Goal: Task Accomplishment & Management: Use online tool/utility

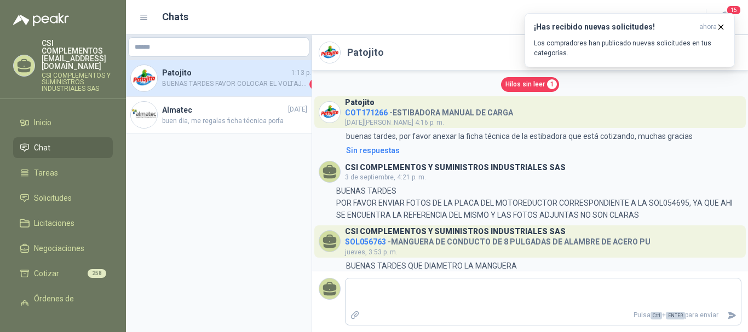
scroll to position [204, 0]
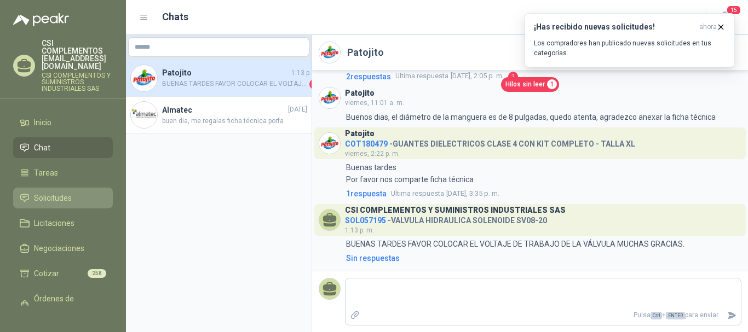
click at [57, 192] on span "Solicitudes" at bounding box center [53, 198] width 38 height 12
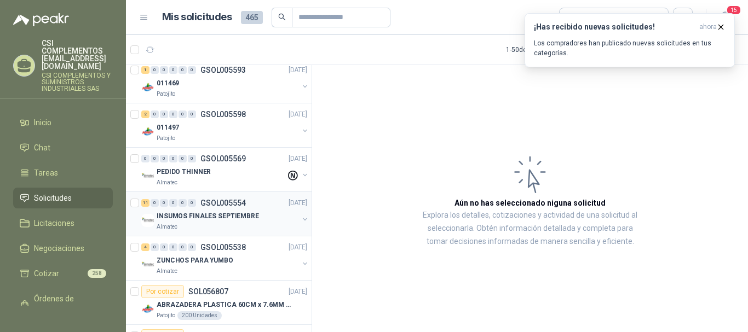
scroll to position [383, 0]
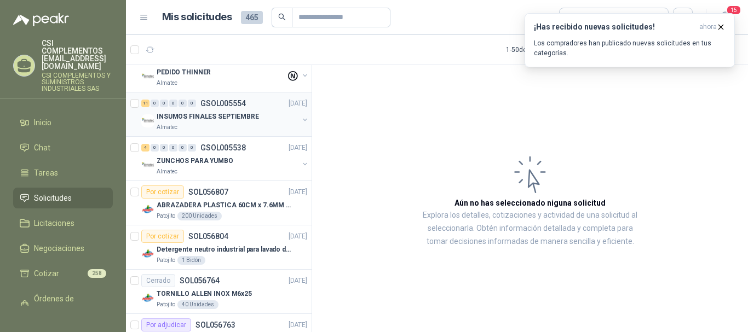
click at [215, 113] on p "INSUMOS FINALES SEPTIEMBRE" at bounding box center [208, 117] width 102 height 10
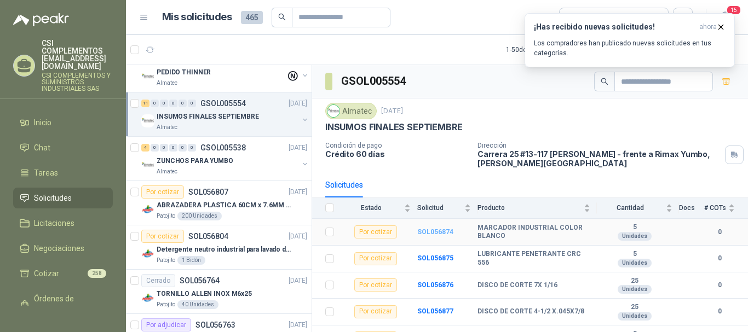
click at [439, 234] on b "SOL056874" at bounding box center [435, 232] width 36 height 8
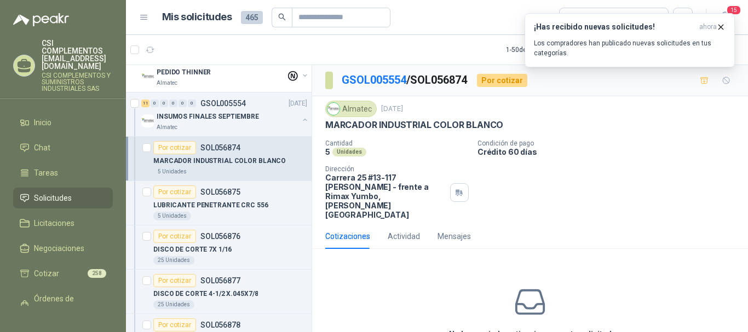
scroll to position [43, 0]
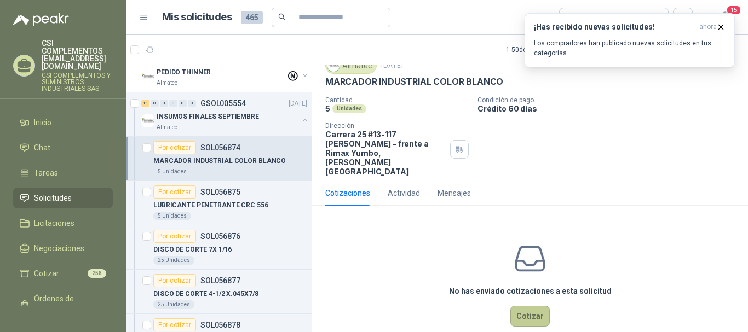
click at [513, 306] on button "Cotizar" at bounding box center [530, 316] width 39 height 21
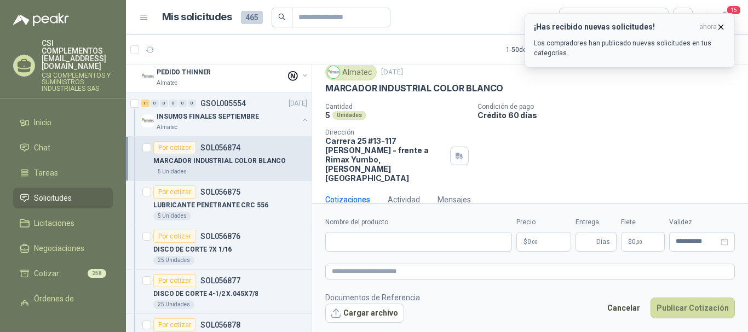
scroll to position [36, 0]
click at [720, 25] on icon "button" at bounding box center [720, 26] width 9 height 9
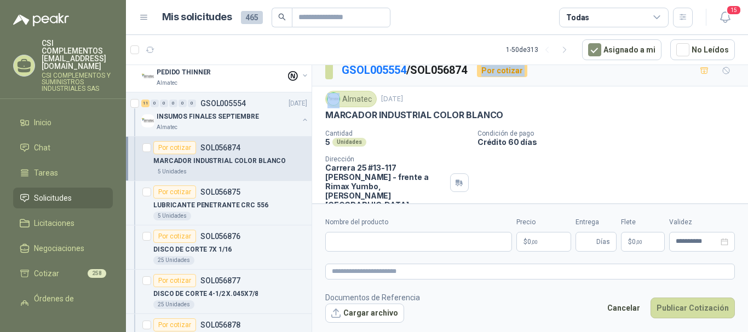
scroll to position [0, 0]
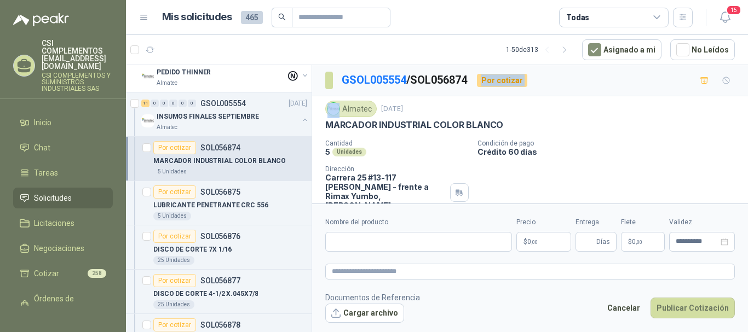
drag, startPoint x: 327, startPoint y: 82, endPoint x: 501, endPoint y: 110, distance: 175.9
click at [501, 110] on div "Almatec [DATE] MARCADOR INDUSTRIAL COLOR BLANCO" at bounding box center [530, 116] width 410 height 30
click at [419, 117] on div "Almatec [DATE]" at bounding box center [530, 109] width 410 height 16
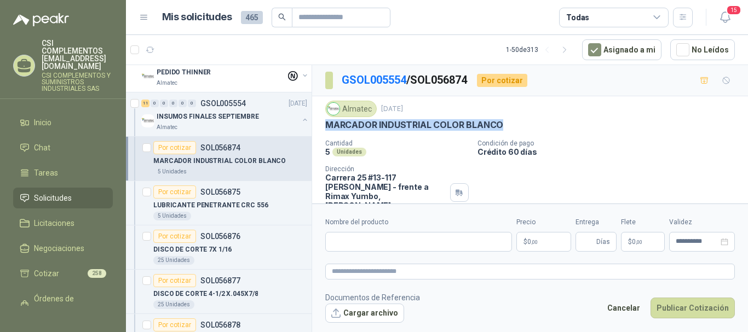
drag, startPoint x: 325, startPoint y: 127, endPoint x: 511, endPoint y: 122, distance: 185.7
click at [511, 122] on div "MARCADOR INDUSTRIAL COLOR BLANCO" at bounding box center [530, 125] width 410 height 12
copy p "MARCADOR INDUSTRIAL COLOR BLANCO"
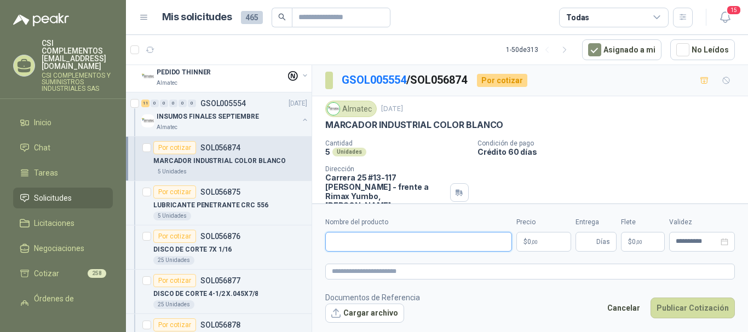
click at [340, 250] on input "Nombre del producto" at bounding box center [418, 242] width 187 height 20
paste input "**********"
type input "**********"
click at [527, 240] on span "0 ,00" at bounding box center [532, 242] width 10 height 7
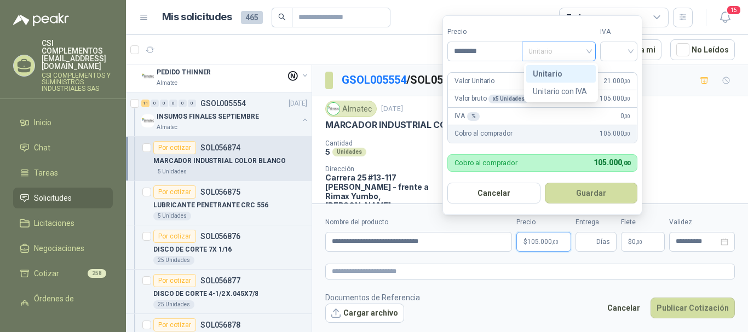
click at [588, 55] on span "Unitario" at bounding box center [559, 51] width 61 height 16
type input "********"
click at [576, 73] on div "Unitario" at bounding box center [561, 74] width 56 height 12
click at [630, 51] on input "search" at bounding box center [619, 50] width 24 height 16
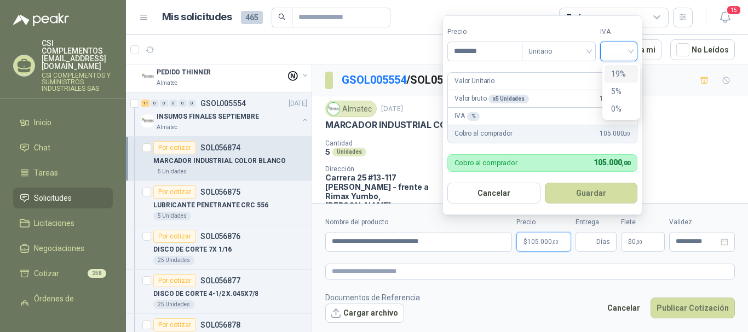
click at [621, 72] on div "19%" at bounding box center [621, 74] width 20 height 12
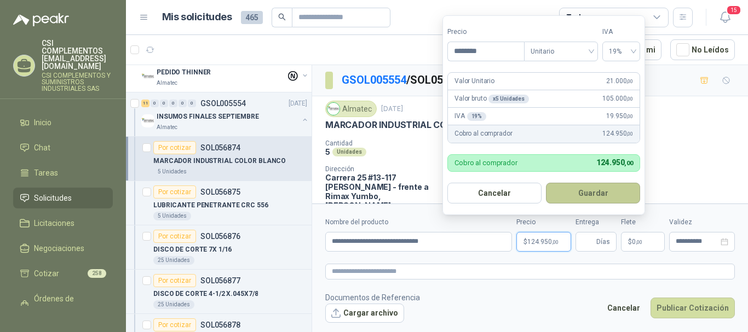
click at [584, 193] on button "Guardar" at bounding box center [593, 193] width 94 height 21
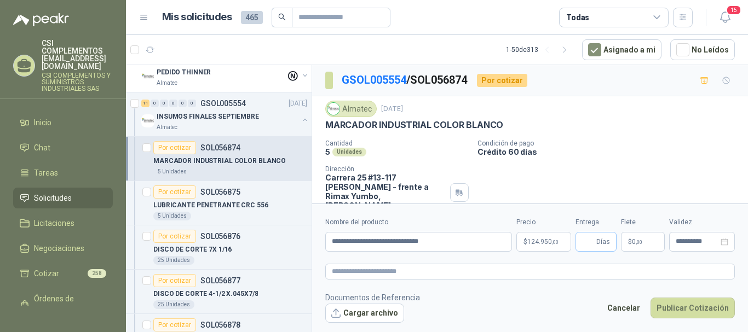
click at [607, 242] on span "Días" at bounding box center [604, 242] width 14 height 19
type input "*"
click at [645, 242] on p "$ 0 ,00" at bounding box center [643, 242] width 44 height 20
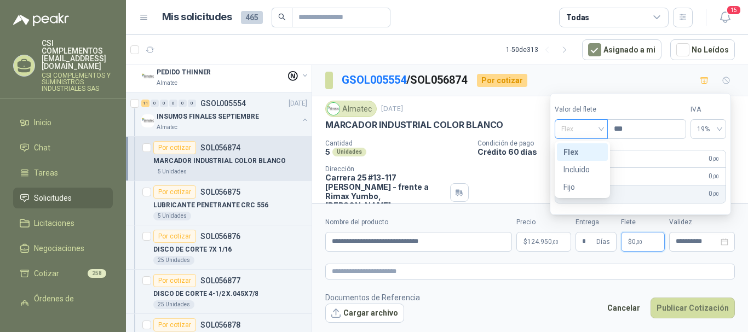
click at [601, 129] on span "Flex" at bounding box center [581, 129] width 40 height 16
click at [587, 168] on div "Incluido" at bounding box center [583, 170] width 38 height 12
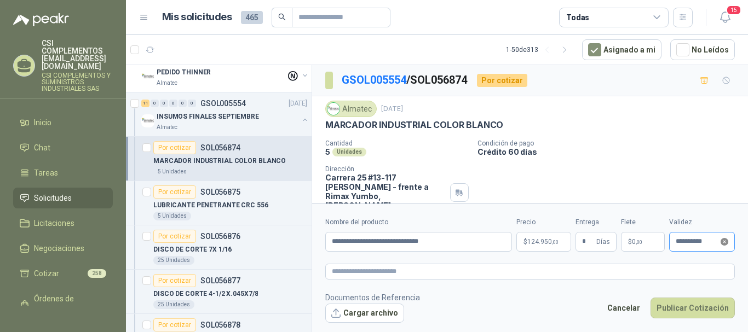
click at [726, 243] on icon "close-circle" at bounding box center [725, 242] width 8 height 8
click at [699, 245] on input at bounding box center [697, 241] width 43 height 7
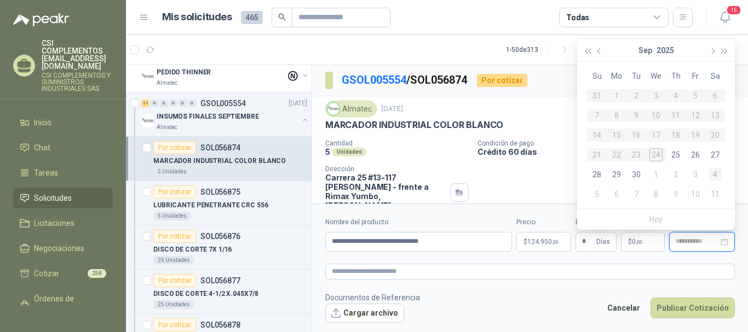
type input "**********"
click at [715, 176] on div "4" at bounding box center [715, 174] width 13 height 13
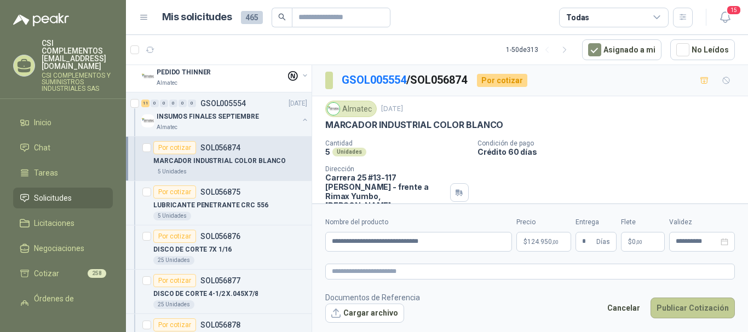
click at [692, 310] on button "Publicar Cotización" at bounding box center [693, 308] width 84 height 21
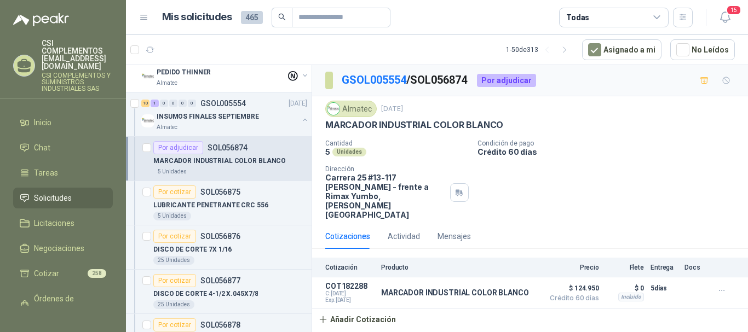
click at [222, 156] on p "MARCADOR INDUSTRIAL COLOR BLANCO" at bounding box center [219, 161] width 133 height 10
click at [212, 123] on div "Almatec" at bounding box center [228, 127] width 142 height 9
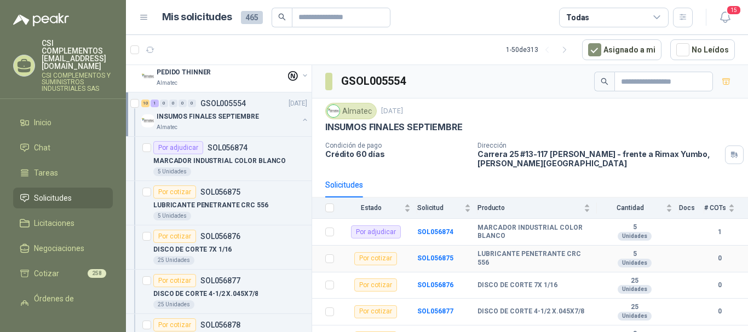
click at [437, 254] on td "SOL056875" at bounding box center [447, 259] width 60 height 27
click at [439, 260] on b "SOL056875" at bounding box center [435, 259] width 36 height 8
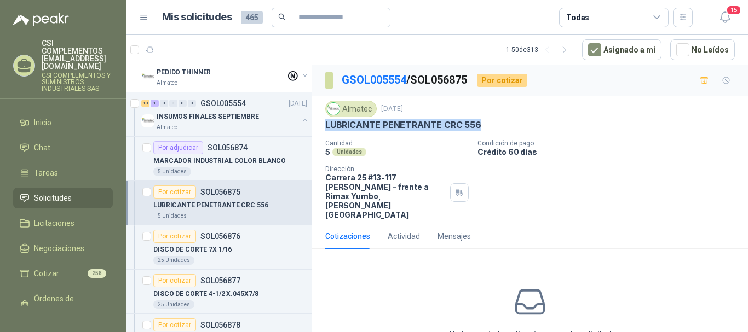
drag, startPoint x: 328, startPoint y: 122, endPoint x: 493, endPoint y: 125, distance: 164.9
click at [493, 125] on div "Almatec [DATE] LUBRICANTE PENETRANTE CRC 556  Cantidad 5 Unidades Condición de…" at bounding box center [530, 160] width 436 height 128
copy p "LUBRICANTE PENETRANTE CRC 556"
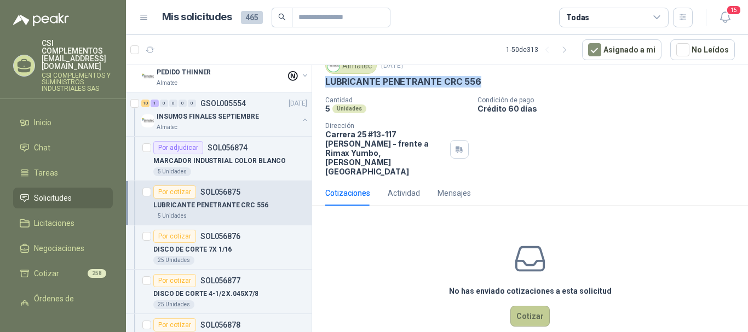
click at [518, 306] on button "Cotizar" at bounding box center [530, 316] width 39 height 21
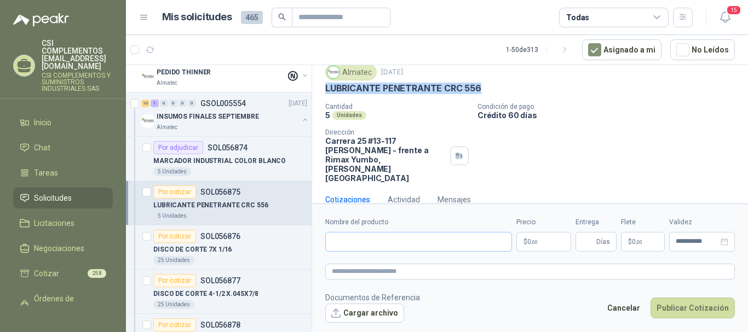
scroll to position [36, 0]
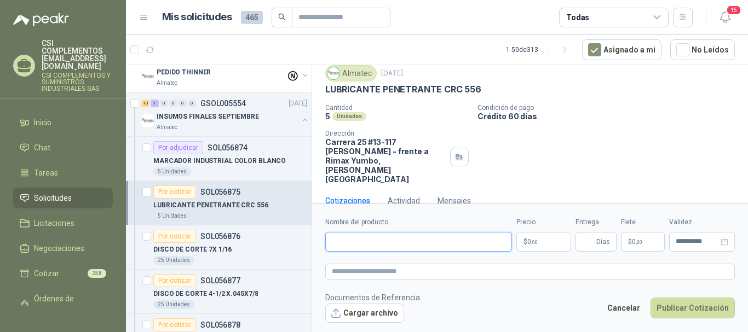
click at [356, 242] on input "Nombre del producto" at bounding box center [418, 242] width 187 height 20
paste input "**********"
type input "**********"
click at [529, 241] on span "0 ,00" at bounding box center [532, 242] width 10 height 7
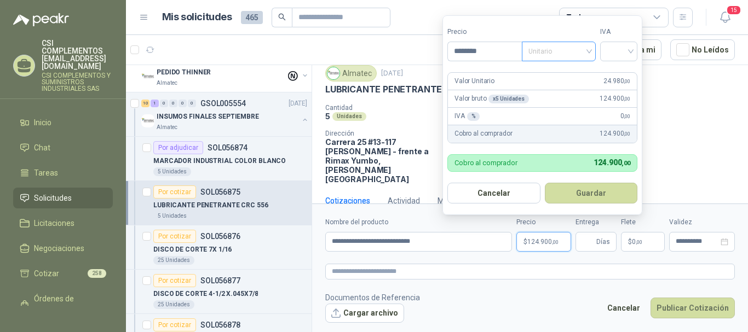
click at [589, 44] on span "Unitario" at bounding box center [559, 51] width 61 height 16
type input "********"
click at [572, 66] on div "Unitario" at bounding box center [561, 74] width 70 height 18
click at [634, 55] on div at bounding box center [618, 52] width 37 height 20
click at [622, 76] on div "19%" at bounding box center [621, 74] width 20 height 12
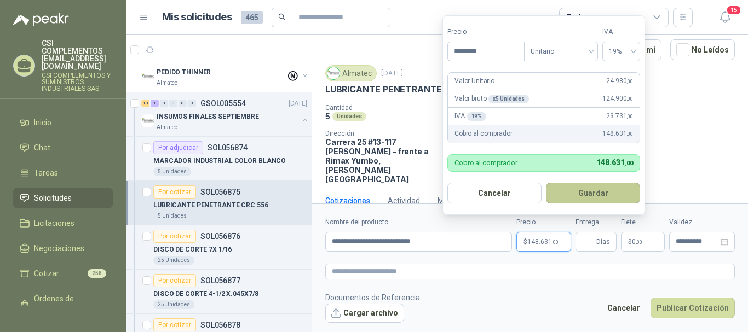
click at [609, 193] on button "Guardar" at bounding box center [593, 193] width 94 height 21
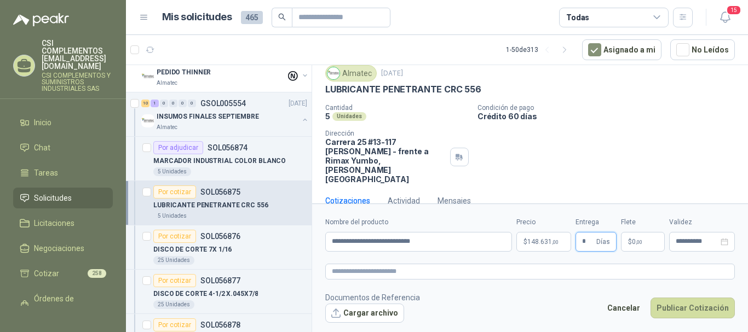
type input "*"
click at [638, 236] on p "$ 0 ,00" at bounding box center [643, 242] width 44 height 20
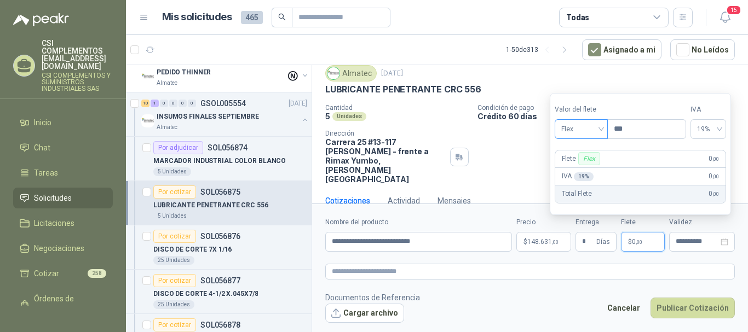
click at [606, 129] on div "Flex" at bounding box center [581, 129] width 53 height 20
click at [584, 174] on div "Incluido" at bounding box center [583, 170] width 38 height 12
click at [696, 243] on input "**********" at bounding box center [697, 241] width 43 height 7
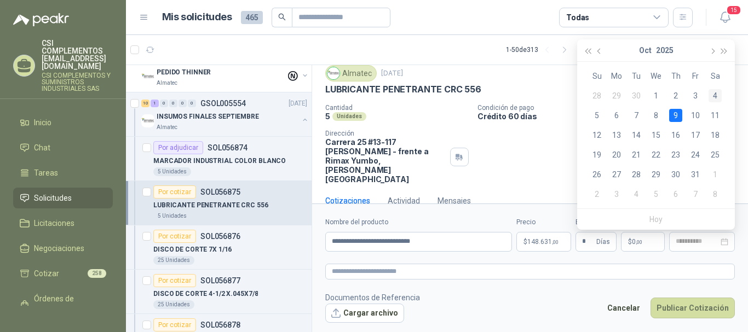
click at [716, 95] on div "4" at bounding box center [715, 95] width 13 height 13
type input "**********"
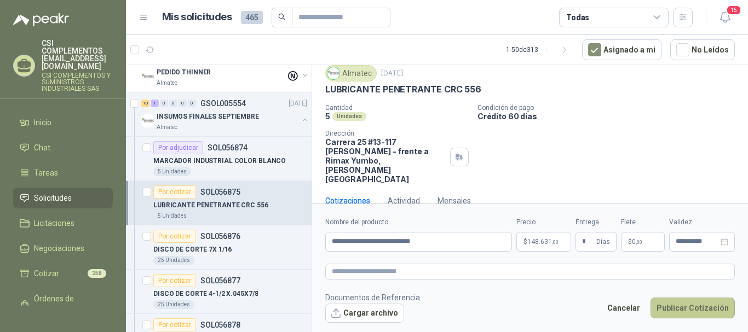
click at [690, 304] on button "Publicar Cotización" at bounding box center [693, 308] width 84 height 21
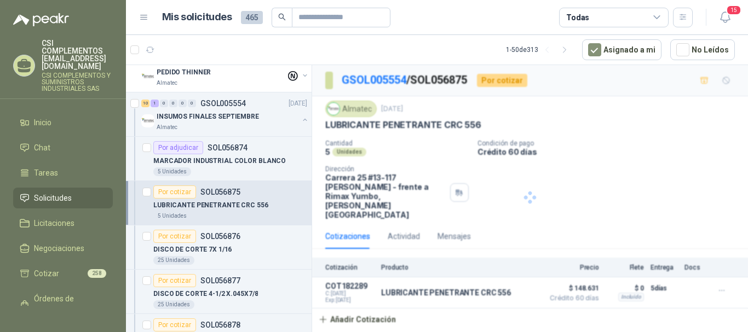
scroll to position [0, 0]
click at [194, 116] on p "INSUMOS FINALES SEPTIEMBRE" at bounding box center [208, 117] width 102 height 10
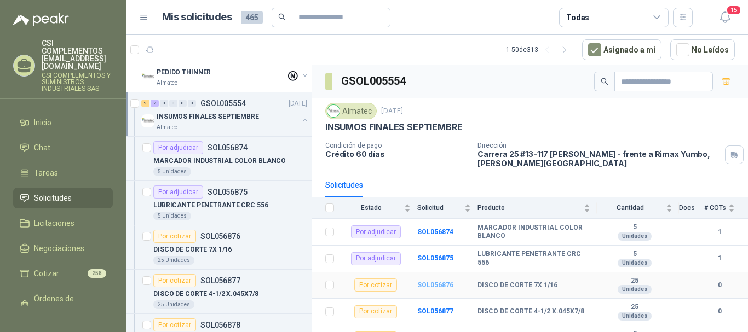
click at [439, 283] on b "SOL056876" at bounding box center [435, 286] width 36 height 8
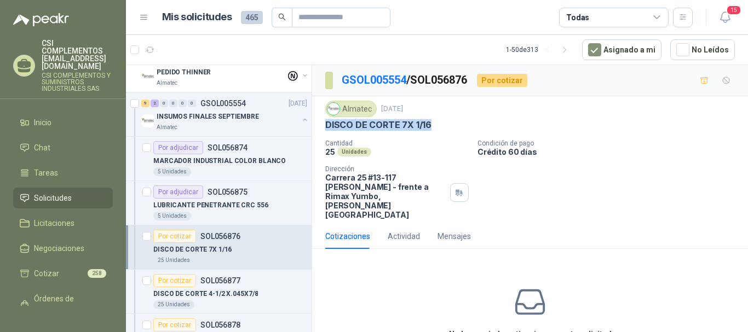
drag, startPoint x: 322, startPoint y: 128, endPoint x: 429, endPoint y: 127, distance: 107.4
click at [429, 127] on div "Almatec [DATE] DISCO [PERSON_NAME] 7X 1/16 Cantidad 25 Unidades Condición de p…" at bounding box center [530, 160] width 436 height 128
copy p "DISCO DE CORTE 7X 1/16"
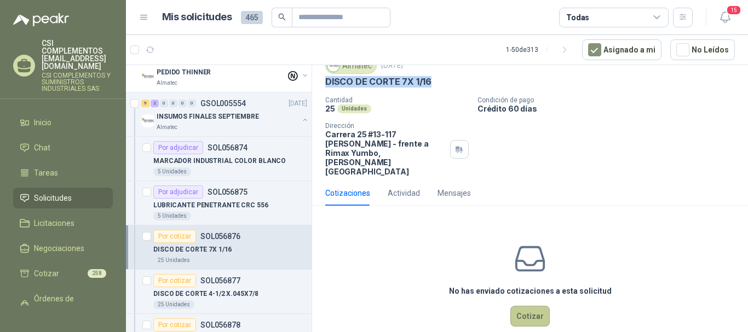
click at [519, 306] on button "Cotizar" at bounding box center [530, 316] width 39 height 21
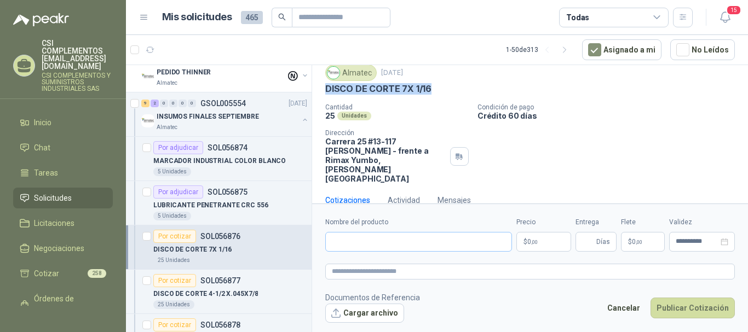
scroll to position [36, 0]
click at [333, 245] on input "Nombre del producto" at bounding box center [418, 242] width 187 height 20
paste input "**********"
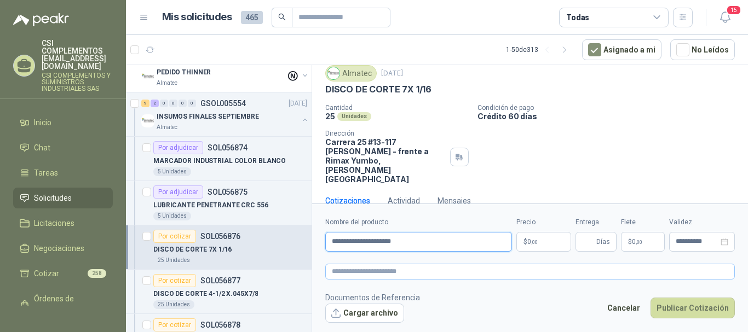
type input "**********"
click at [374, 276] on textarea at bounding box center [530, 272] width 410 height 16
paste textarea "**********"
type textarea "**********"
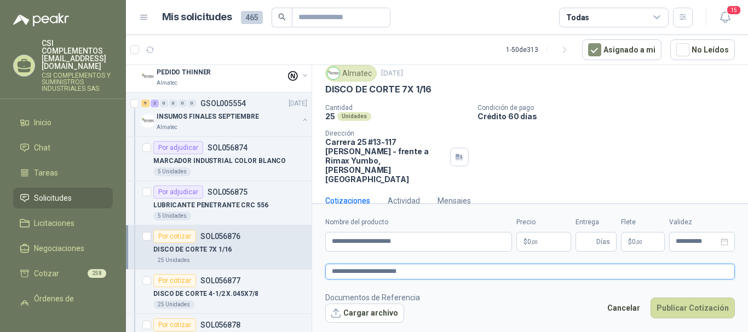
type textarea "**********"
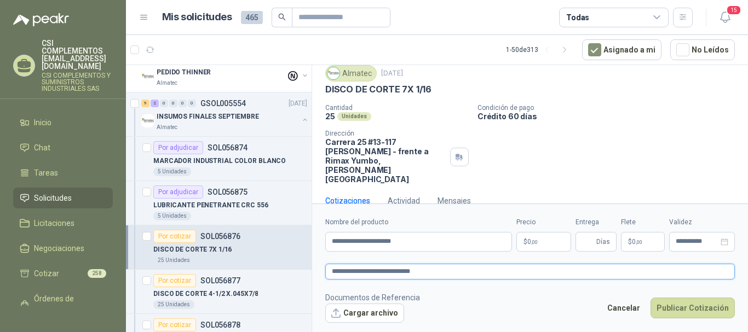
type textarea "**********"
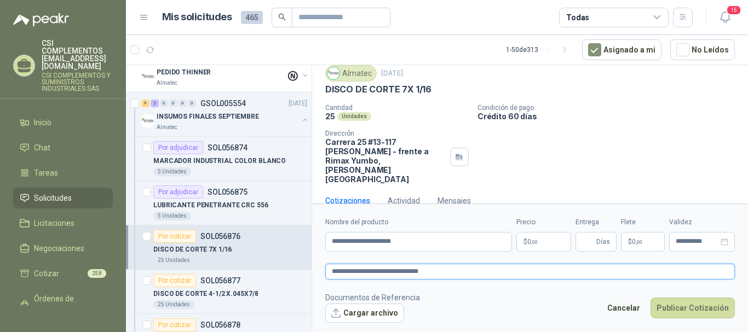
type textarea "**********"
click at [526, 245] on p "$ 0 ,00" at bounding box center [544, 242] width 55 height 20
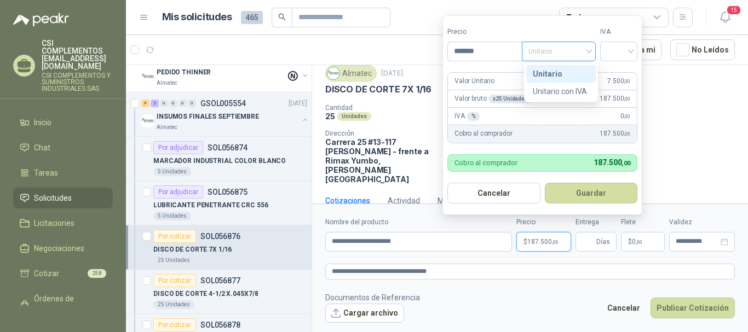
click at [585, 50] on span "Unitario" at bounding box center [559, 51] width 61 height 16
type input "*******"
click at [564, 77] on div "Unitario" at bounding box center [561, 74] width 56 height 12
click at [638, 53] on div at bounding box center [618, 52] width 37 height 20
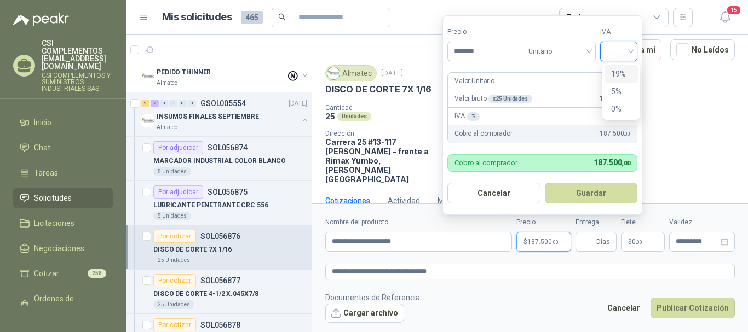
click at [629, 73] on div "19%" at bounding box center [621, 74] width 20 height 12
click at [604, 236] on span "Días" at bounding box center [604, 242] width 14 height 19
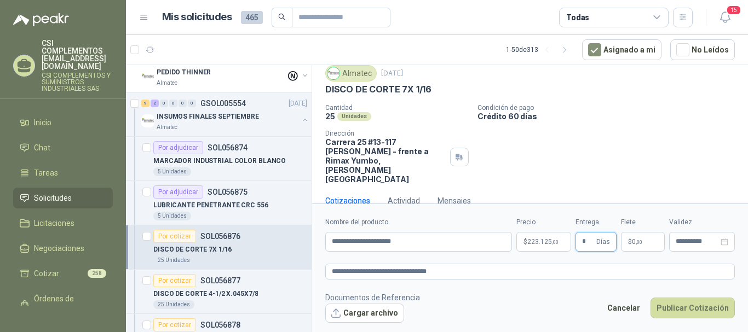
type input "*"
click at [631, 242] on span "$" at bounding box center [630, 242] width 4 height 7
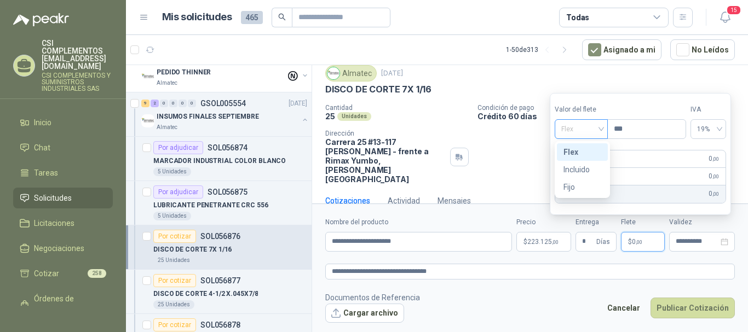
click at [606, 133] on div "Flex" at bounding box center [581, 129] width 53 height 20
drag, startPoint x: 591, startPoint y: 167, endPoint x: 603, endPoint y: 163, distance: 12.1
click at [594, 166] on div "Incluido" at bounding box center [583, 170] width 38 height 12
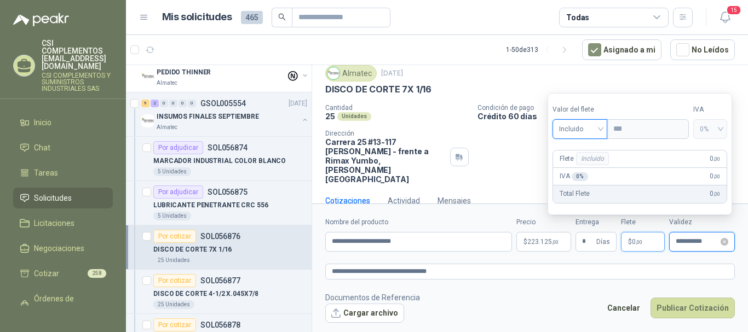
click at [688, 244] on input "**********" at bounding box center [697, 241] width 43 height 7
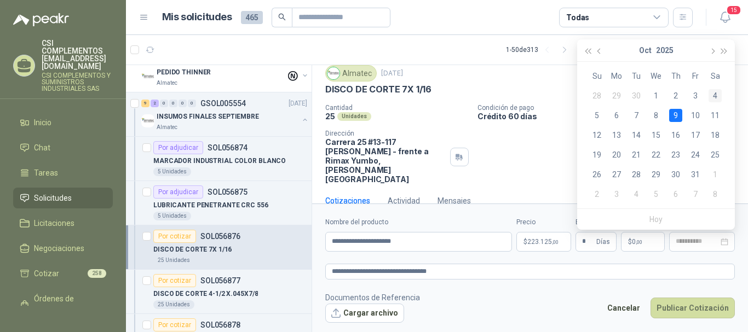
click at [712, 98] on div "4" at bounding box center [715, 95] width 13 height 13
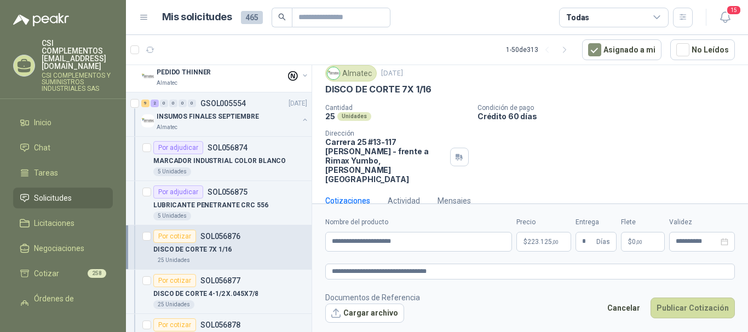
type input "**********"
click at [683, 311] on button "Publicar Cotización" at bounding box center [693, 308] width 84 height 21
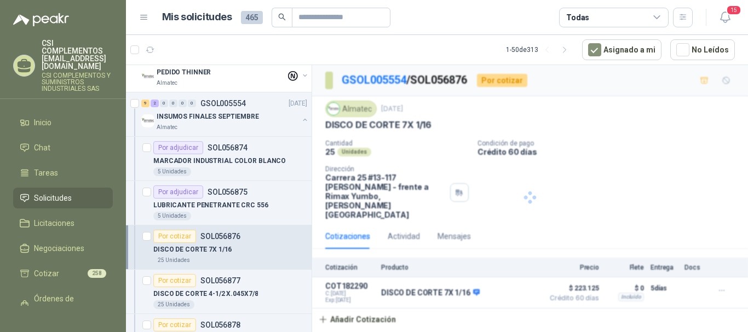
scroll to position [0, 0]
click at [220, 118] on p "INSUMOS FINALES SEPTIEMBRE" at bounding box center [208, 117] width 102 height 10
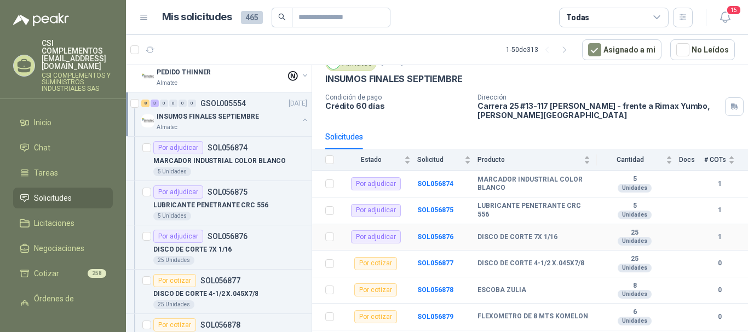
scroll to position [55, 0]
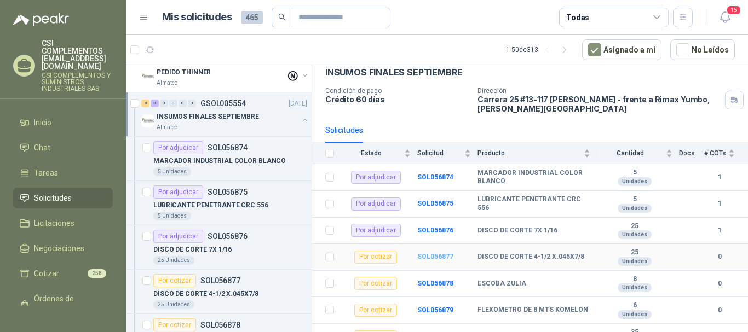
click at [442, 255] on b "SOL056877" at bounding box center [435, 257] width 36 height 8
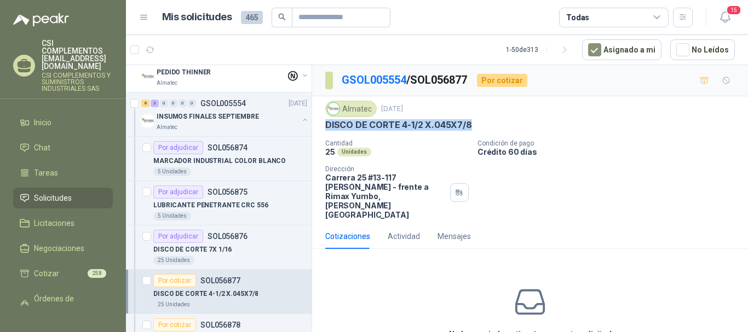
drag, startPoint x: 326, startPoint y: 122, endPoint x: 490, endPoint y: 125, distance: 163.3
click at [490, 125] on div "DISCO DE CORTE 4-1/2 X.045X7/8" at bounding box center [530, 125] width 410 height 12
copy p "DISCO DE CORTE 4-1/2 X.045X7/8"
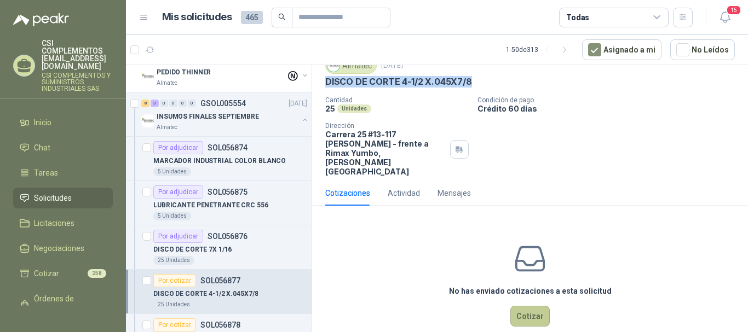
click at [525, 306] on button "Cotizar" at bounding box center [530, 316] width 39 height 21
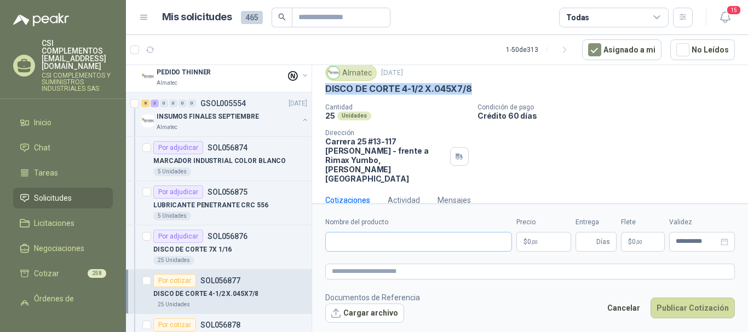
scroll to position [36, 0]
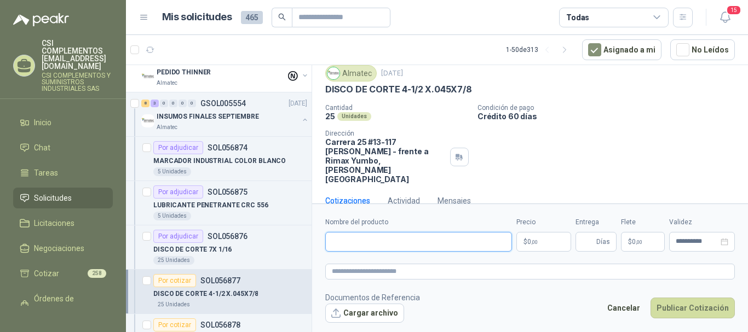
click at [331, 243] on input "Nombre del producto" at bounding box center [418, 242] width 187 height 20
paste input "**********"
type input "**********"
click at [389, 271] on textarea at bounding box center [530, 272] width 410 height 16
paste textarea "**********"
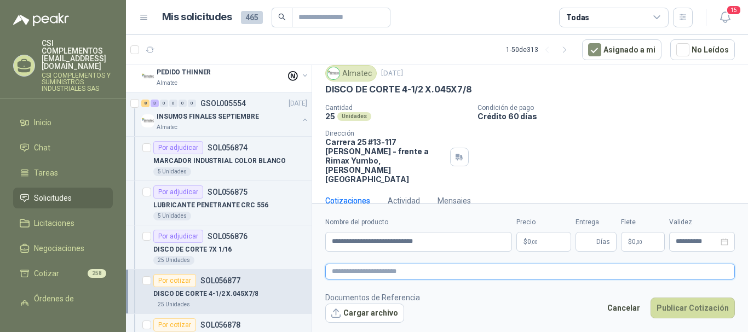
type textarea "**********"
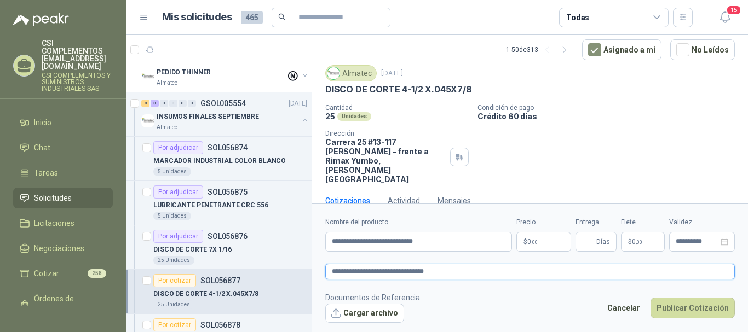
type textarea "**********"
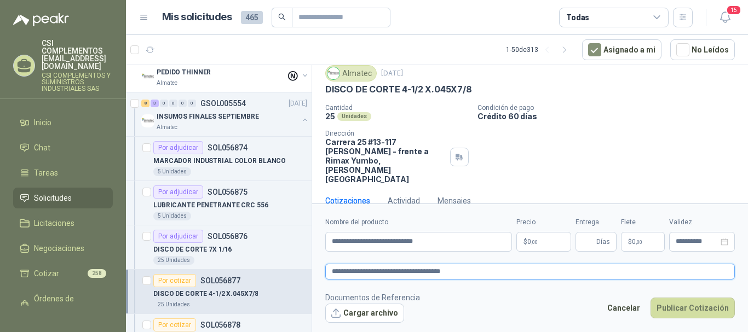
type textarea "**********"
click at [528, 248] on p "$ 0 ,00" at bounding box center [544, 242] width 55 height 20
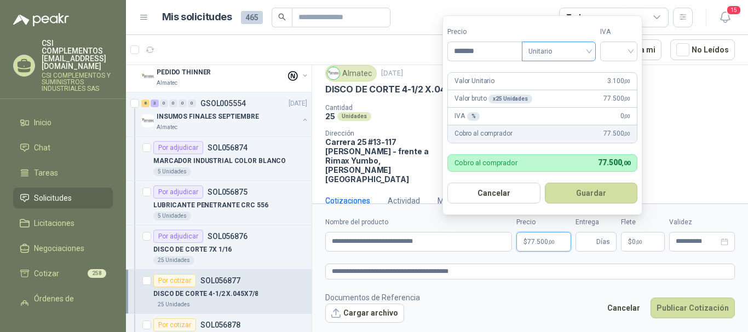
click at [589, 51] on span "Unitario" at bounding box center [559, 51] width 61 height 16
type input "*******"
click at [567, 70] on div "Unitario" at bounding box center [561, 74] width 56 height 12
click at [635, 54] on div at bounding box center [618, 52] width 37 height 20
drag, startPoint x: 628, startPoint y: 70, endPoint x: 614, endPoint y: 127, distance: 58.6
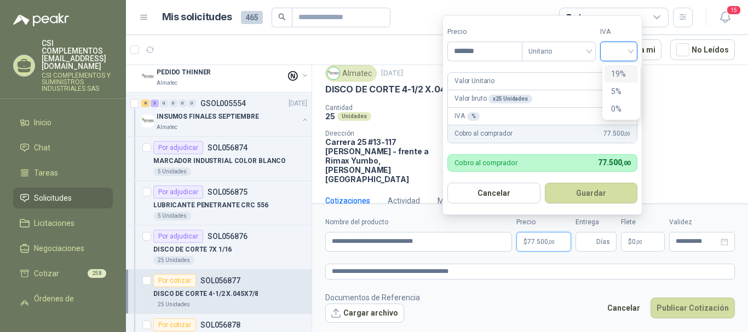
click at [627, 72] on div "19%" at bounding box center [621, 74] width 20 height 12
click at [595, 186] on button "Guardar" at bounding box center [593, 193] width 94 height 21
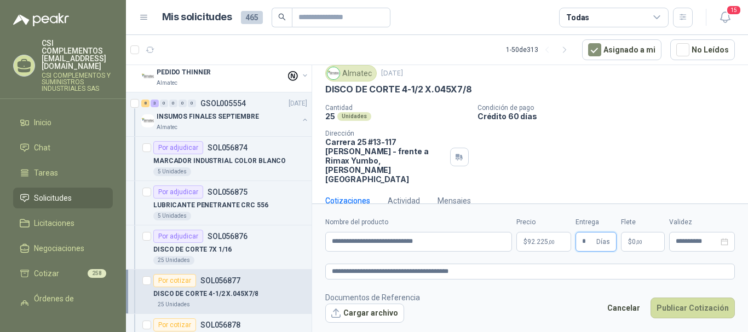
type input "*"
click at [635, 237] on p "$ 0 ,00" at bounding box center [643, 242] width 44 height 20
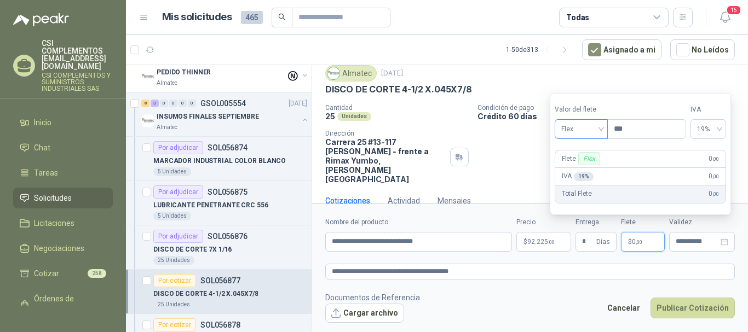
click at [601, 129] on span "Flex" at bounding box center [581, 129] width 40 height 16
click at [587, 170] on div "Incluido" at bounding box center [583, 170] width 38 height 12
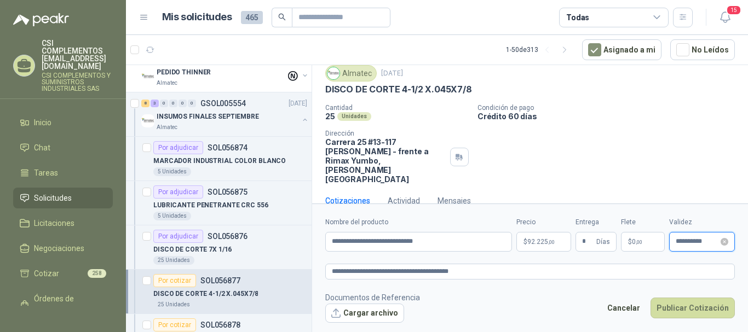
click at [697, 243] on input "**********" at bounding box center [697, 241] width 43 height 7
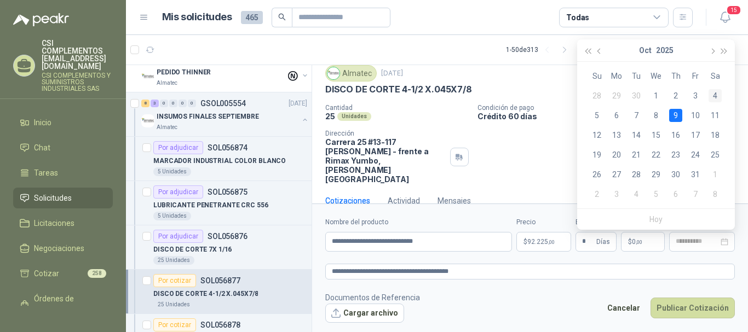
click at [714, 94] on div "4" at bounding box center [715, 95] width 13 height 13
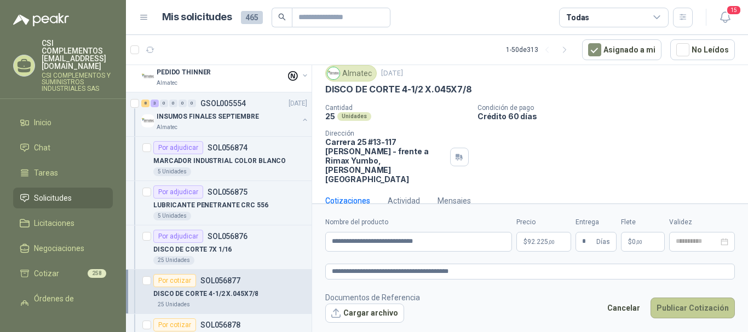
type input "**********"
click at [694, 305] on button "Publicar Cotización" at bounding box center [693, 308] width 84 height 21
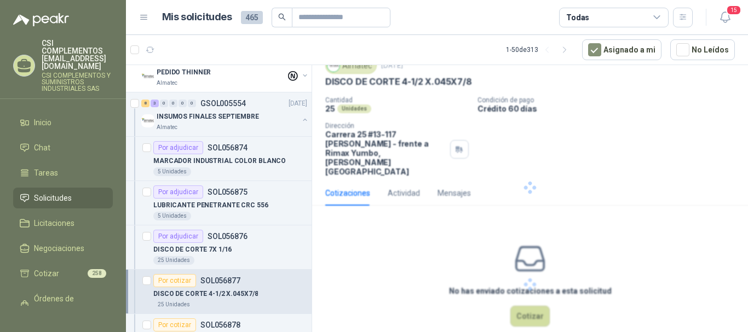
scroll to position [0, 0]
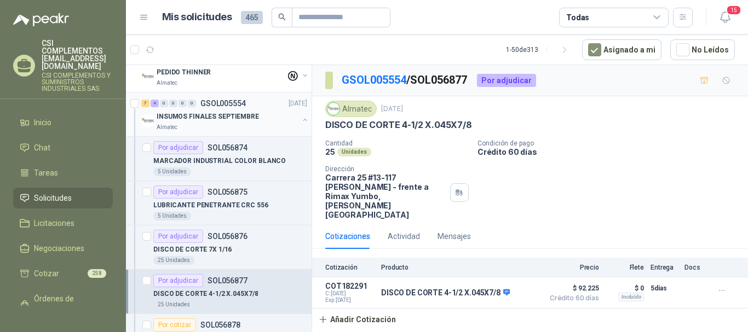
click at [193, 122] on div "INSUMOS FINALES SEPTIEMBRE" at bounding box center [228, 116] width 142 height 13
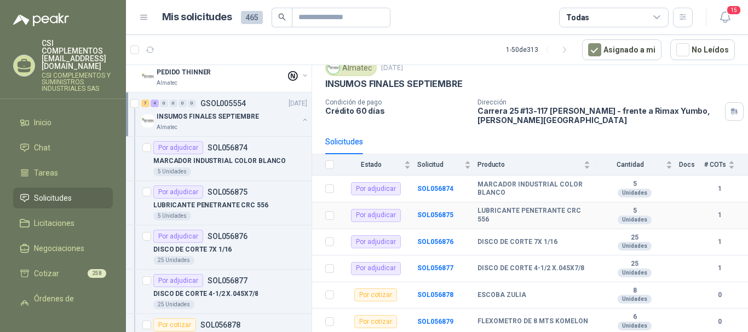
scroll to position [110, 0]
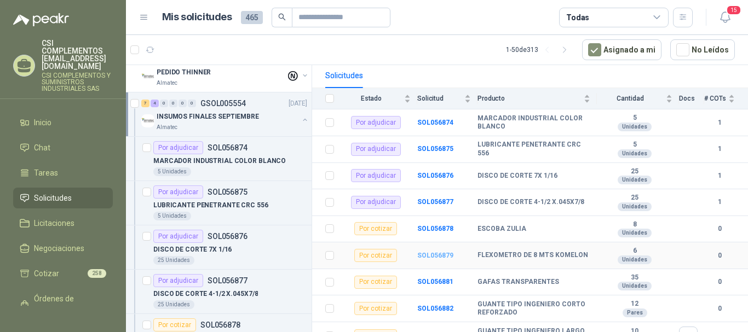
click at [422, 254] on b "SOL056879" at bounding box center [435, 256] width 36 height 8
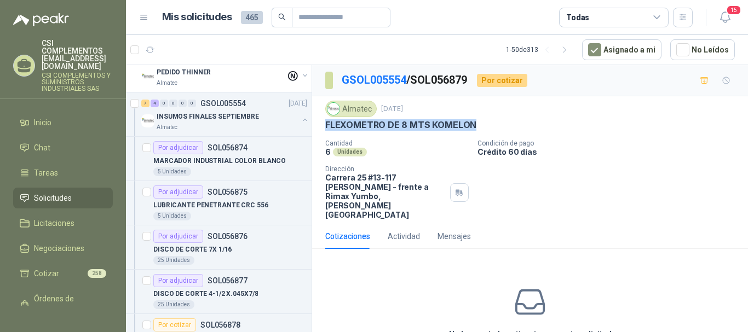
drag, startPoint x: 328, startPoint y: 126, endPoint x: 496, endPoint y: 130, distance: 168.2
click at [496, 130] on div "FLEXOMETRO DE 8 MTS KOMELON" at bounding box center [530, 125] width 410 height 12
copy p "FLEXOMETRO DE 8 MTS KOMELON"
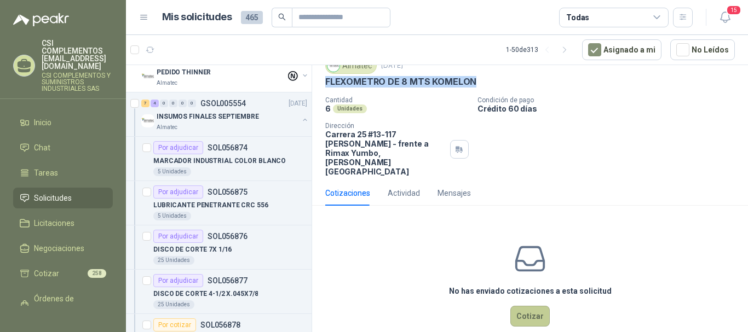
click at [521, 306] on button "Cotizar" at bounding box center [530, 316] width 39 height 21
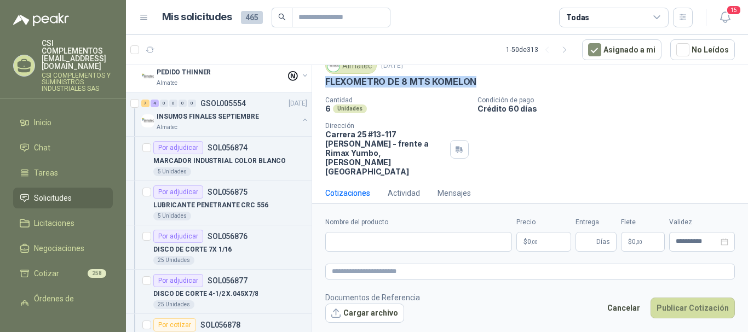
scroll to position [36, 0]
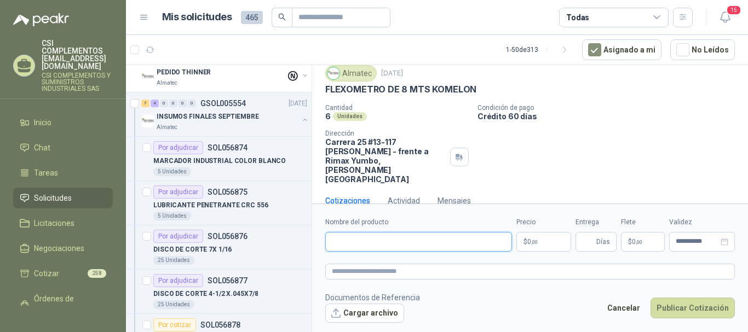
click at [383, 234] on input "Nombre del producto" at bounding box center [418, 242] width 187 height 20
paste input "**********"
type input "**********"
click at [541, 243] on p "$ 0 ,00" at bounding box center [544, 242] width 55 height 20
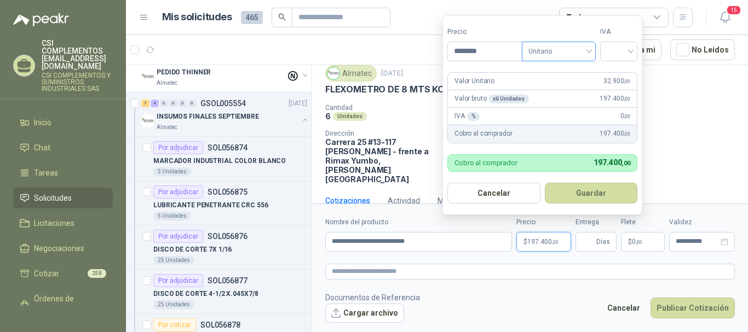
click at [594, 48] on div "Unitario" at bounding box center [559, 52] width 74 height 20
type input "********"
click at [569, 71] on div "Unitario" at bounding box center [561, 74] width 56 height 12
click at [630, 53] on input "search" at bounding box center [619, 50] width 24 height 16
click at [615, 71] on div "19%" at bounding box center [621, 74] width 20 height 12
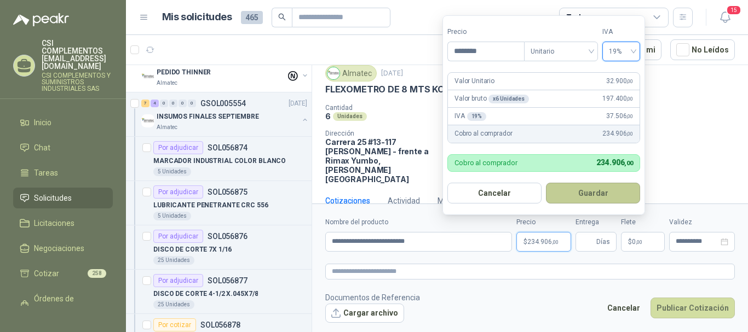
click at [599, 194] on button "Guardar" at bounding box center [593, 193] width 94 height 21
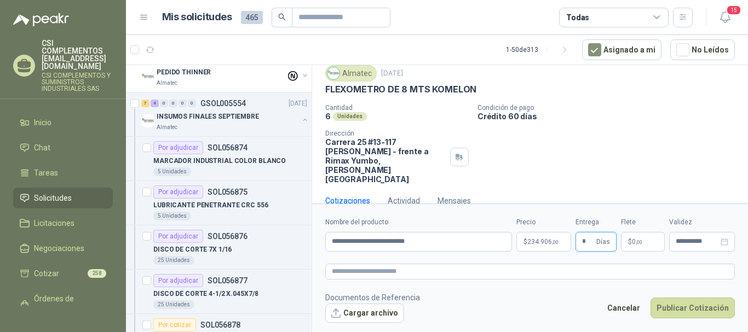
type input "*"
click at [645, 238] on p "$ 0 ,00" at bounding box center [643, 242] width 44 height 20
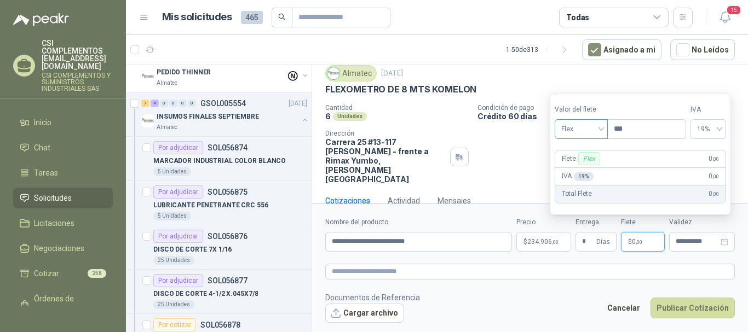
click at [601, 129] on span "Flex" at bounding box center [581, 129] width 40 height 16
click at [587, 171] on div "Incluido" at bounding box center [583, 170] width 38 height 12
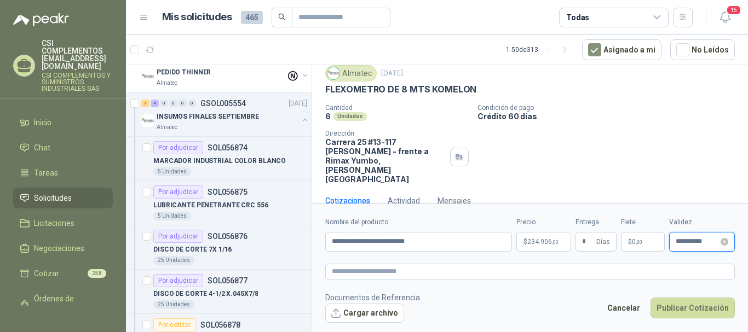
click at [689, 240] on input "**********" at bounding box center [697, 241] width 43 height 7
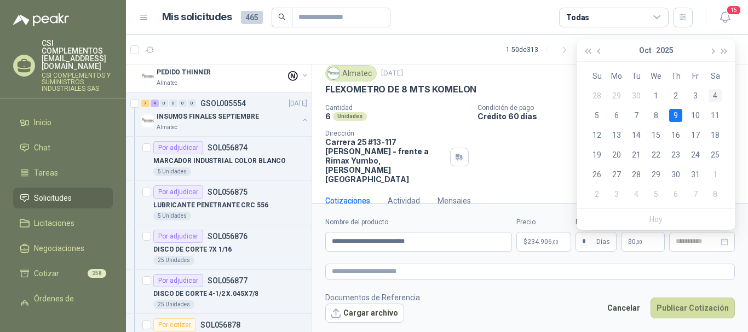
click at [713, 96] on div "4" at bounding box center [715, 95] width 13 height 13
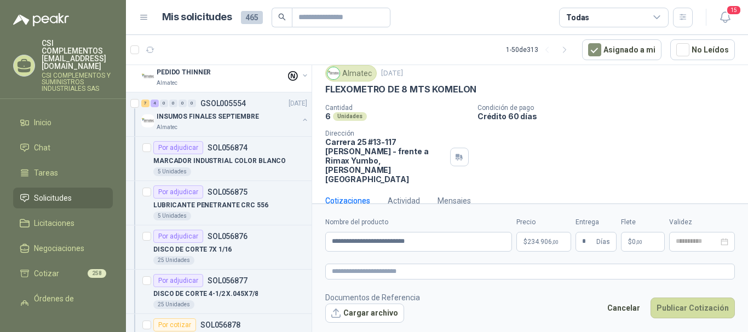
type input "**********"
click at [684, 304] on button "Publicar Cotización" at bounding box center [693, 308] width 84 height 21
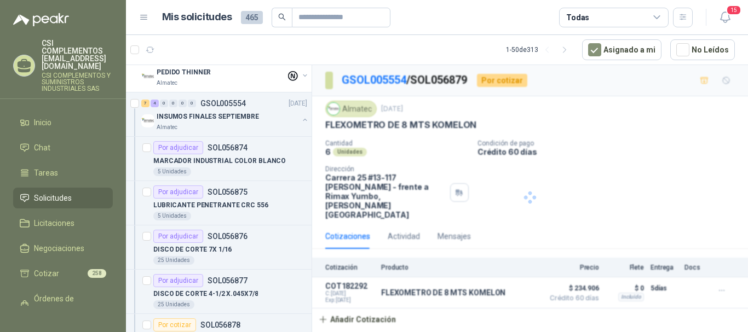
scroll to position [0, 0]
click at [191, 114] on p "INSUMOS FINALES SEPTIEMBRE" at bounding box center [208, 117] width 102 height 10
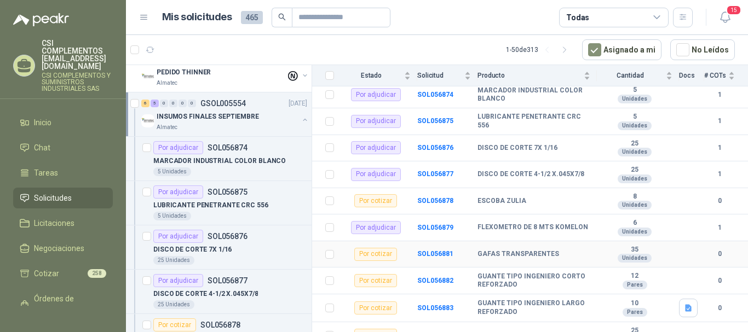
scroll to position [164, 0]
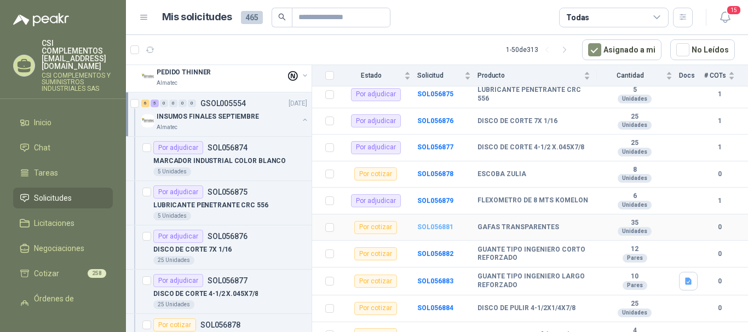
click at [423, 228] on b "SOL056881" at bounding box center [435, 227] width 36 height 8
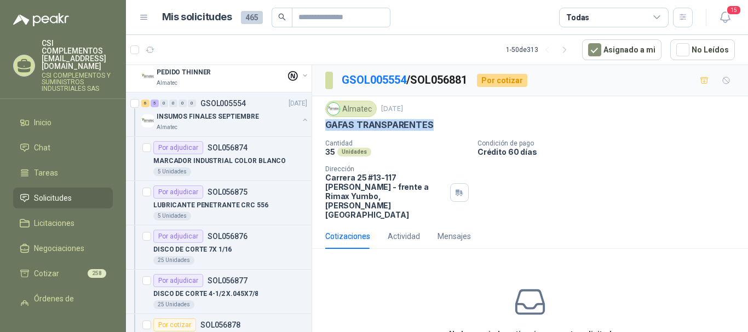
drag, startPoint x: 325, startPoint y: 129, endPoint x: 436, endPoint y: 121, distance: 110.9
click at [436, 121] on div "GAFAS TRANSPARENTES" at bounding box center [530, 125] width 410 height 12
copy p "GAFAS TRANSPARENTES"
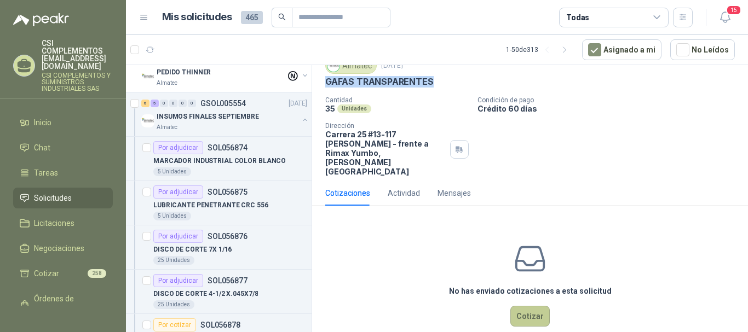
click at [519, 306] on button "Cotizar" at bounding box center [530, 316] width 39 height 21
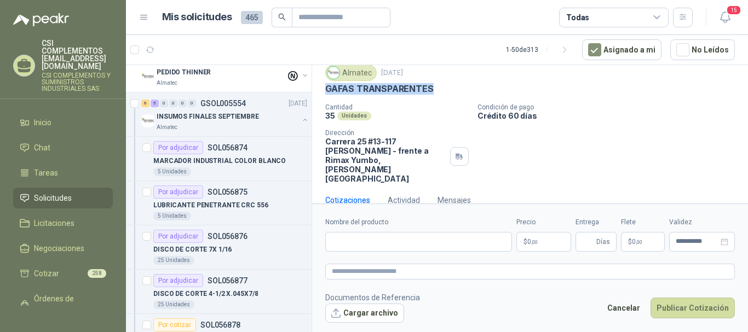
scroll to position [36, 0]
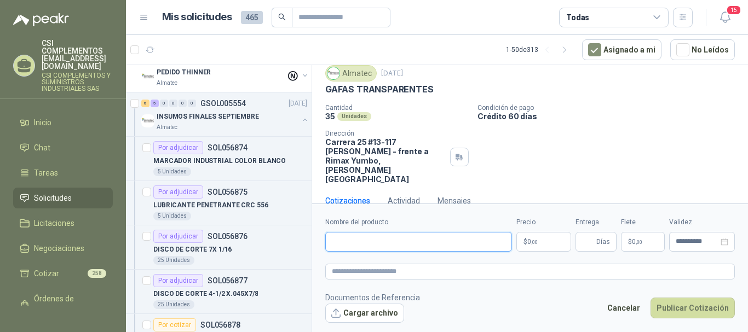
click at [389, 237] on input "Nombre del producto" at bounding box center [418, 242] width 187 height 20
paste input "**********"
type input "**********"
click at [541, 245] on p "$ 0 ,00" at bounding box center [544, 242] width 55 height 20
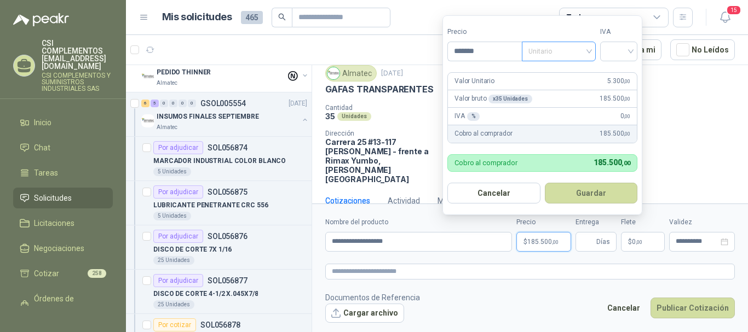
click at [588, 49] on span "Unitario" at bounding box center [559, 51] width 61 height 16
type input "*******"
drag, startPoint x: 557, startPoint y: 72, endPoint x: 619, endPoint y: 64, distance: 62.4
click at [557, 71] on div "Unitario" at bounding box center [561, 74] width 56 height 12
click at [631, 57] on input "search" at bounding box center [619, 50] width 24 height 16
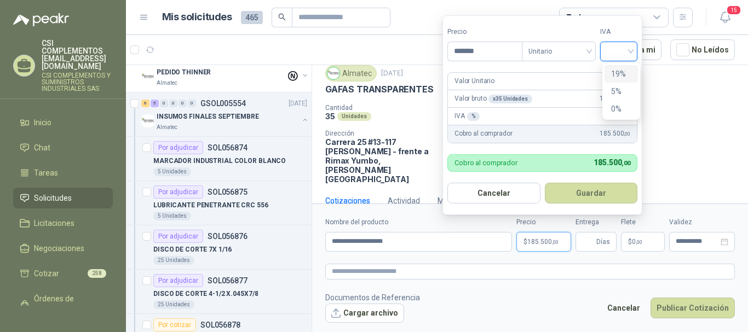
click at [625, 76] on div "19%" at bounding box center [621, 74] width 20 height 12
click at [600, 186] on button "Guardar" at bounding box center [593, 193] width 94 height 21
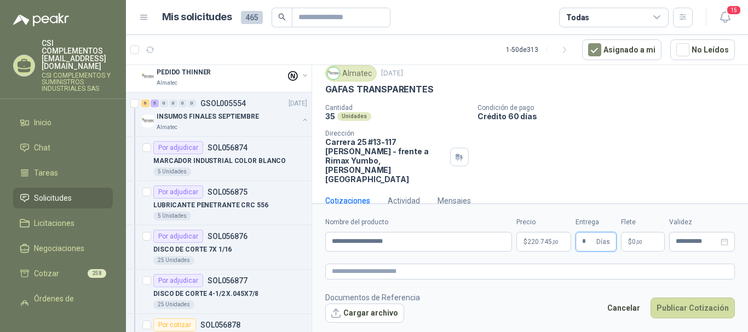
type input "*"
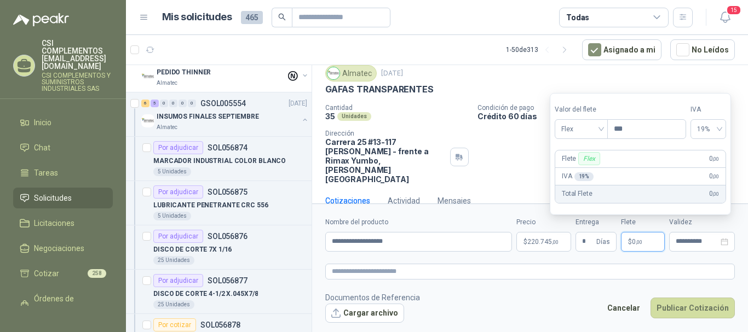
click at [645, 243] on p "$ 0 ,00" at bounding box center [643, 242] width 44 height 20
click at [605, 132] on div "Flex" at bounding box center [581, 129] width 53 height 20
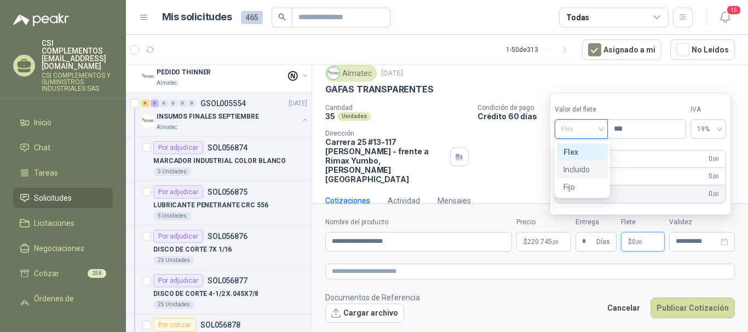
click at [595, 164] on div "Incluido" at bounding box center [583, 170] width 38 height 12
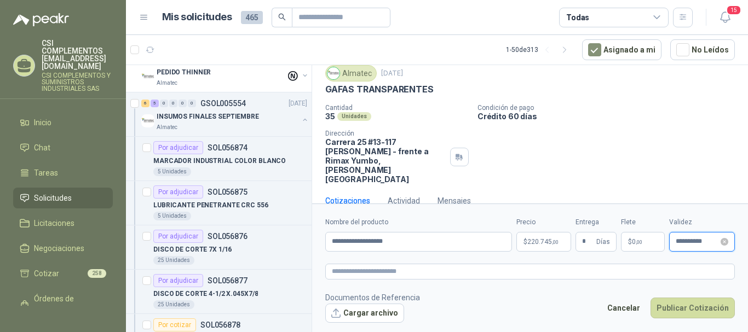
click at [686, 240] on input "**********" at bounding box center [697, 241] width 43 height 7
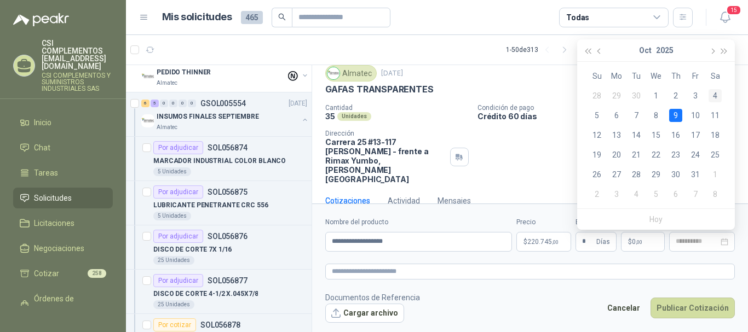
click at [713, 94] on div "4" at bounding box center [715, 95] width 13 height 13
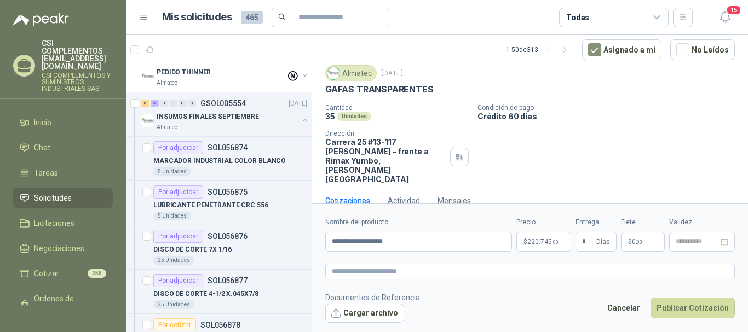
type input "**********"
click at [687, 301] on button "Publicar Cotización" at bounding box center [693, 308] width 84 height 21
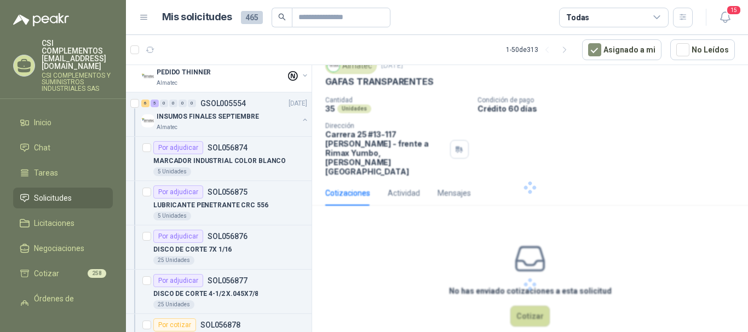
scroll to position [0, 0]
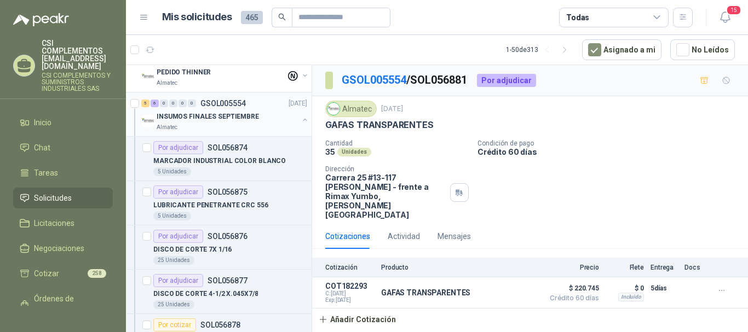
click at [219, 121] on p "INSUMOS FINALES SEPTIEMBRE" at bounding box center [208, 117] width 102 height 10
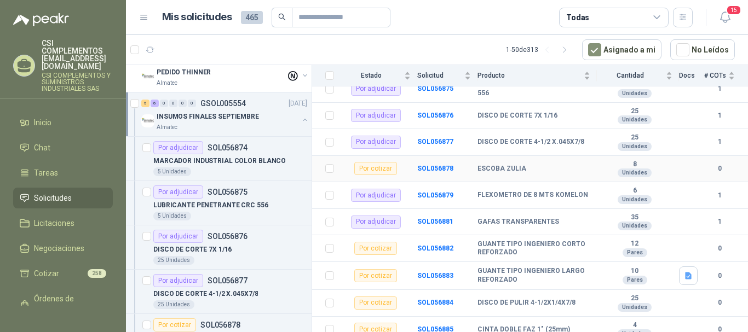
scroll to position [177, 0]
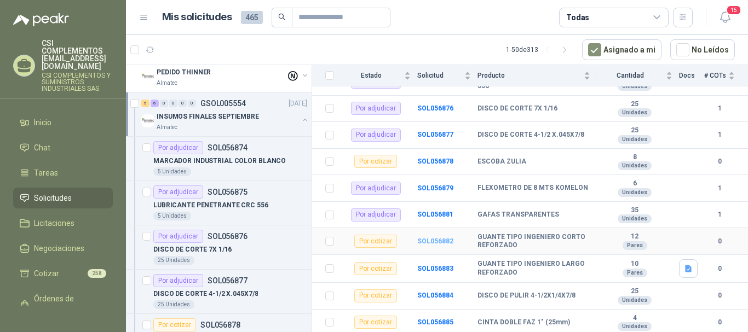
click at [431, 239] on b "SOL056882" at bounding box center [435, 242] width 36 height 8
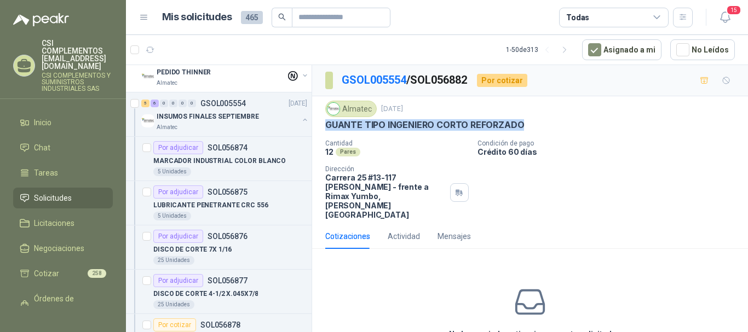
drag, startPoint x: 325, startPoint y: 125, endPoint x: 533, endPoint y: 121, distance: 208.2
click at [533, 121] on div "Almatec [DATE] GUANTE TIPO INGENIERO CORTO REFORZADO Cantidad 12 Pares Condici…" at bounding box center [530, 160] width 436 height 128
copy p "GUANTE TIPO INGENIERO CORTO REFORZADO"
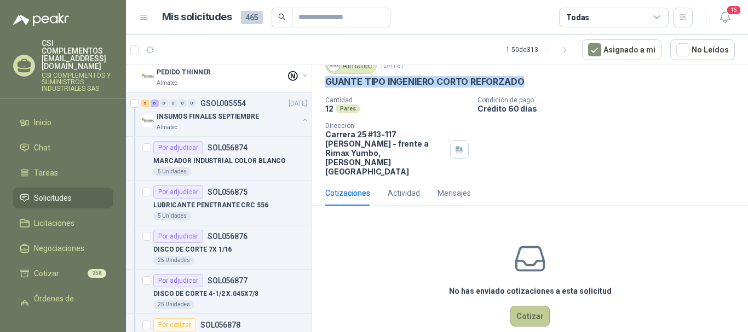
click at [522, 306] on button "Cotizar" at bounding box center [530, 316] width 39 height 21
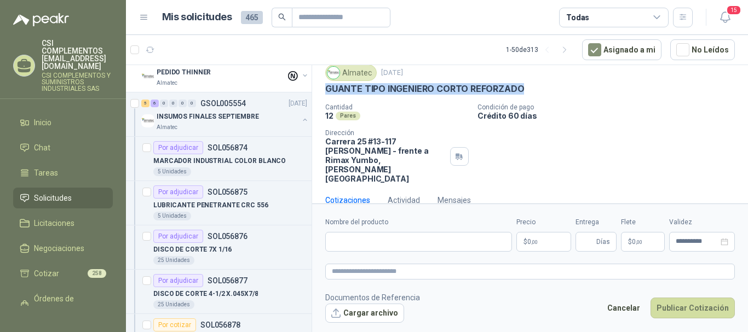
scroll to position [36, 0]
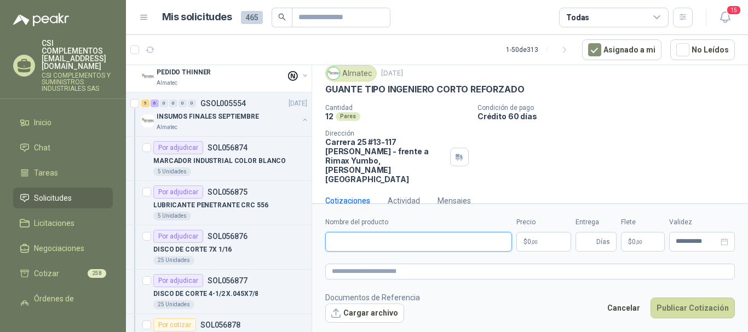
click at [359, 243] on input "Nombre del producto" at bounding box center [418, 242] width 187 height 20
paste input "**********"
type input "**********"
click at [526, 244] on p "$ 0 ,00" at bounding box center [544, 242] width 55 height 20
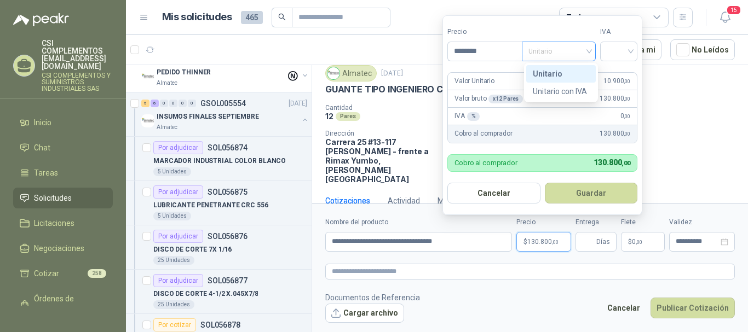
click at [595, 47] on div "Unitario" at bounding box center [559, 52] width 74 height 20
type input "********"
click at [557, 68] on div "Unitario" at bounding box center [561, 74] width 56 height 12
click at [637, 49] on div at bounding box center [618, 52] width 37 height 20
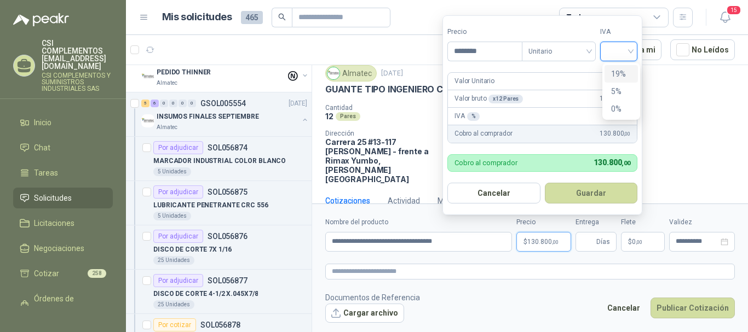
click at [624, 72] on div "19%" at bounding box center [621, 74] width 20 height 12
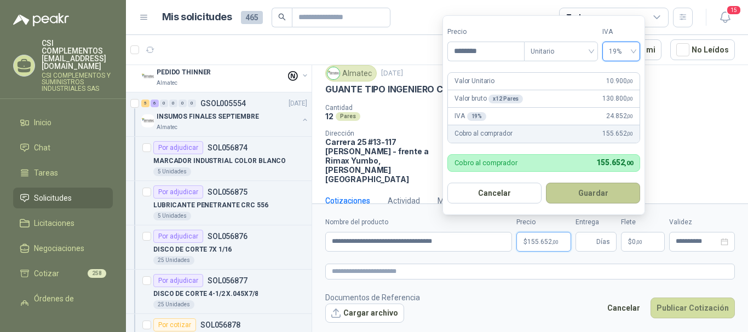
click at [575, 183] on button "Guardar" at bounding box center [593, 193] width 94 height 21
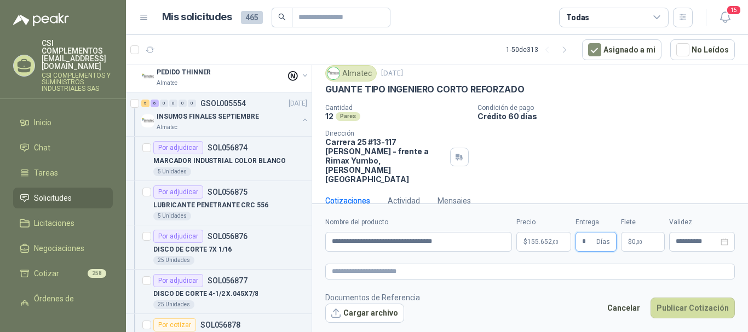
type input "*"
click at [637, 242] on span ",00" at bounding box center [639, 242] width 7 height 6
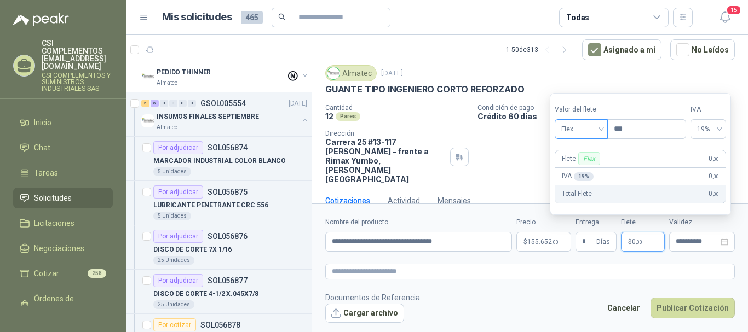
click at [605, 130] on div "Flex" at bounding box center [581, 129] width 53 height 20
drag, startPoint x: 588, startPoint y: 167, endPoint x: 637, endPoint y: 187, distance: 52.8
click at [588, 166] on div "Incluido" at bounding box center [583, 170] width 38 height 12
click at [688, 242] on input "**********" at bounding box center [697, 241] width 43 height 7
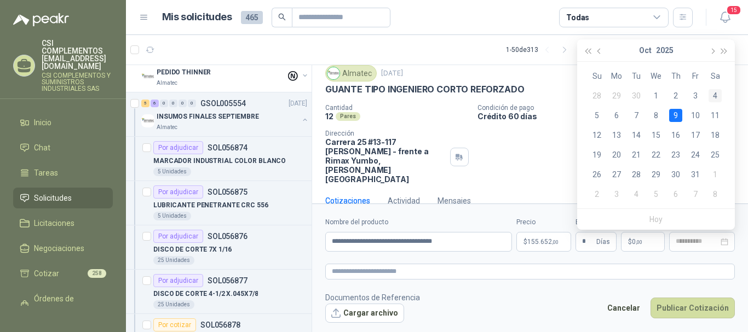
click at [719, 96] on div "4" at bounding box center [715, 95] width 13 height 13
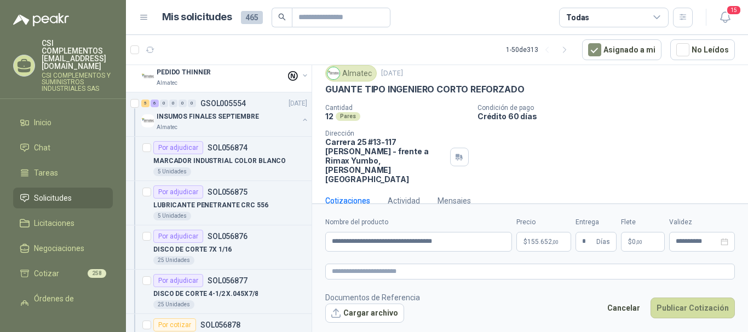
type input "**********"
click at [709, 308] on button "Publicar Cotización" at bounding box center [693, 308] width 84 height 21
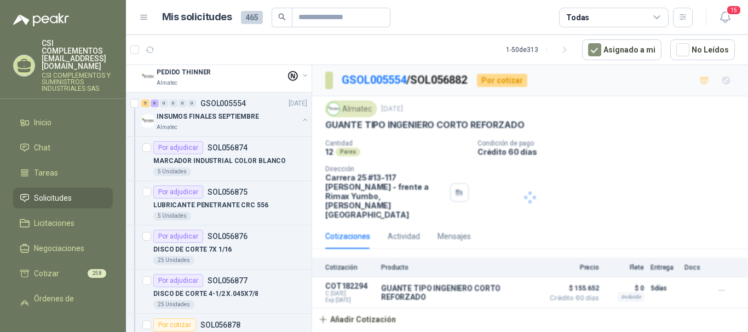
scroll to position [0, 0]
drag, startPoint x: 184, startPoint y: 112, endPoint x: 234, endPoint y: 146, distance: 60.3
click at [183, 113] on p "INSUMOS FINALES SEPTIEMBRE" at bounding box center [208, 117] width 102 height 10
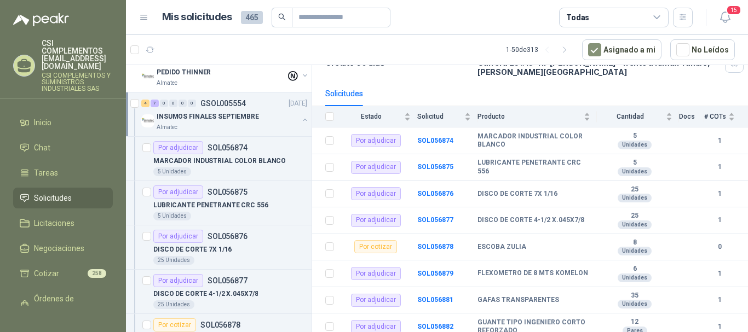
scroll to position [177, 0]
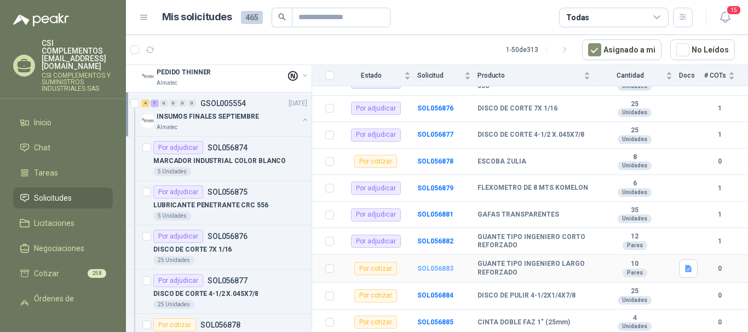
click at [441, 269] on b "SOL056883" at bounding box center [435, 269] width 36 height 8
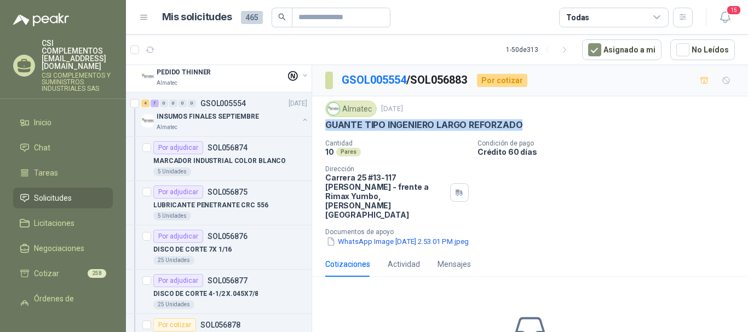
drag, startPoint x: 325, startPoint y: 129, endPoint x: 534, endPoint y: 122, distance: 208.8
click at [534, 122] on div "GUANTE TIPO INGENIERO LARGO REFORZADO" at bounding box center [530, 125] width 410 height 12
copy p "GUANTE TIPO INGENIERO LARGO REFORZADO"
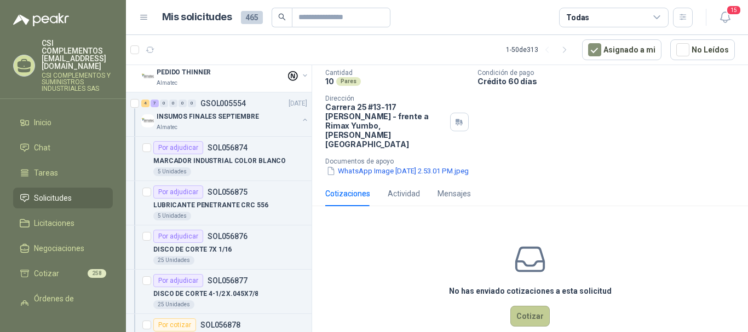
click at [535, 306] on button "Cotizar" at bounding box center [530, 316] width 39 height 21
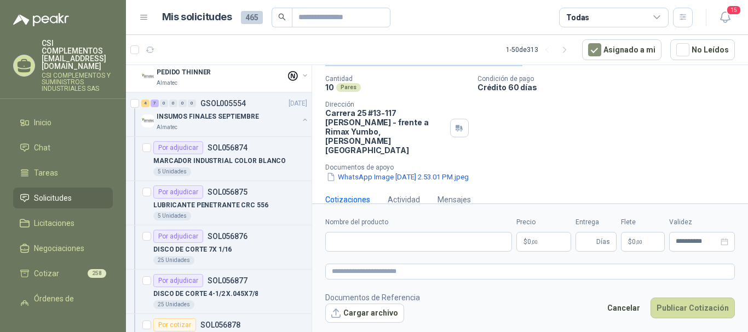
scroll to position [64, 0]
click at [380, 241] on input "Nombre del producto" at bounding box center [418, 242] width 187 height 20
paste input "**********"
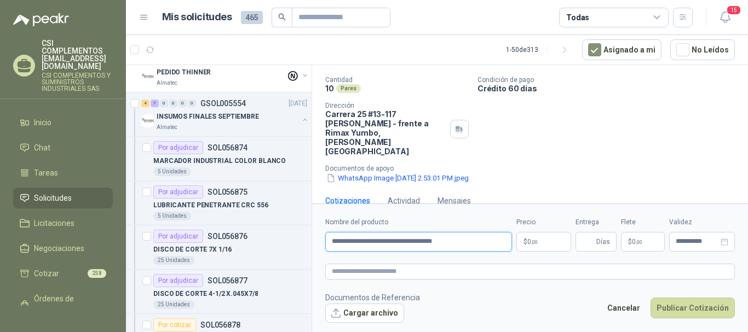
type input "**********"
click at [535, 244] on span ",00" at bounding box center [534, 242] width 7 height 6
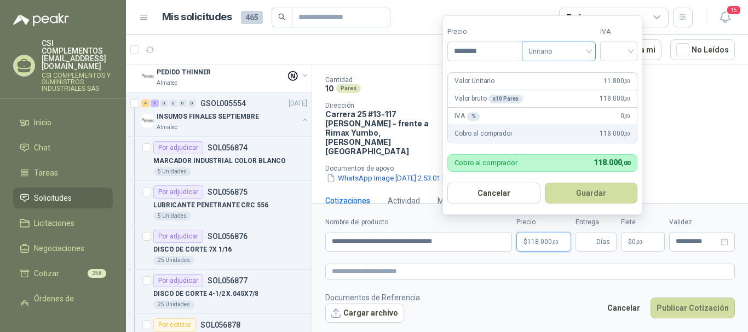
click at [589, 51] on span "Unitario" at bounding box center [559, 51] width 61 height 16
type input "********"
click at [588, 72] on div "Unitario" at bounding box center [561, 74] width 56 height 12
click at [631, 54] on input "search" at bounding box center [619, 50] width 24 height 16
click at [622, 68] on div "19%" at bounding box center [621, 74] width 20 height 12
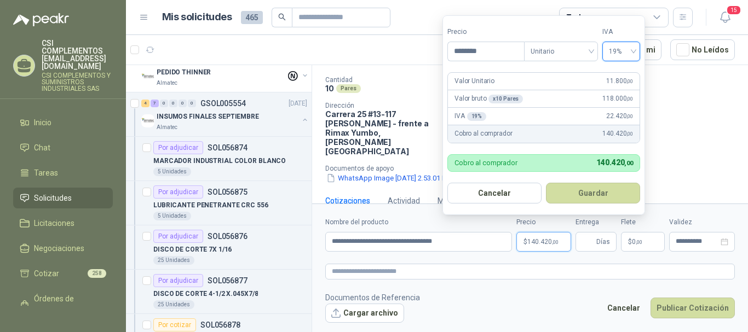
click at [620, 194] on button "Guardar" at bounding box center [593, 193] width 94 height 21
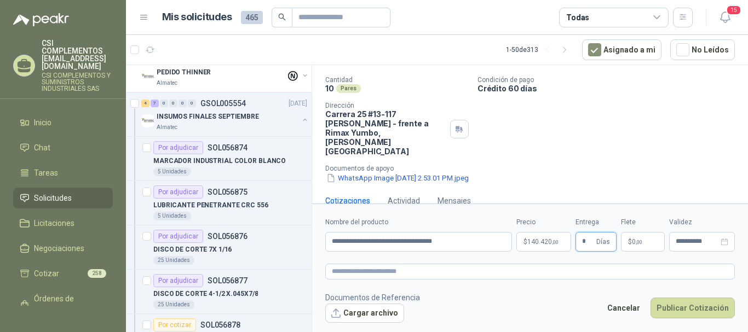
type input "*"
click at [640, 239] on span ",00" at bounding box center [639, 242] width 7 height 6
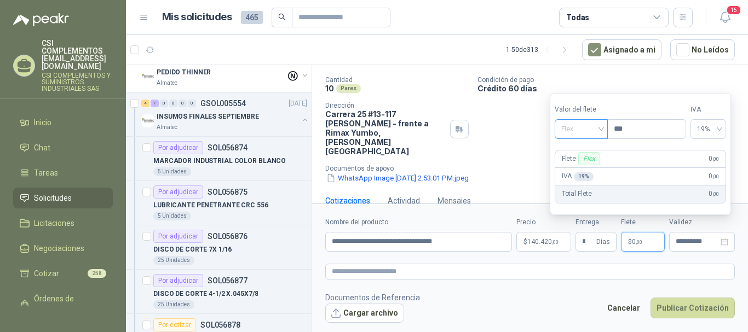
click at [604, 129] on div "Flex" at bounding box center [581, 129] width 53 height 20
click at [586, 170] on div "Incluido" at bounding box center [583, 170] width 38 height 12
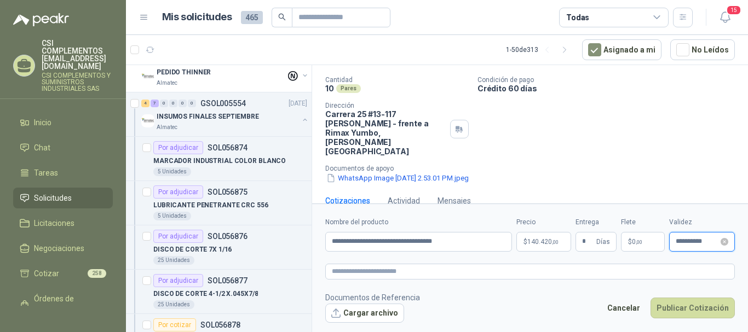
click at [687, 241] on input "**********" at bounding box center [697, 241] width 43 height 7
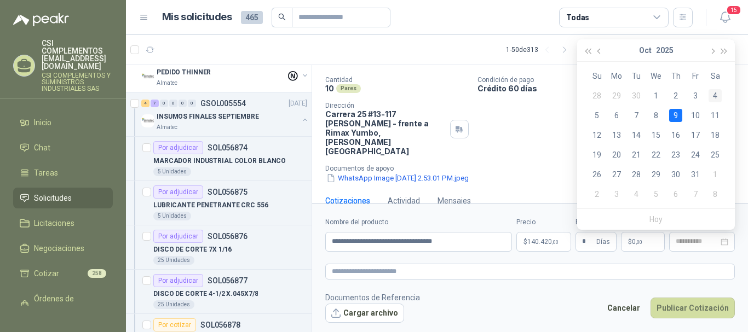
click at [714, 96] on div "4" at bounding box center [715, 95] width 13 height 13
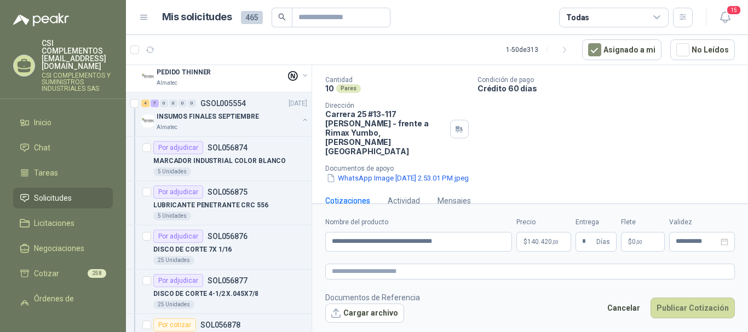
type input "**********"
click at [703, 298] on button "Publicar Cotización" at bounding box center [693, 308] width 84 height 21
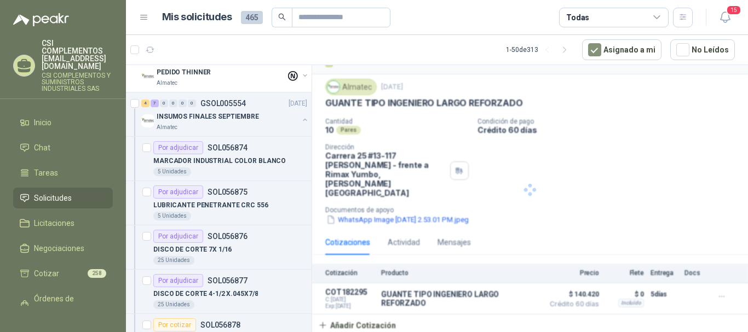
scroll to position [4, 0]
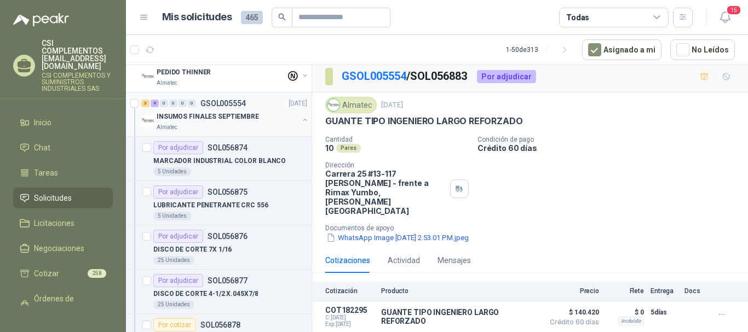
click at [195, 118] on p "INSUMOS FINALES SEPTIEMBRE" at bounding box center [208, 117] width 102 height 10
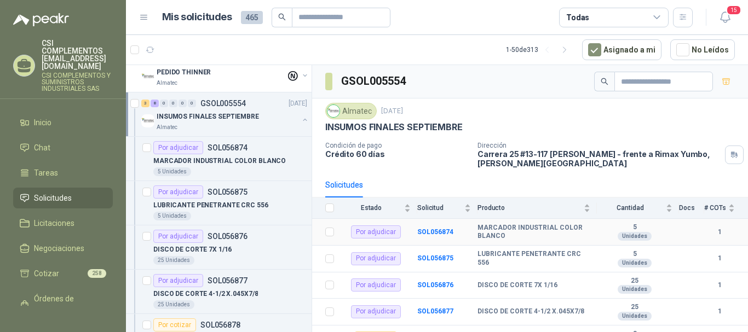
scroll to position [177, 0]
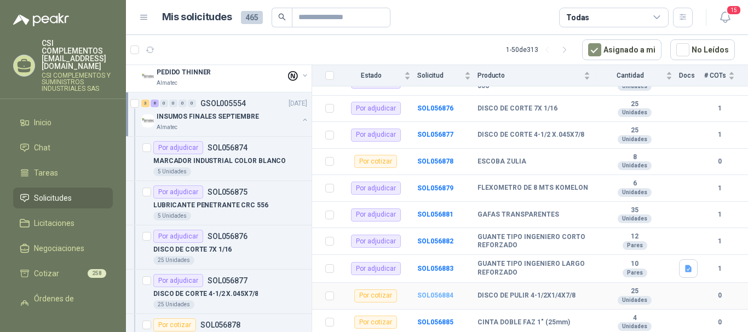
click at [425, 298] on b "SOL056884" at bounding box center [435, 296] width 36 height 8
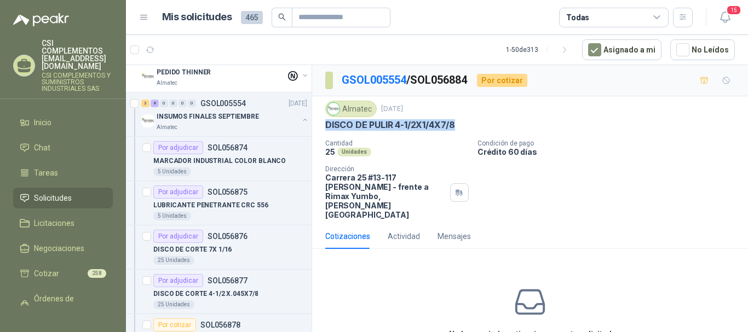
drag, startPoint x: 323, startPoint y: 123, endPoint x: 472, endPoint y: 131, distance: 149.8
click at [472, 131] on div "Almatec [DATE] DISCO DE PULIR 4-1/2X1/4X7/8 Cantidad 25 Unidades Condición de …" at bounding box center [530, 160] width 436 height 128
copy p "DISCO DE PULIR 4-1/2X1/4X7/8"
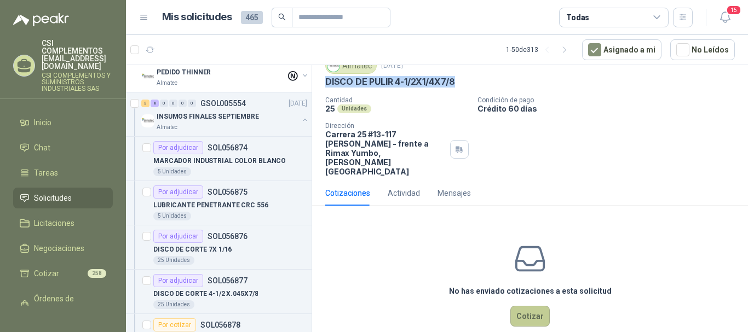
click at [521, 306] on button "Cotizar" at bounding box center [530, 316] width 39 height 21
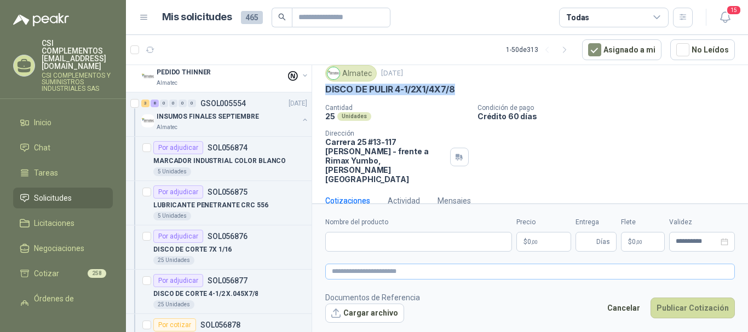
scroll to position [36, 0]
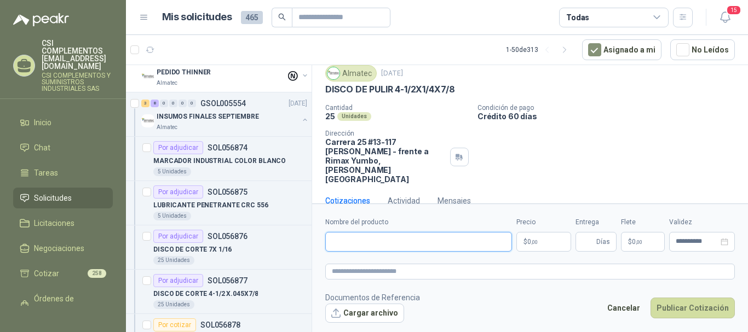
click at [369, 237] on input "Nombre del producto" at bounding box center [418, 242] width 187 height 20
paste input "**********"
type input "**********"
click at [358, 266] on textarea at bounding box center [530, 272] width 410 height 16
paste textarea "**********"
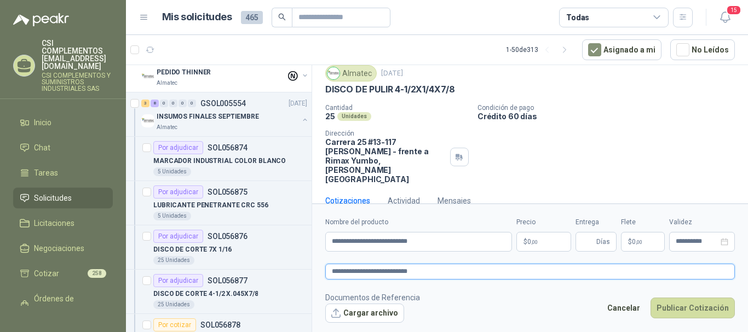
type textarea "**********"
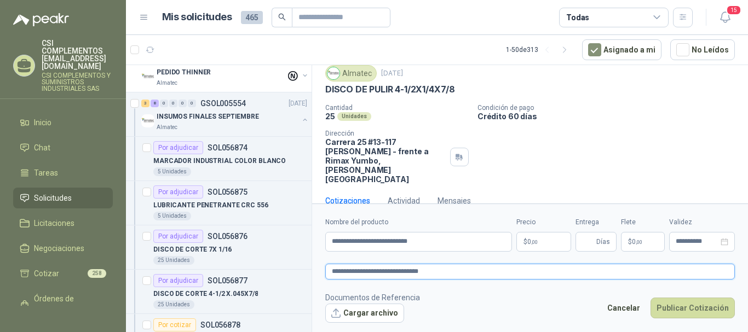
type textarea "**********"
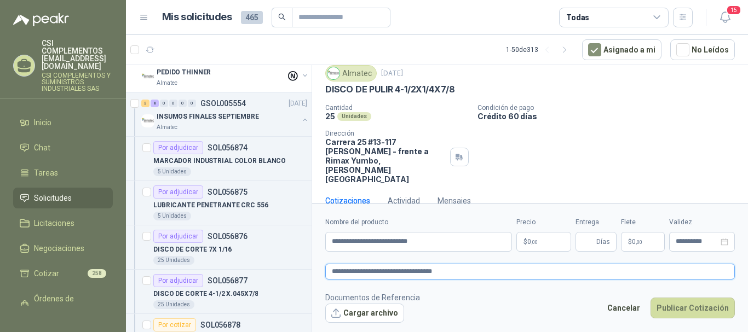
type textarea "**********"
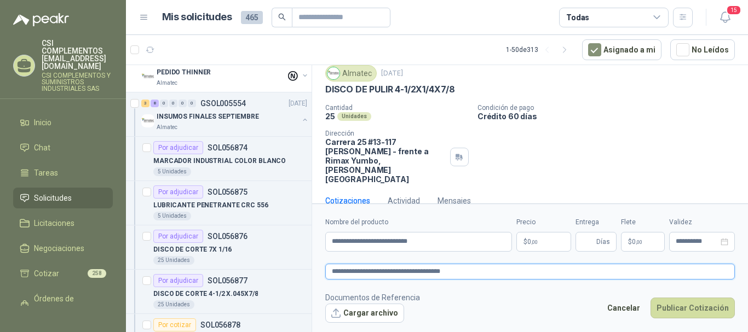
type textarea "**********"
click at [535, 244] on span ",00" at bounding box center [534, 242] width 7 height 6
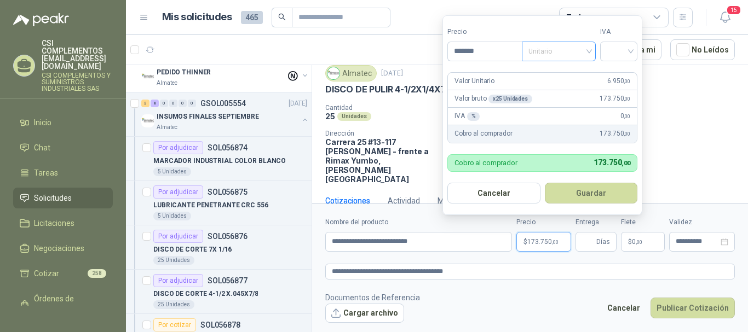
click at [537, 45] on span "Unitario" at bounding box center [559, 51] width 61 height 16
type input "*******"
click at [563, 71] on div "Unitario" at bounding box center [561, 74] width 56 height 12
click at [626, 52] on input "search" at bounding box center [619, 50] width 24 height 16
click at [614, 68] on div "19%" at bounding box center [621, 74] width 20 height 12
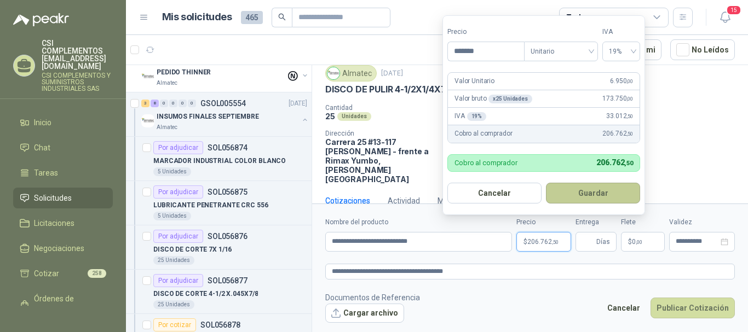
click at [593, 191] on button "Guardar" at bounding box center [593, 193] width 94 height 21
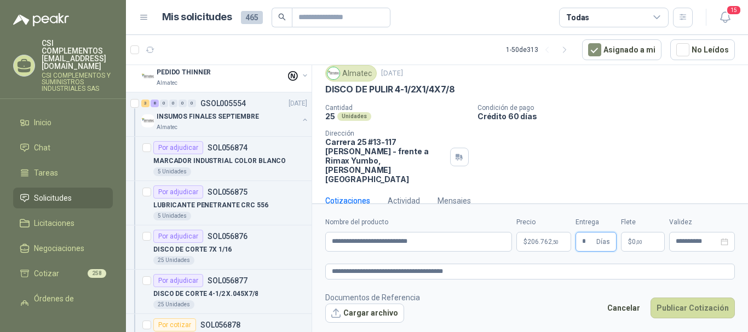
type input "*"
click at [634, 238] on p "$ 0 ,00" at bounding box center [643, 242] width 44 height 20
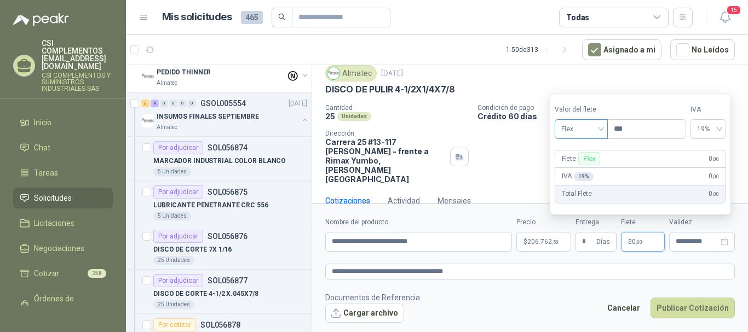
click at [606, 128] on div "Flex" at bounding box center [581, 129] width 53 height 20
click at [595, 165] on div "Incluido" at bounding box center [583, 170] width 38 height 12
click at [679, 239] on input "**********" at bounding box center [697, 241] width 43 height 7
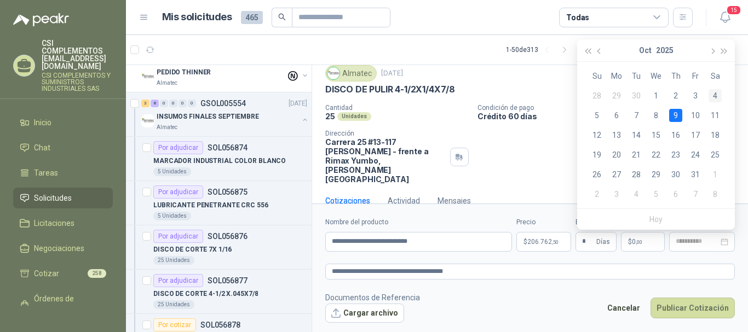
click at [715, 93] on div "4" at bounding box center [715, 95] width 13 height 13
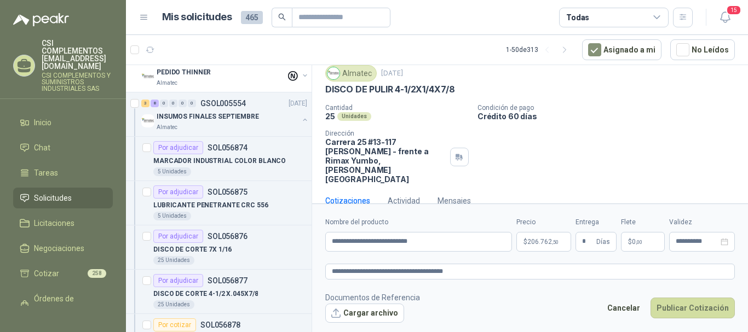
type input "**********"
click at [713, 303] on button "Publicar Cotización" at bounding box center [693, 308] width 84 height 21
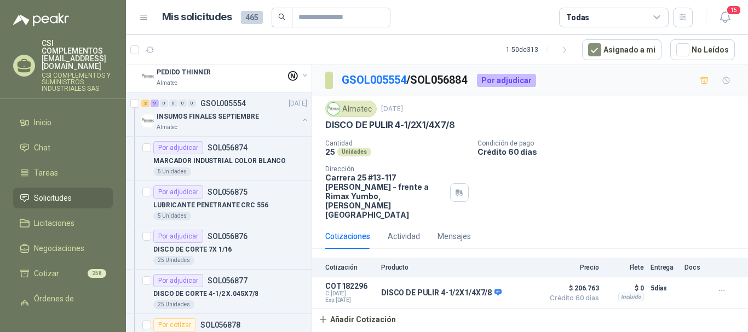
scroll to position [0, 0]
click at [186, 118] on p "INSUMOS FINALES SEPTIEMBRE" at bounding box center [208, 117] width 102 height 10
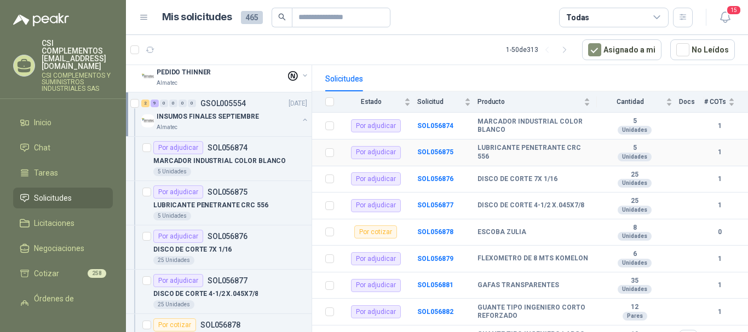
scroll to position [177, 0]
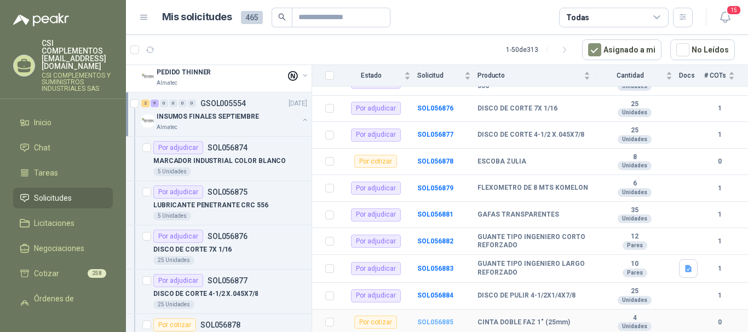
click at [426, 321] on b "SOL056885" at bounding box center [435, 323] width 36 height 8
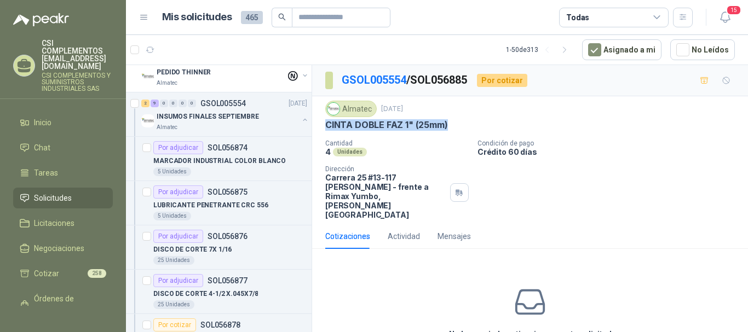
drag, startPoint x: 328, startPoint y: 125, endPoint x: 449, endPoint y: 129, distance: 121.1
click at [449, 129] on div "CINTA DOBLE FAZ 1" (25mm)" at bounding box center [530, 125] width 410 height 12
copy p "CINTA DOBLE FAZ 1" (25mm)"
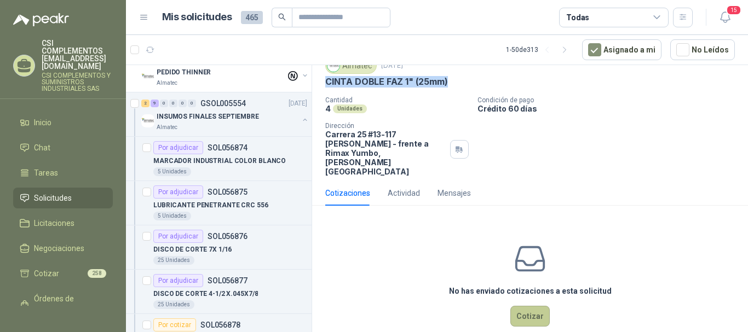
click at [527, 306] on button "Cotizar" at bounding box center [530, 316] width 39 height 21
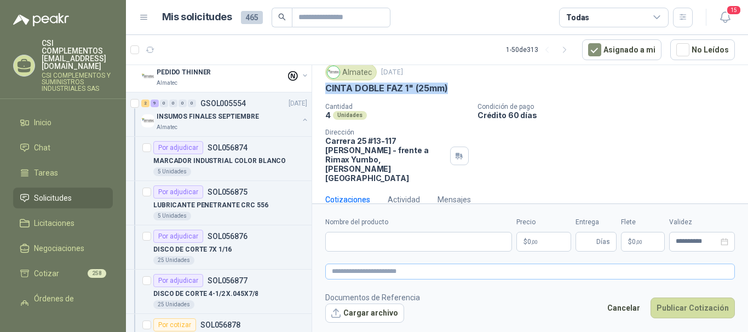
scroll to position [36, 0]
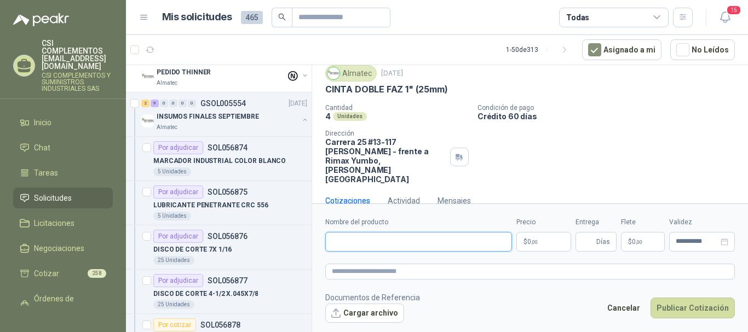
click at [367, 241] on input "Nombre del producto" at bounding box center [418, 242] width 187 height 20
paste input "**********"
type input "**********"
click at [375, 277] on textarea at bounding box center [530, 272] width 410 height 16
paste textarea "**********"
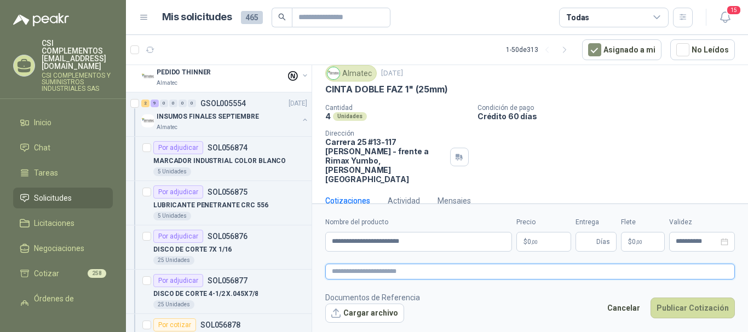
type textarea "**********"
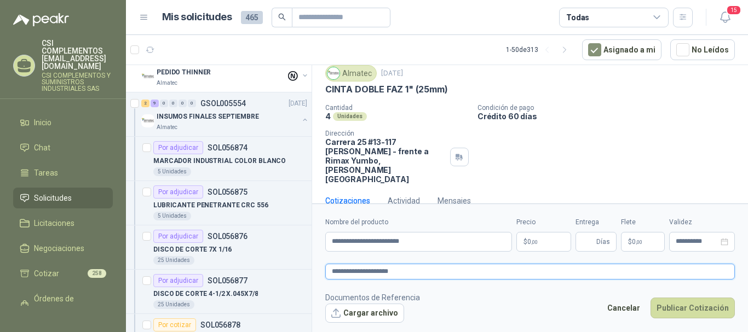
type textarea "**********"
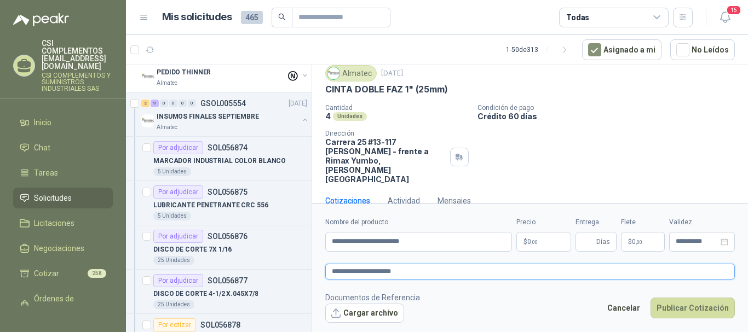
type textarea "**********"
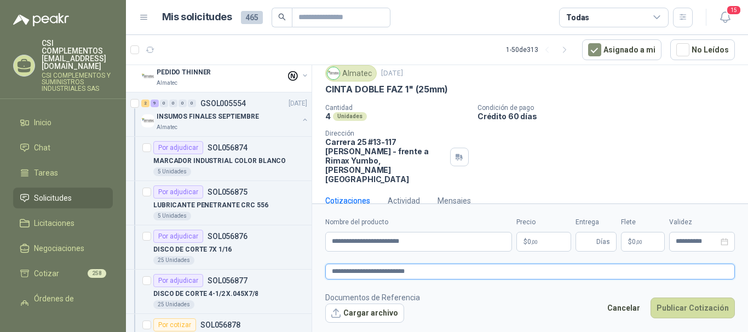
type textarea "**********"
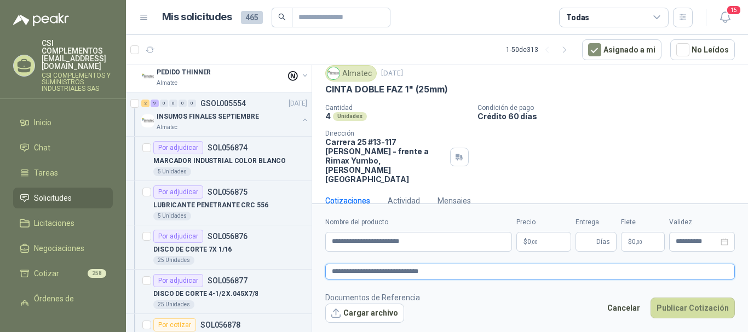
type textarea "**********"
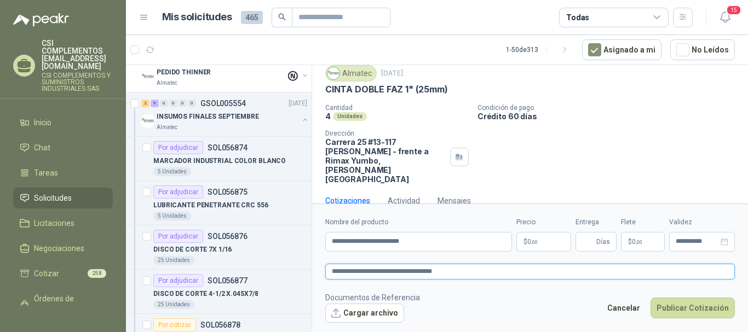
type textarea "**********"
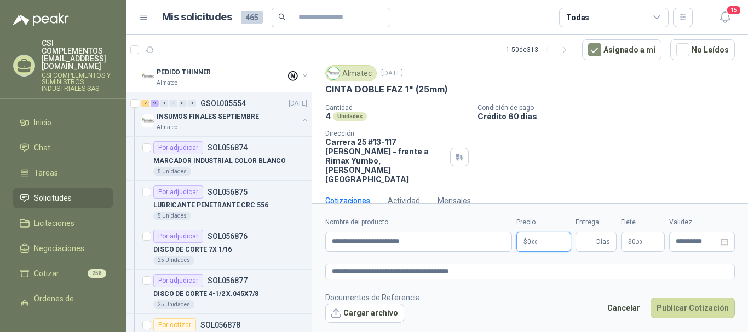
click at [556, 241] on p "$ 0 ,00" at bounding box center [544, 242] width 55 height 20
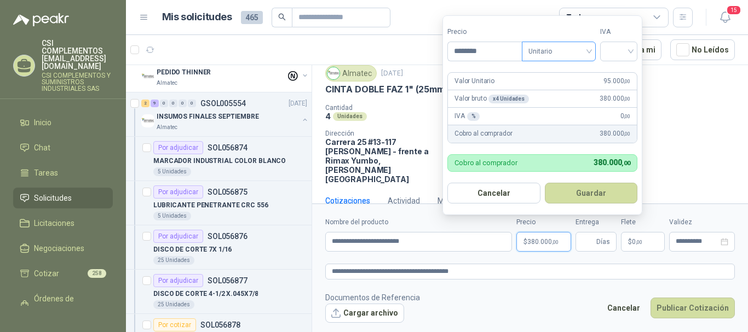
click at [593, 54] on div "Unitario" at bounding box center [559, 52] width 74 height 20
click at [587, 74] on div "Unitario" at bounding box center [561, 74] width 56 height 12
click at [634, 47] on div at bounding box center [618, 52] width 37 height 20
click at [621, 70] on div "19%" at bounding box center [621, 74] width 20 height 12
click at [611, 189] on button "Guardar" at bounding box center [593, 193] width 94 height 21
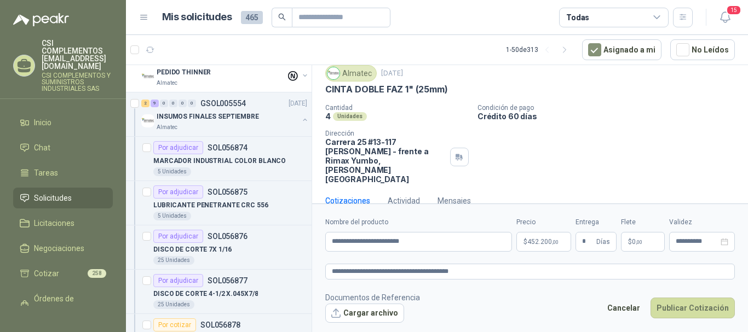
click at [633, 241] on span "0 ,00" at bounding box center [637, 242] width 10 height 7
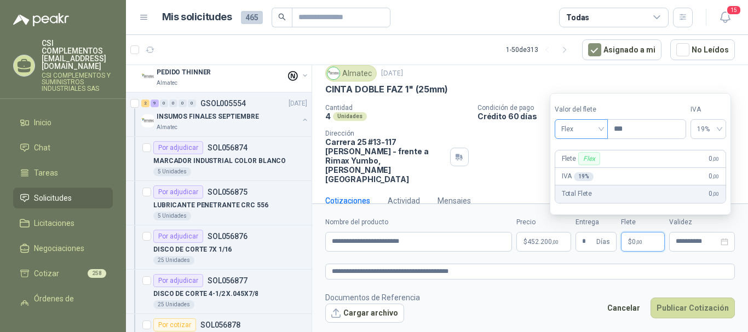
click at [605, 127] on div "Flex" at bounding box center [581, 129] width 53 height 20
click at [586, 169] on div "Incluido" at bounding box center [583, 170] width 38 height 12
click at [685, 240] on input "**********" at bounding box center [697, 241] width 43 height 7
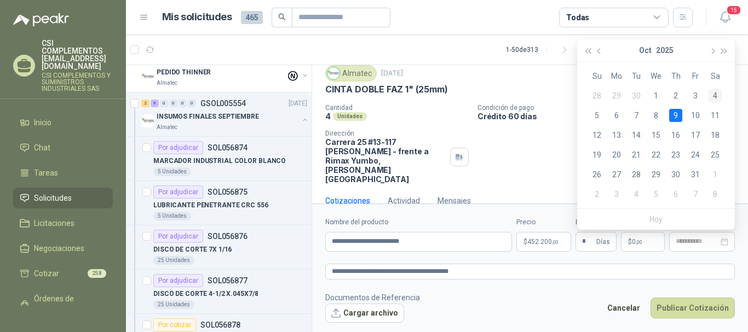
click at [715, 91] on div "4" at bounding box center [715, 95] width 13 height 13
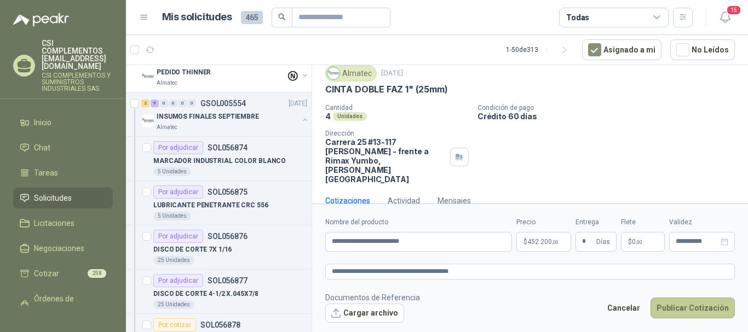
click at [712, 302] on button "Publicar Cotización" at bounding box center [693, 308] width 84 height 21
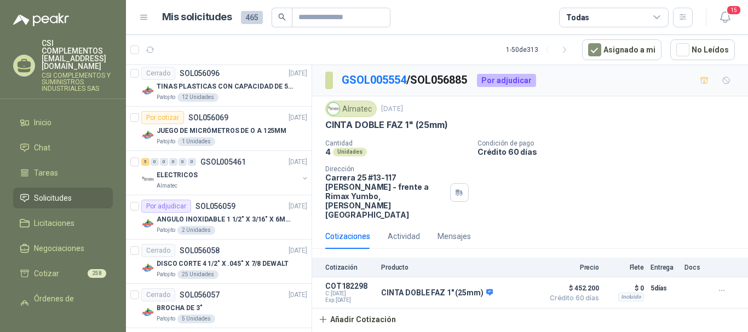
scroll to position [2058, 0]
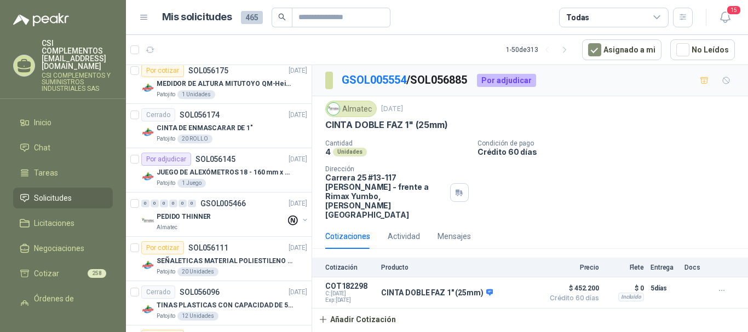
click at [62, 192] on span "Solicitudes" at bounding box center [53, 198] width 38 height 12
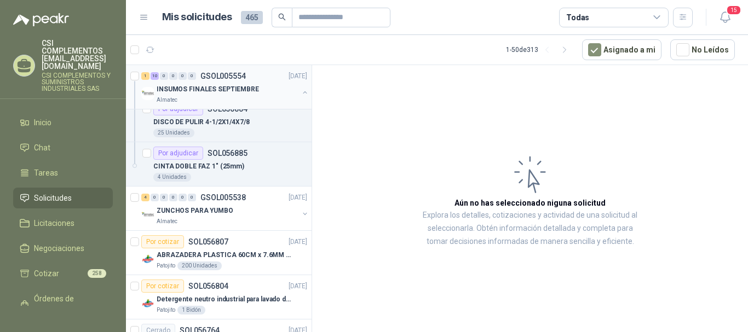
scroll to position [876, 0]
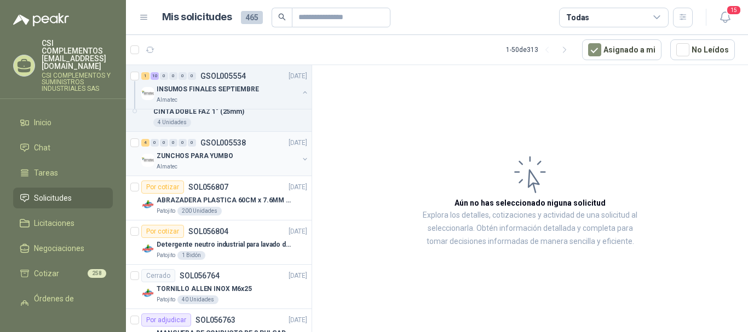
click at [212, 150] on div "ZUNCHOS PARA YUMBO" at bounding box center [228, 156] width 142 height 13
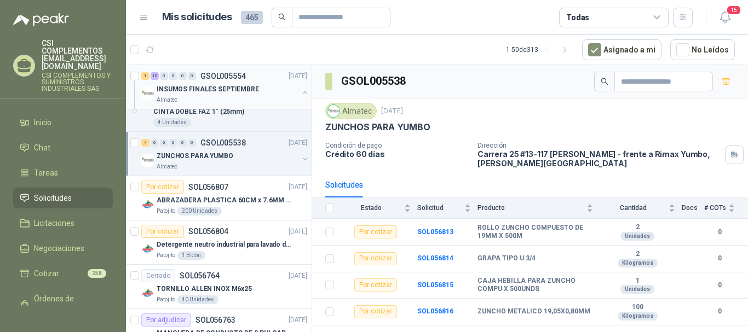
click at [200, 91] on p "INSUMOS FINALES SEPTIEMBRE" at bounding box center [208, 89] width 102 height 10
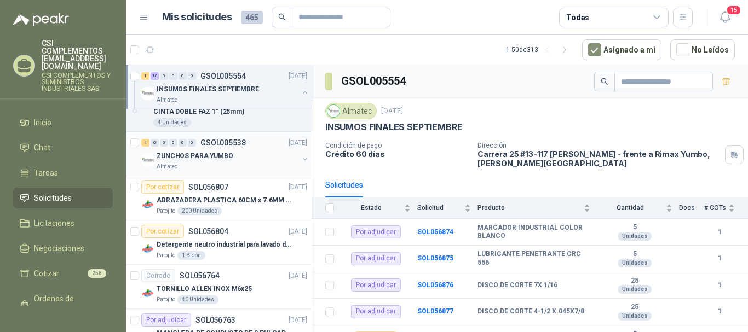
click at [191, 150] on div "ZUNCHOS PARA YUMBO" at bounding box center [228, 156] width 142 height 13
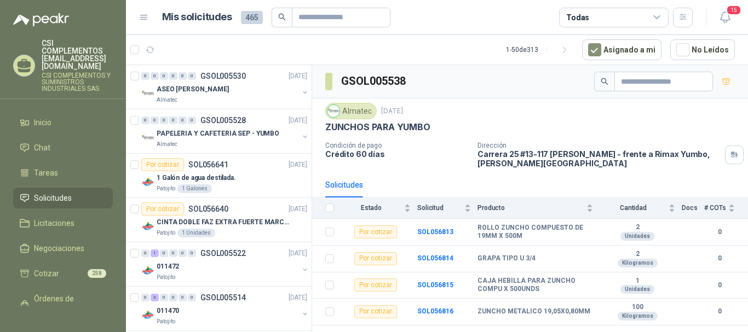
scroll to position [1260, 0]
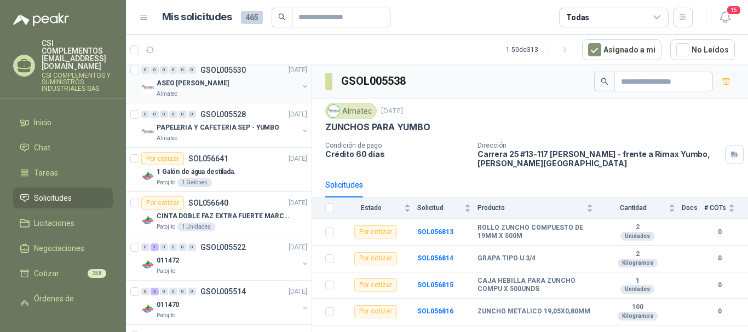
click at [204, 93] on div "Almatec" at bounding box center [228, 94] width 142 height 9
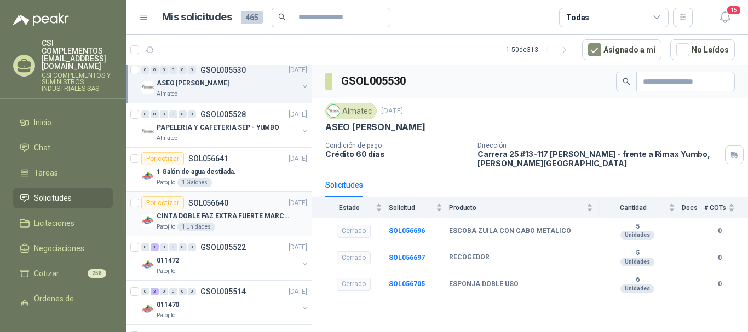
click at [211, 210] on div "CINTA DOBLE FAZ EXTRA FUERTE MARCA:3M" at bounding box center [232, 216] width 151 height 13
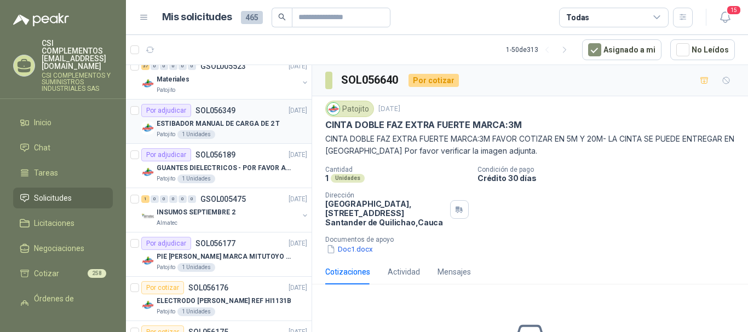
scroll to position [1808, 0]
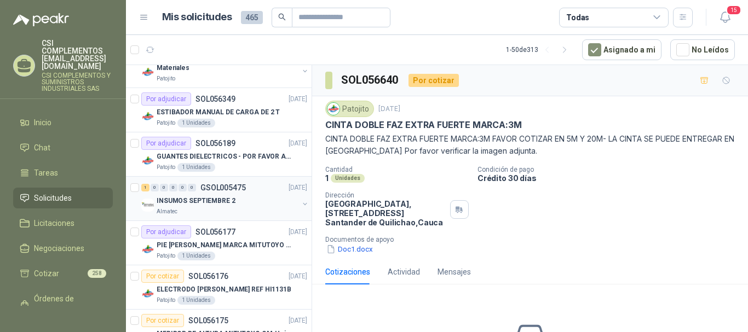
click at [209, 205] on p "INSUMOS SEPTIEMBRE 2" at bounding box center [196, 201] width 79 height 10
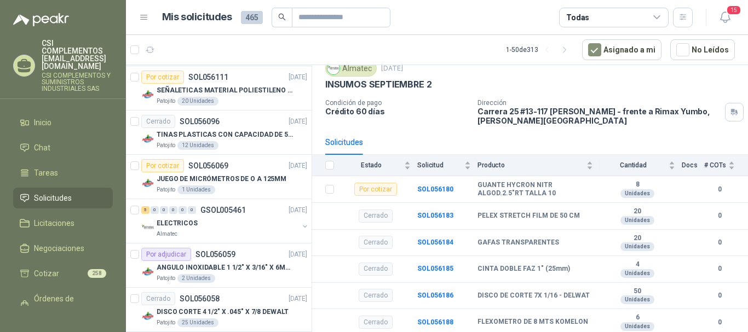
scroll to position [2246, 0]
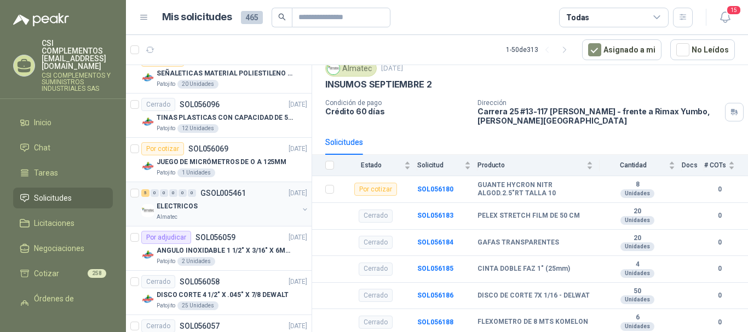
click at [238, 196] on div "5 0 0 0 0 0 GSOL005461 [DATE]" at bounding box center [225, 193] width 168 height 13
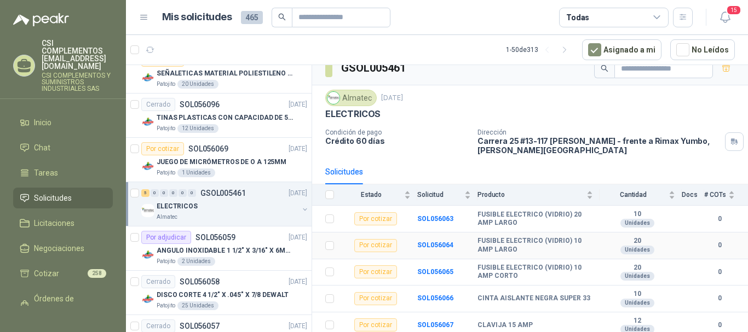
scroll to position [16, 0]
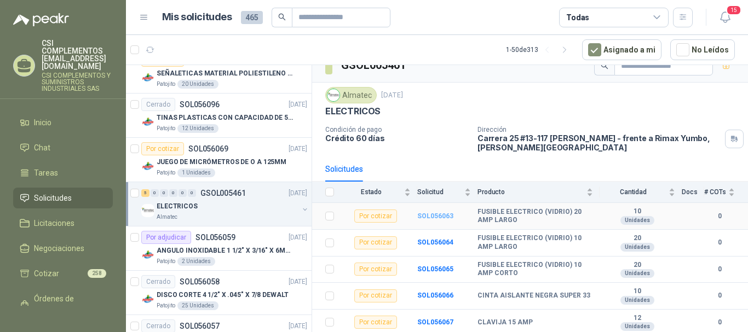
click at [429, 218] on b "SOL056063" at bounding box center [435, 217] width 36 height 8
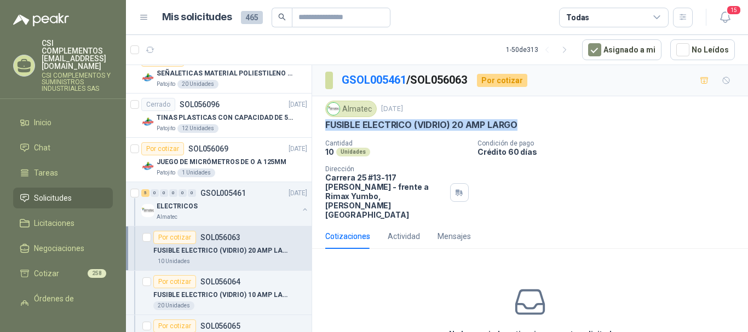
drag, startPoint x: 323, startPoint y: 126, endPoint x: 521, endPoint y: 123, distance: 198.3
click at [521, 123] on div "Almatec [DATE] FUSIBLE ELECTRICO (VIDRIO) 20 AMP LARGO Cantidad 10 Unidades Co…" at bounding box center [530, 160] width 436 height 128
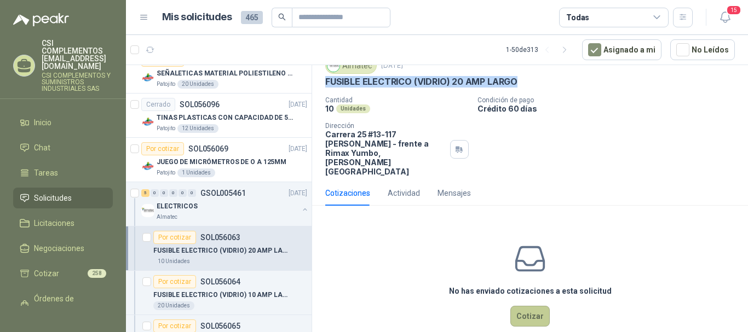
click at [527, 306] on button "Cotizar" at bounding box center [530, 316] width 39 height 21
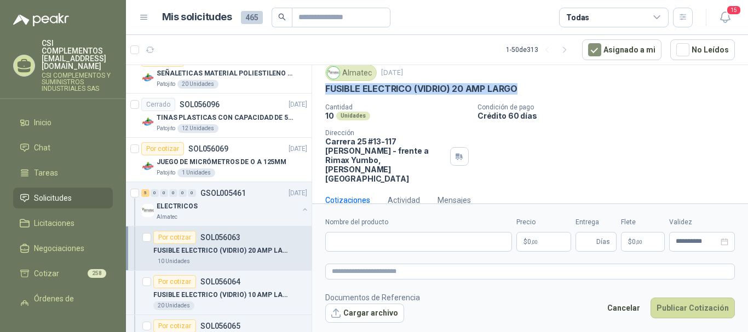
scroll to position [36, 0]
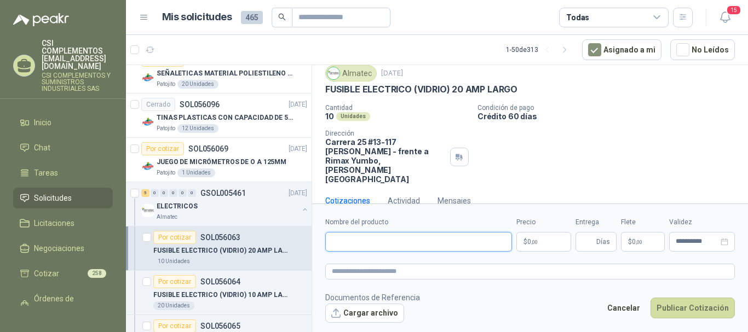
click at [357, 242] on input "Nombre del producto" at bounding box center [418, 242] width 187 height 20
paste input "**********"
click at [524, 240] on p "$ 0 ,00" at bounding box center [544, 242] width 55 height 20
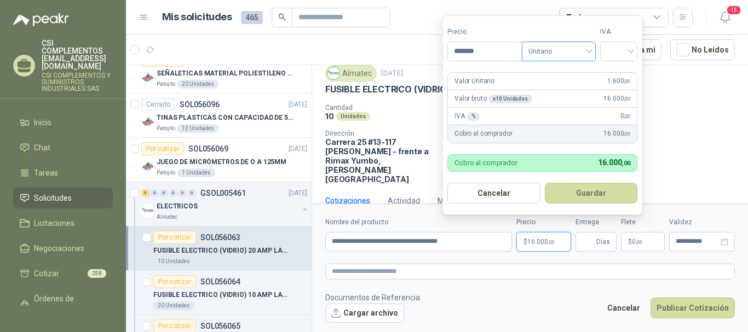
click at [593, 51] on div "Unitario" at bounding box center [559, 52] width 74 height 20
click at [574, 76] on div "Unitario" at bounding box center [561, 74] width 56 height 12
click at [636, 51] on div at bounding box center [618, 52] width 37 height 20
click at [620, 74] on div "19%" at bounding box center [621, 74] width 20 height 12
click at [599, 197] on button "Guardar" at bounding box center [593, 193] width 94 height 21
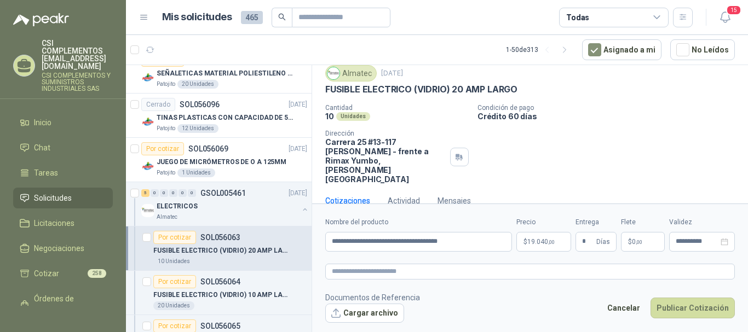
click at [643, 249] on p "$ 0 ,00" at bounding box center [643, 242] width 44 height 20
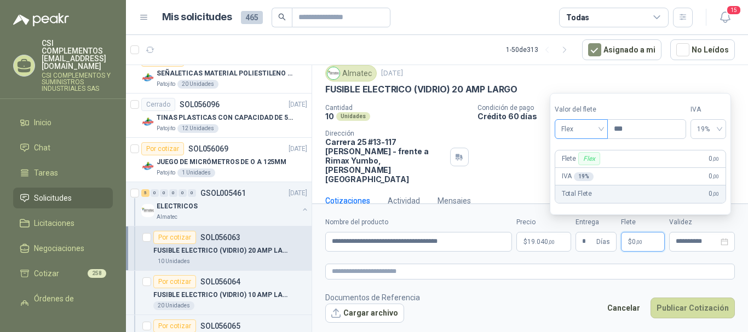
click at [606, 130] on div "Flex" at bounding box center [581, 129] width 53 height 20
click at [589, 172] on div "Incluido" at bounding box center [583, 170] width 38 height 12
click at [683, 244] on input "**********" at bounding box center [697, 241] width 43 height 7
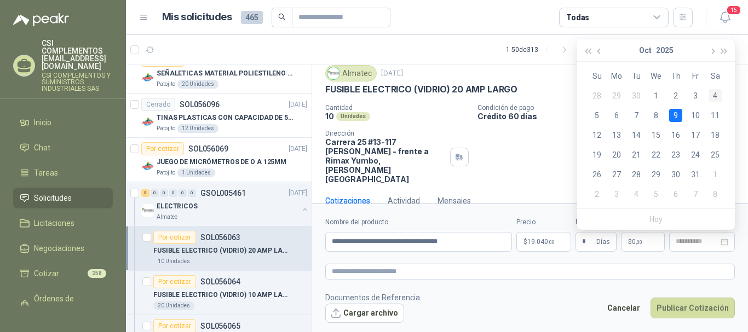
click at [713, 94] on div "4" at bounding box center [715, 95] width 13 height 13
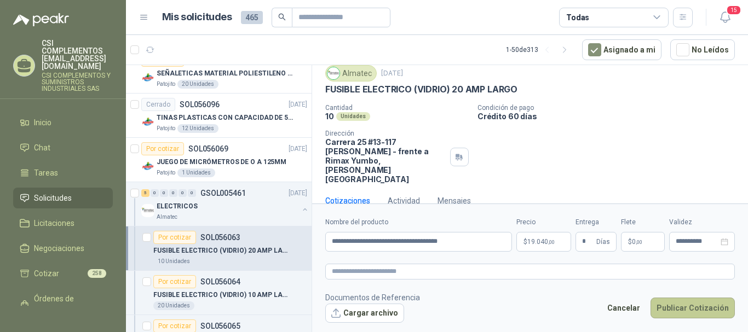
click at [696, 309] on button "Publicar Cotización" at bounding box center [693, 308] width 84 height 21
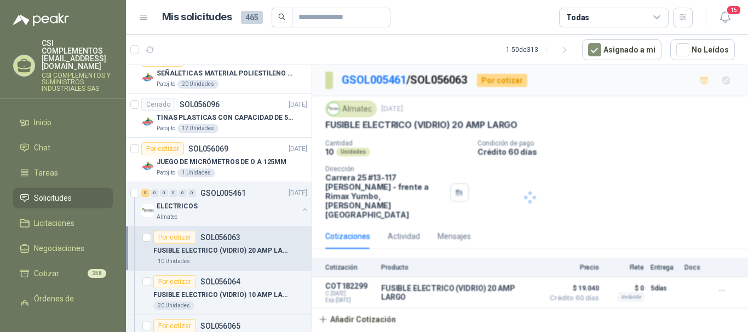
scroll to position [0, 0]
click at [197, 197] on div "4 1 0 0 0 0 GSOL005461" at bounding box center [193, 194] width 105 height 8
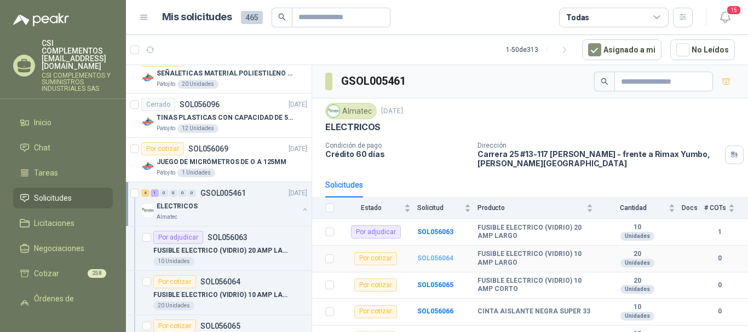
click at [428, 255] on b "SOL056064" at bounding box center [435, 259] width 36 height 8
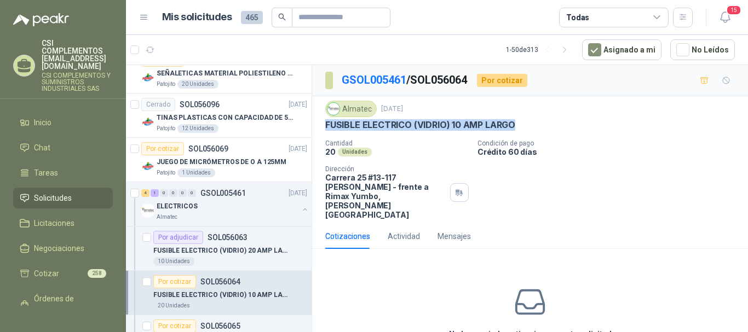
drag, startPoint x: 325, startPoint y: 123, endPoint x: 527, endPoint y: 125, distance: 202.7
click at [527, 125] on div "Almatec [DATE] FUSIBLE ELECTRICO (VIDRIO) 10 AMP LARGO Cantidad 20 Unidades Co…" at bounding box center [530, 160] width 436 height 128
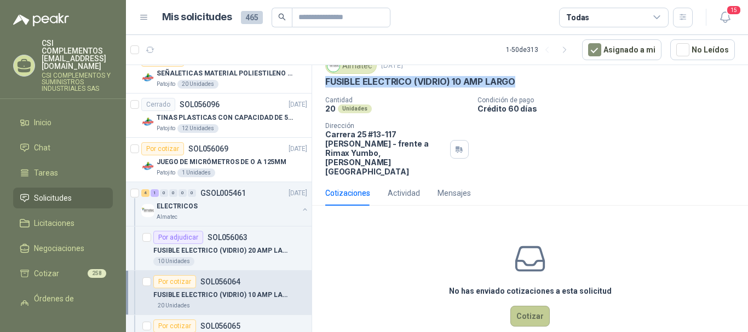
click at [518, 306] on button "Cotizar" at bounding box center [530, 316] width 39 height 21
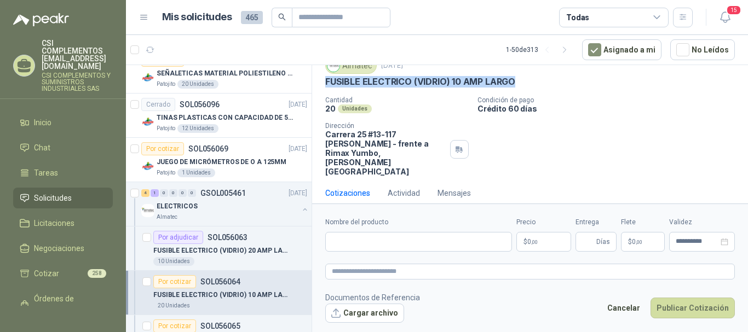
scroll to position [36, 0]
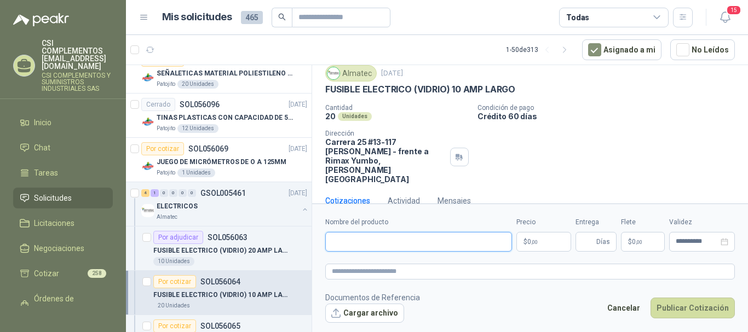
click at [339, 242] on input "Nombre del producto" at bounding box center [418, 242] width 187 height 20
paste input "**********"
click at [534, 244] on span ",00" at bounding box center [534, 242] width 7 height 6
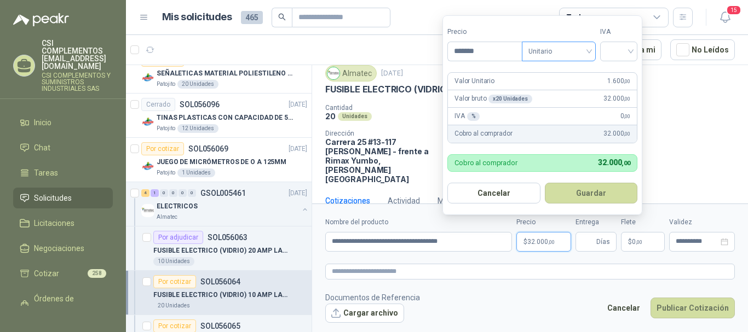
click at [589, 51] on span "Unitario" at bounding box center [559, 51] width 61 height 16
drag, startPoint x: 566, startPoint y: 73, endPoint x: 595, endPoint y: 71, distance: 29.1
click at [568, 72] on div "Unitario" at bounding box center [561, 74] width 56 height 12
click at [631, 54] on input "search" at bounding box center [619, 50] width 24 height 16
click at [616, 74] on div "19%" at bounding box center [621, 74] width 20 height 12
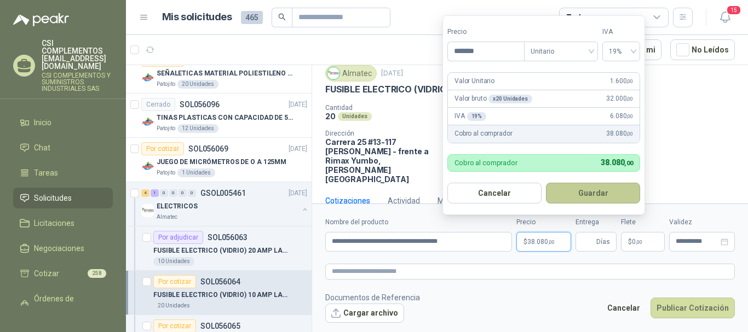
click at [604, 199] on button "Guardar" at bounding box center [593, 193] width 94 height 21
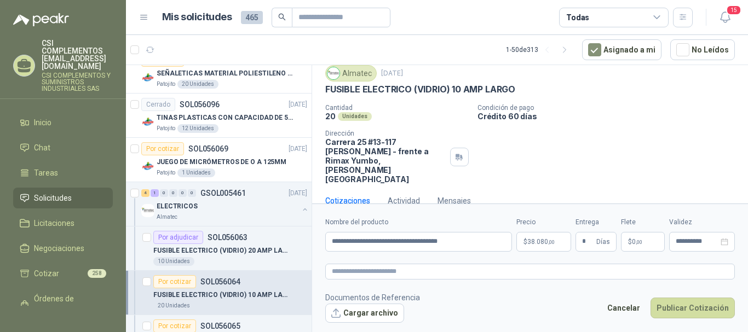
click at [633, 239] on span "0 ,00" at bounding box center [637, 242] width 10 height 7
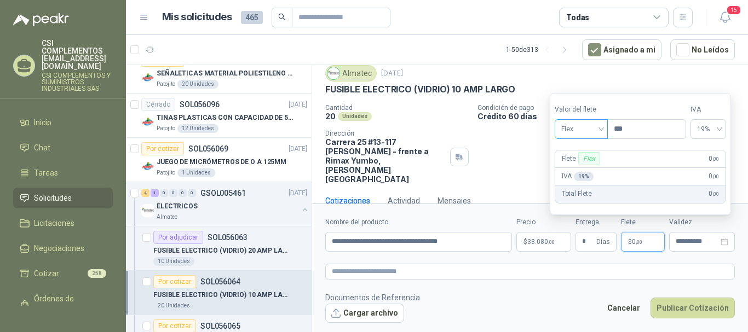
click at [608, 130] on div "Flex" at bounding box center [581, 129] width 53 height 20
click at [597, 167] on div "Incluido" at bounding box center [583, 170] width 38 height 12
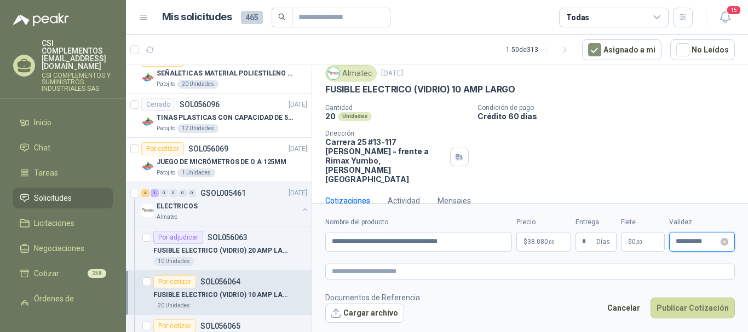
click at [685, 240] on input "**********" at bounding box center [697, 241] width 43 height 7
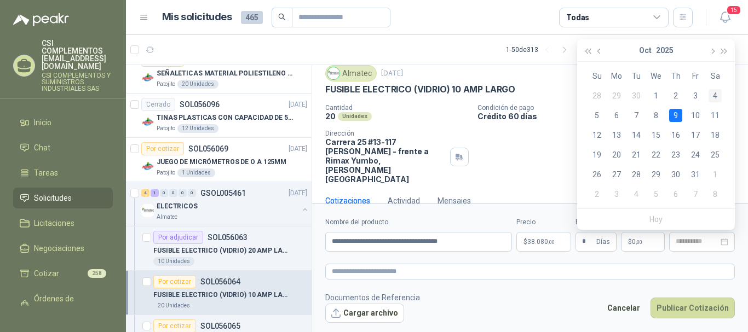
click at [713, 94] on div "4" at bounding box center [715, 95] width 13 height 13
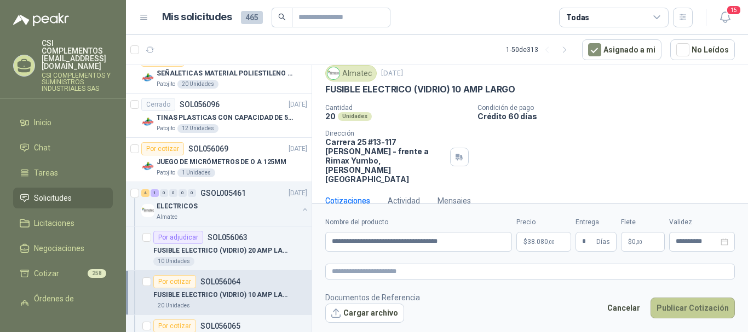
click at [681, 308] on button "Publicar Cotización" at bounding box center [693, 308] width 84 height 21
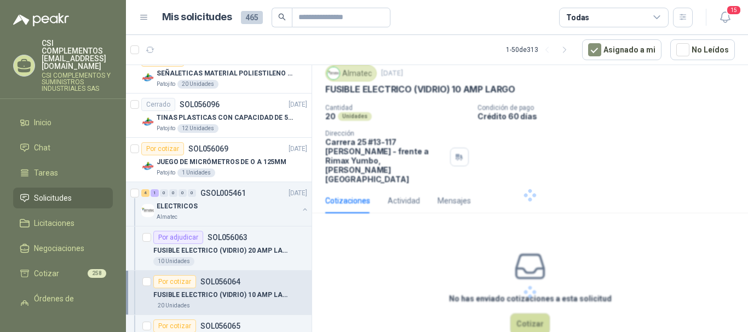
scroll to position [0, 0]
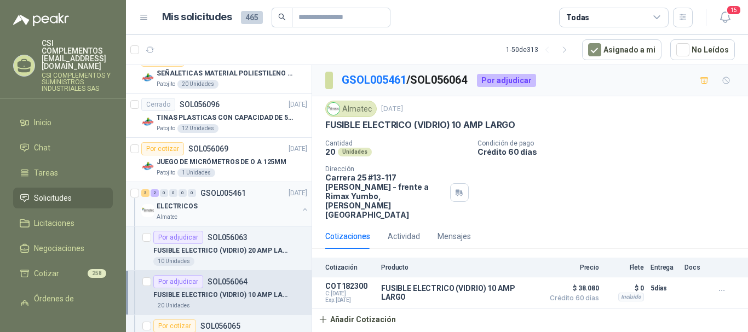
drag, startPoint x: 180, startPoint y: 198, endPoint x: 187, endPoint y: 198, distance: 7.1
click at [180, 198] on div "3 2 0 0 0 0 GSOL005461 [DATE]" at bounding box center [225, 193] width 168 height 13
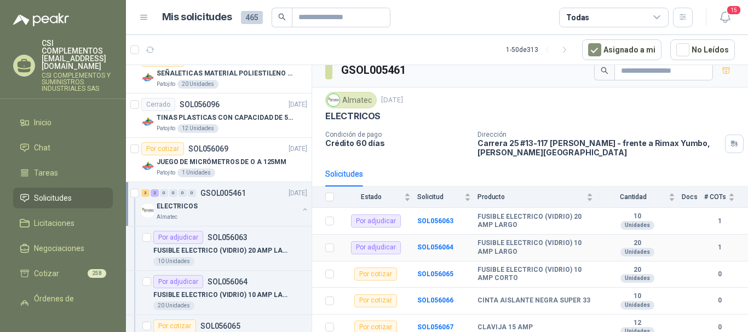
scroll to position [16, 0]
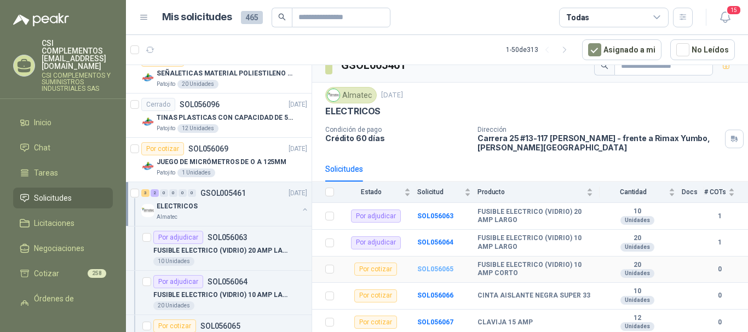
click at [424, 267] on b "SOL056065" at bounding box center [435, 270] width 36 height 8
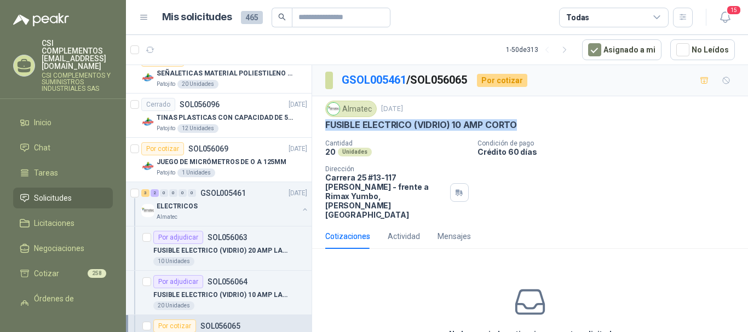
drag, startPoint x: 324, startPoint y: 123, endPoint x: 537, endPoint y: 128, distance: 212.6
click at [537, 128] on div "Almatec [DATE] FUSIBLE ELECTRICO (VIDRIO) 10 AMP CORTO Cantidad 20 Unidades Co…" at bounding box center [530, 160] width 436 height 128
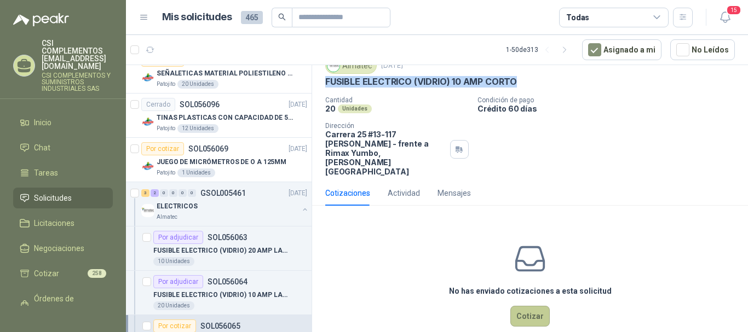
click at [535, 306] on button "Cotizar" at bounding box center [530, 316] width 39 height 21
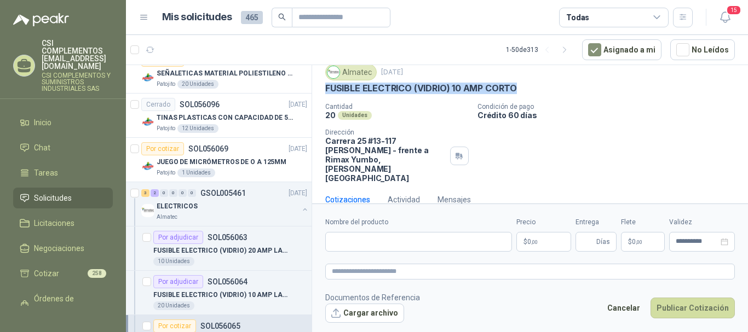
scroll to position [36, 0]
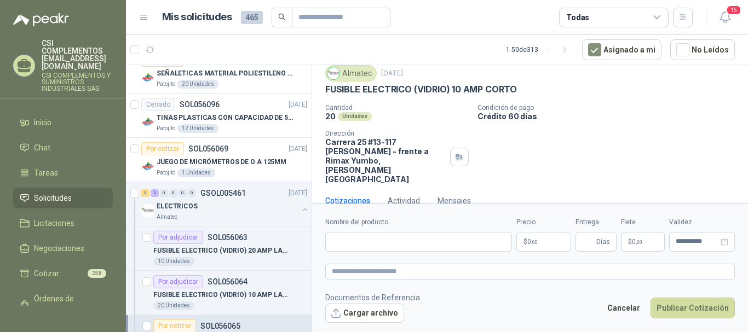
click at [369, 231] on div "Nombre del producto" at bounding box center [418, 234] width 187 height 35
click at [411, 242] on input "Nombre del producto" at bounding box center [418, 242] width 187 height 20
paste input "**********"
click at [521, 238] on p "$ 0 ,00" at bounding box center [544, 242] width 55 height 20
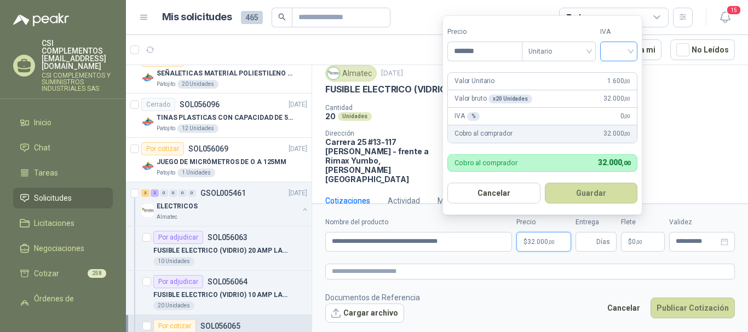
click at [631, 55] on input "search" at bounding box center [619, 50] width 24 height 16
click at [618, 71] on div "19%" at bounding box center [621, 74] width 20 height 12
click at [614, 193] on button "Guardar" at bounding box center [593, 193] width 94 height 21
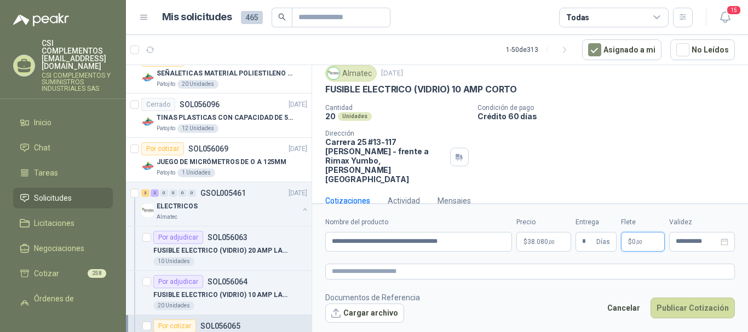
click at [637, 241] on span ",00" at bounding box center [639, 242] width 7 height 6
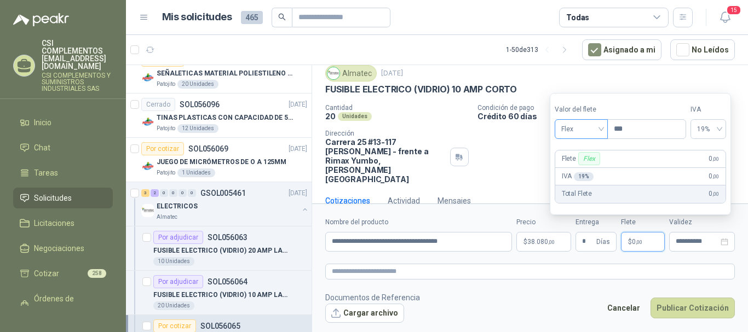
click at [605, 134] on div "Flex" at bounding box center [581, 129] width 53 height 20
click at [571, 169] on div "Incluido" at bounding box center [583, 170] width 38 height 12
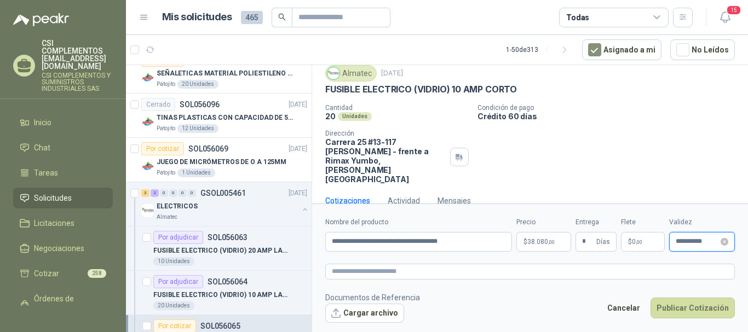
click at [680, 242] on input "**********" at bounding box center [697, 241] width 43 height 7
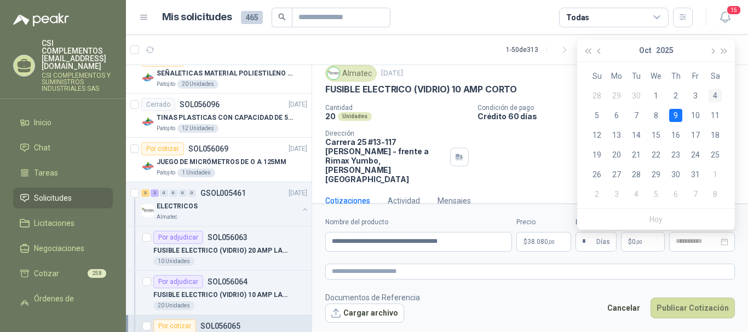
click at [715, 93] on div "4" at bounding box center [715, 95] width 13 height 13
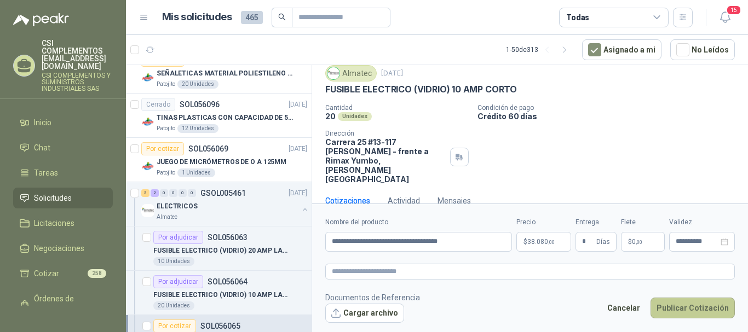
click at [720, 302] on button "Publicar Cotización" at bounding box center [693, 308] width 84 height 21
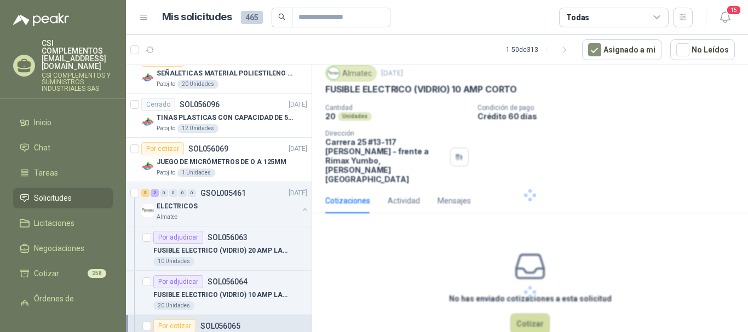
scroll to position [0, 0]
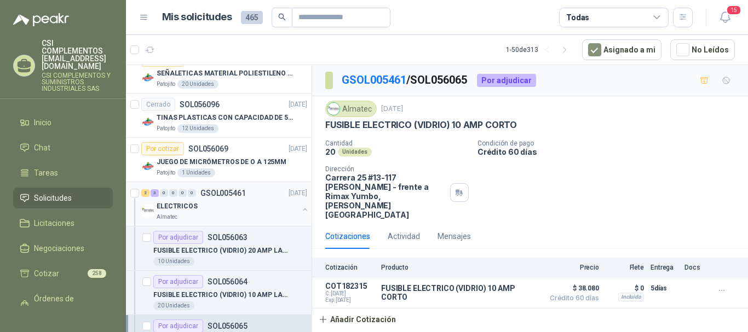
click at [220, 198] on div "2 3 0 0 0 0 GSOL005461 [DATE]" at bounding box center [225, 193] width 168 height 13
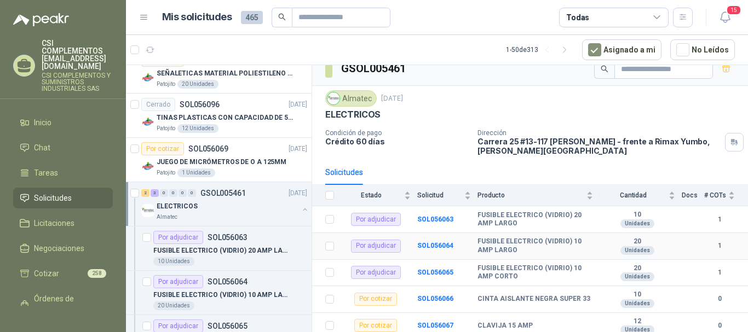
scroll to position [16, 0]
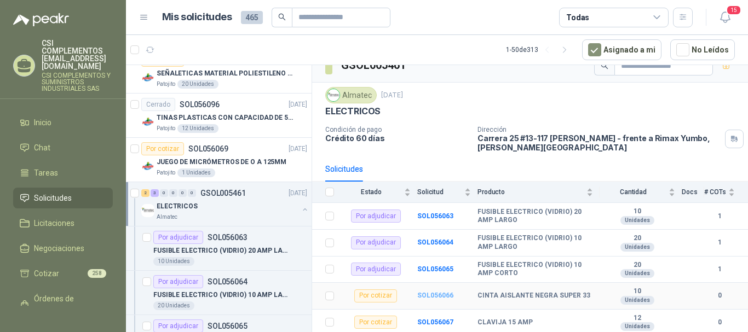
click at [445, 293] on b "SOL056066" at bounding box center [435, 296] width 36 height 8
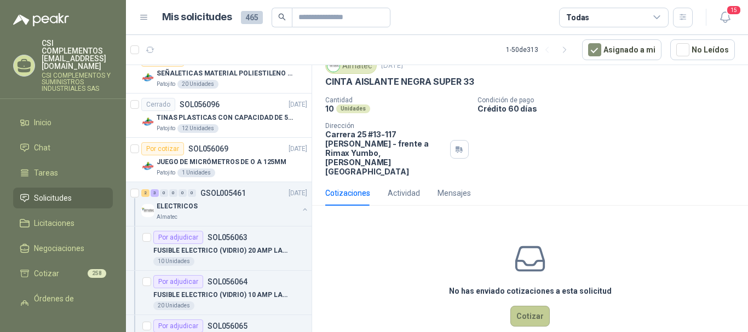
click at [515, 306] on button "Cotizar" at bounding box center [530, 316] width 39 height 21
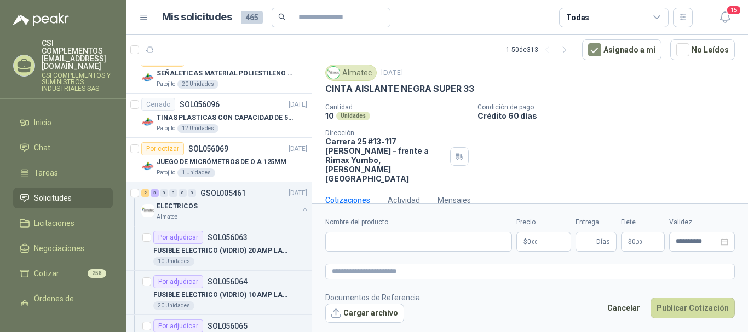
scroll to position [36, 0]
drag, startPoint x: 334, startPoint y: 91, endPoint x: 480, endPoint y: 92, distance: 146.8
click at [480, 92] on div "CINTA AISLANTE NEGRA SUPER 33" at bounding box center [530, 90] width 410 height 12
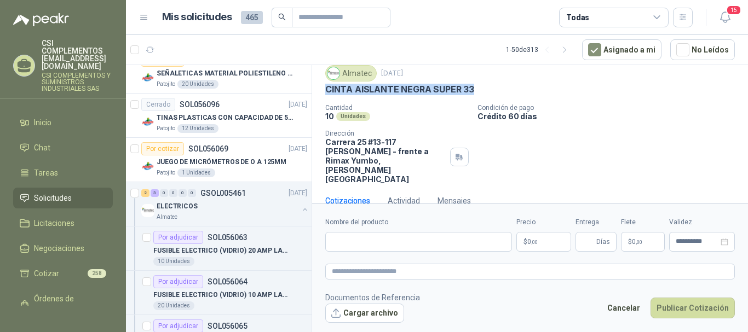
drag, startPoint x: 319, startPoint y: 91, endPoint x: 482, endPoint y: 95, distance: 162.7
click at [482, 95] on div "Almatec [DATE] CINTA AISLANTE NEGRA SUPER 33 Cantidad 10 Unidades Condición de…" at bounding box center [530, 125] width 436 height 128
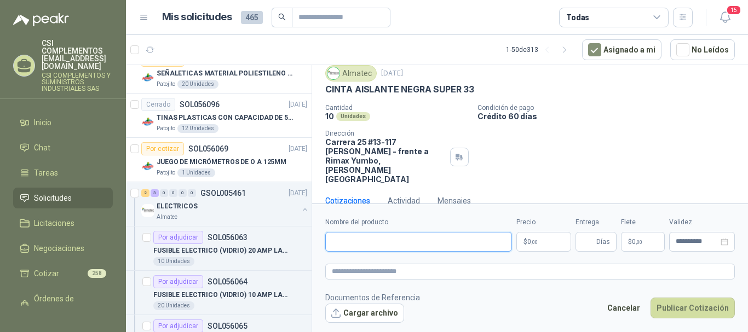
click at [355, 244] on input "Nombre del producto" at bounding box center [418, 242] width 187 height 20
paste input "**********"
click at [395, 273] on textarea at bounding box center [530, 272] width 410 height 16
paste textarea "**********"
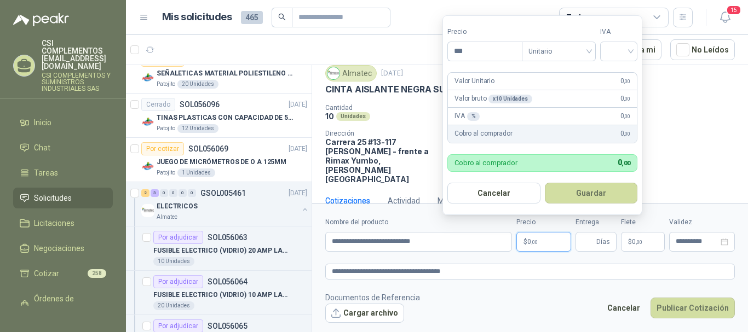
click at [543, 241] on p "$ 0 ,00" at bounding box center [544, 242] width 55 height 20
click at [594, 50] on div "Unitario" at bounding box center [559, 52] width 74 height 20
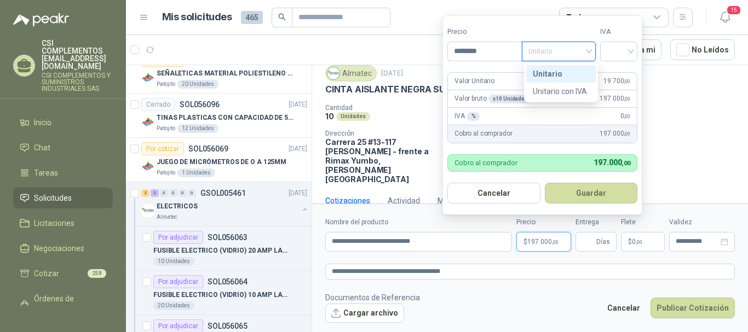
click at [561, 66] on div "Unitario" at bounding box center [561, 74] width 70 height 18
click at [635, 53] on div at bounding box center [618, 52] width 37 height 20
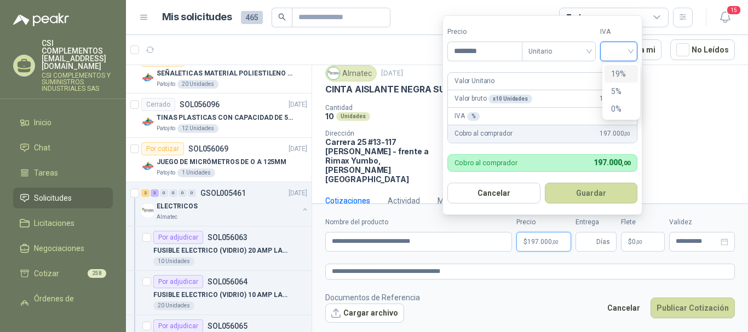
click at [624, 73] on div "19%" at bounding box center [621, 74] width 20 height 12
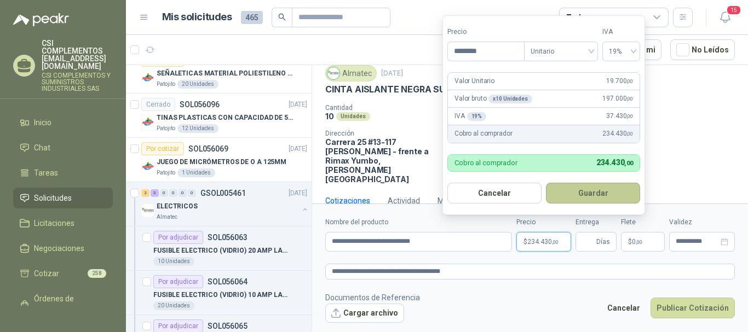
click at [592, 194] on button "Guardar" at bounding box center [593, 193] width 94 height 21
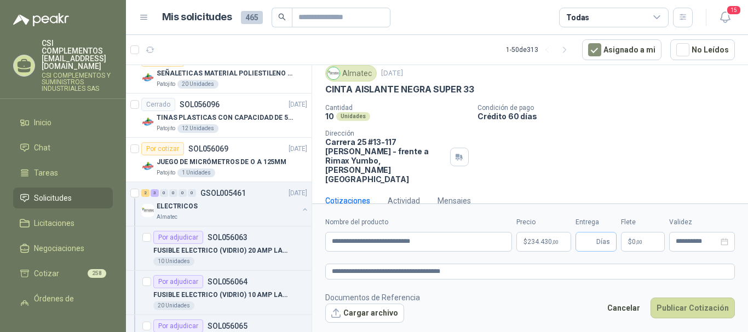
click at [600, 240] on span "Días" at bounding box center [604, 242] width 14 height 19
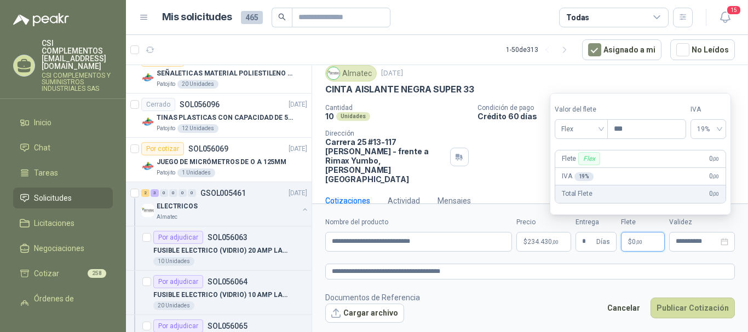
click at [634, 239] on span "0 ,00" at bounding box center [637, 242] width 10 height 7
click at [605, 125] on div "Flex" at bounding box center [581, 129] width 53 height 20
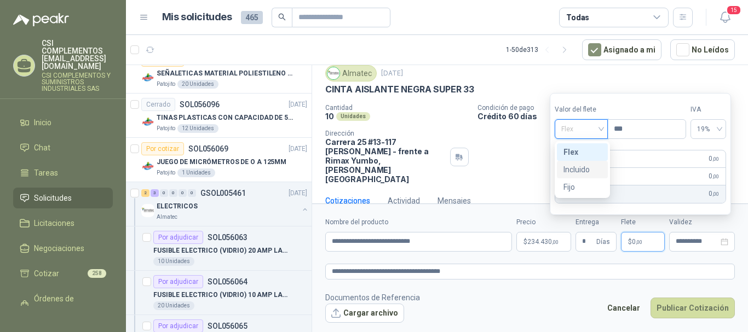
click at [593, 172] on div "Incluido" at bounding box center [583, 170] width 38 height 12
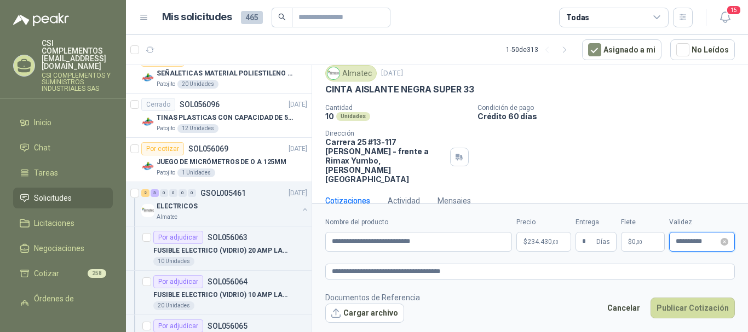
drag, startPoint x: 686, startPoint y: 244, endPoint x: 693, endPoint y: 233, distance: 13.2
click at [686, 243] on input "**********" at bounding box center [697, 241] width 43 height 7
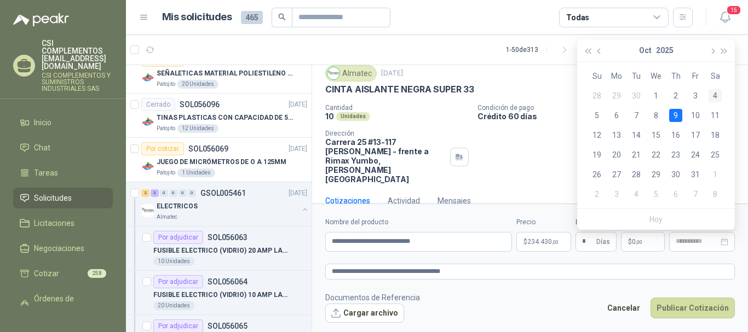
click at [713, 90] on div "4" at bounding box center [715, 95] width 13 height 13
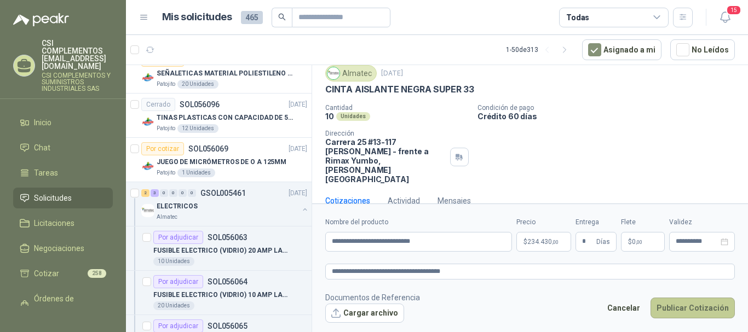
click at [691, 305] on button "Publicar Cotización" at bounding box center [693, 308] width 84 height 21
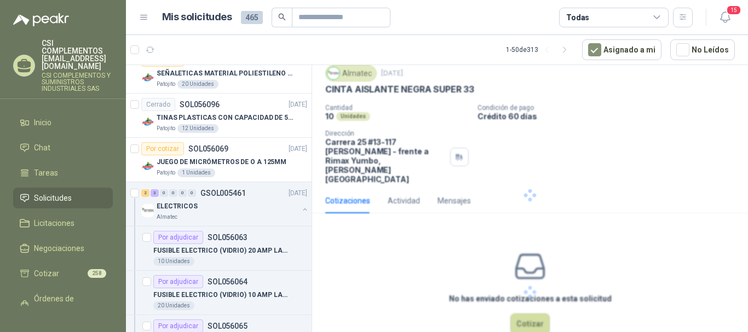
scroll to position [0, 0]
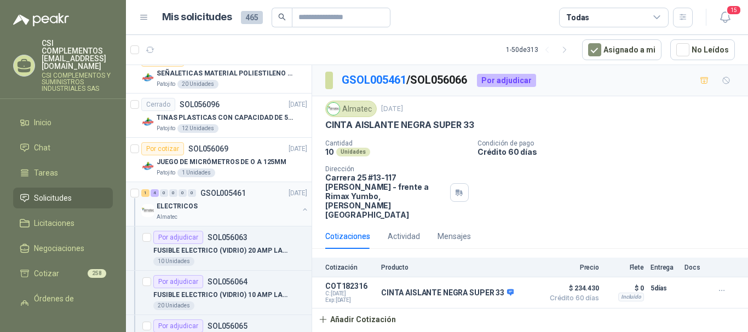
click at [192, 194] on div "0" at bounding box center [192, 194] width 8 height 8
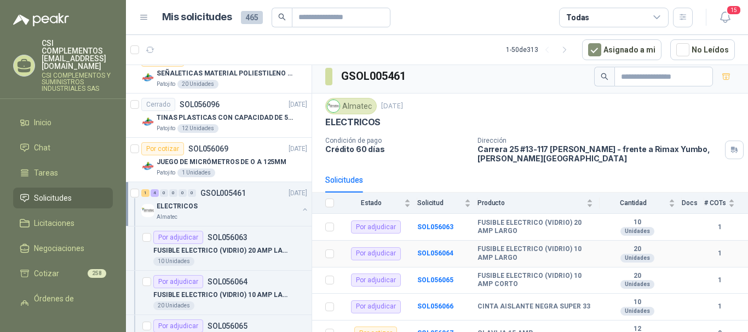
scroll to position [16, 0]
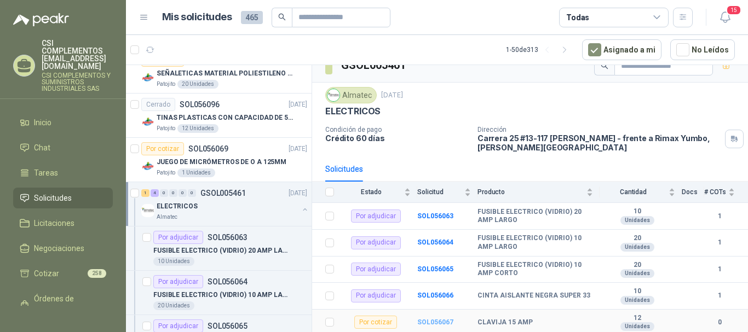
click at [431, 324] on b "SOL056067" at bounding box center [435, 323] width 36 height 8
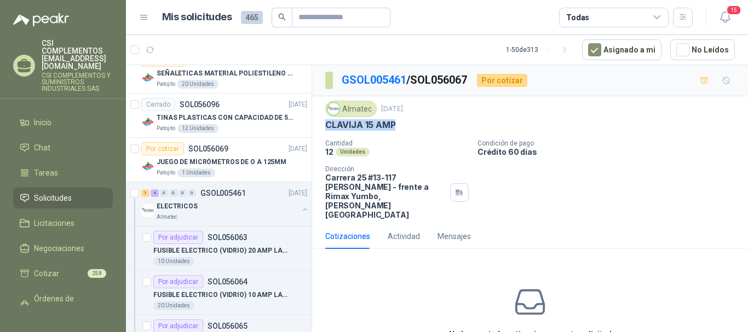
drag, startPoint x: 325, startPoint y: 125, endPoint x: 405, endPoint y: 129, distance: 80.6
click at [405, 129] on div "Almatec [DATE] CLAVIJA 15 AMP Cantidad 12 Unidades Condición de pago Crédito 6…" at bounding box center [530, 160] width 436 height 128
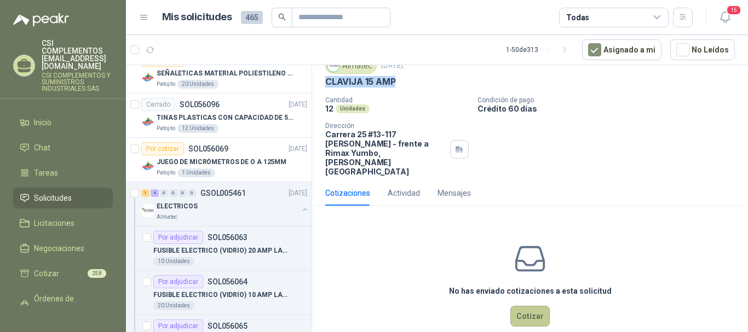
click at [519, 306] on button "Cotizar" at bounding box center [530, 316] width 39 height 21
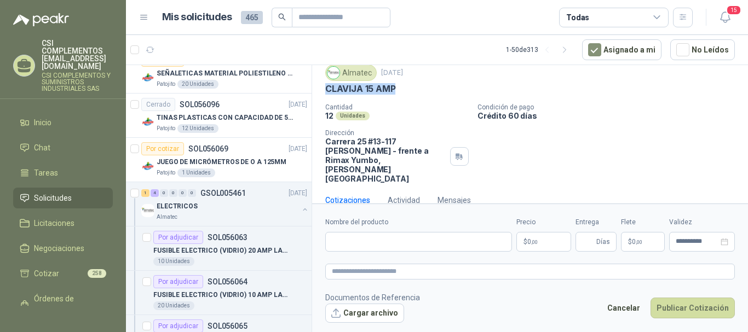
scroll to position [36, 0]
click at [372, 227] on label "Nombre del producto" at bounding box center [418, 222] width 187 height 10
click at [372, 232] on input "Nombre del producto" at bounding box center [418, 242] width 187 height 20
paste input "**********"
click at [366, 271] on textarea at bounding box center [530, 272] width 410 height 16
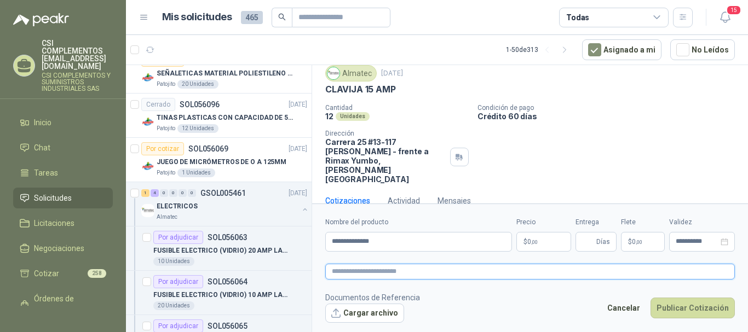
paste textarea "**********"
click at [523, 245] on p "$ 0 ,00" at bounding box center [544, 242] width 55 height 20
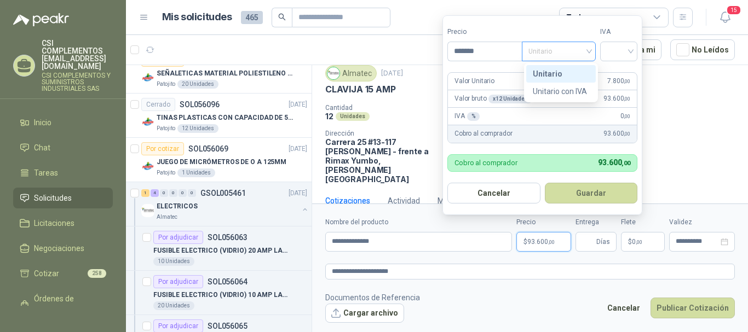
click at [588, 49] on span "Unitario" at bounding box center [559, 51] width 61 height 16
click at [630, 51] on input "search" at bounding box center [619, 50] width 24 height 16
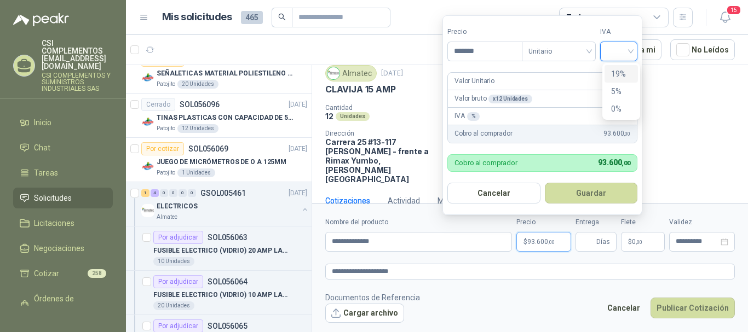
click at [624, 70] on div "19%" at bounding box center [621, 74] width 20 height 12
click at [598, 185] on button "Guardar" at bounding box center [593, 193] width 94 height 21
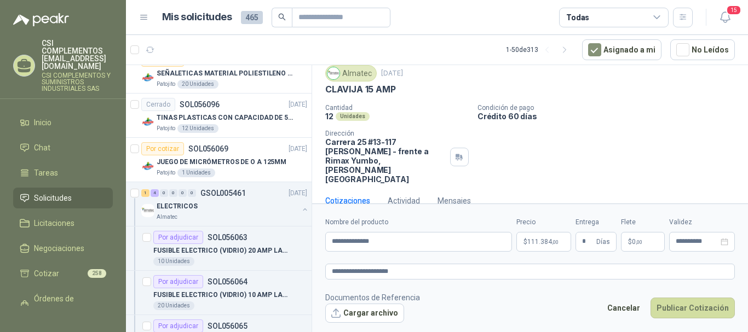
click at [628, 240] on p "$ 0 ,00" at bounding box center [643, 242] width 44 height 20
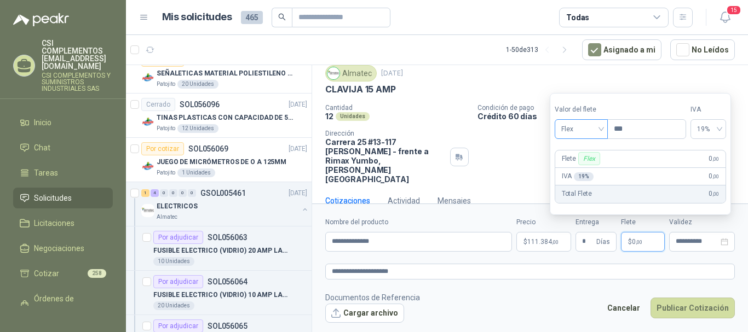
click at [604, 127] on div "Flex" at bounding box center [581, 129] width 53 height 20
click at [601, 168] on div "Incluido" at bounding box center [582, 170] width 51 height 18
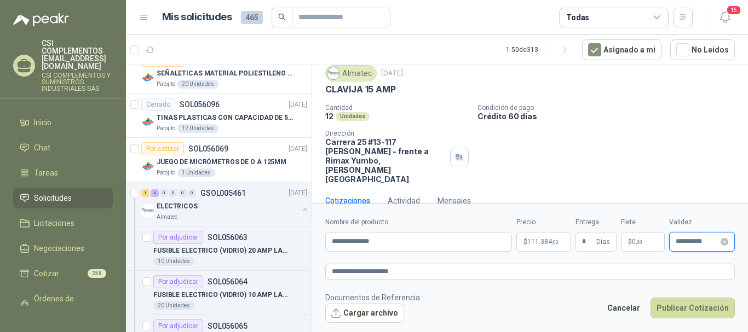
click at [704, 239] on input "**********" at bounding box center [697, 241] width 43 height 7
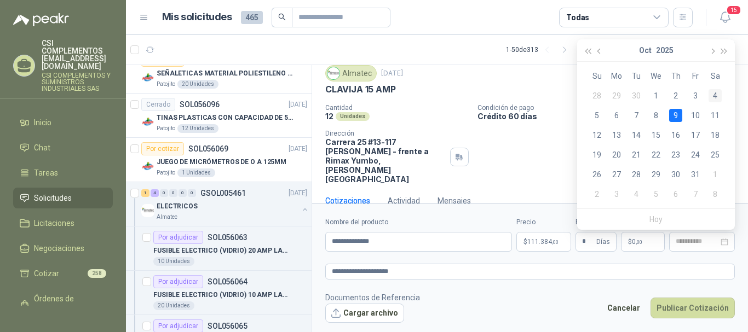
click at [716, 96] on div "4" at bounding box center [715, 95] width 13 height 13
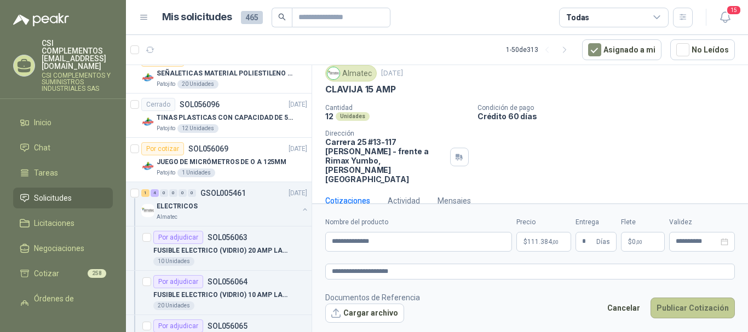
click at [698, 302] on button "Publicar Cotización" at bounding box center [693, 308] width 84 height 21
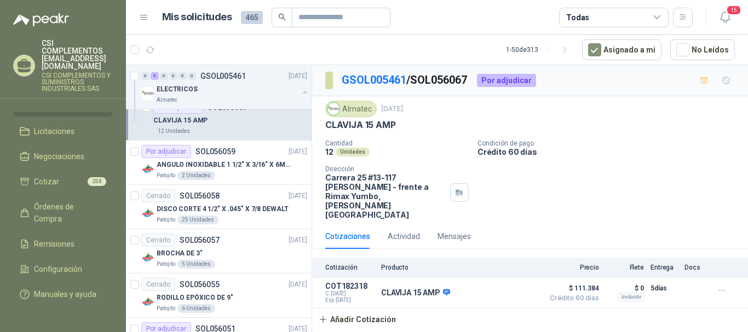
scroll to position [2335, 0]
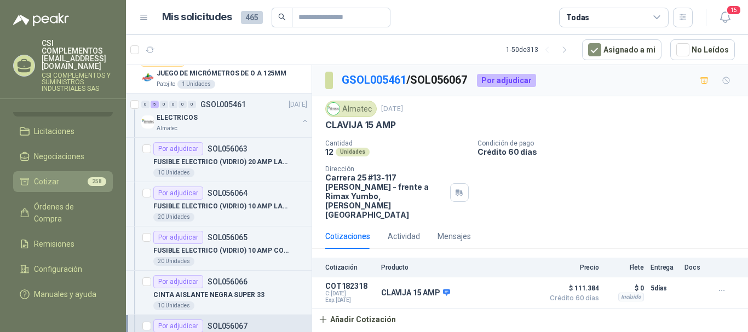
click at [51, 176] on span "Cotizar" at bounding box center [46, 182] width 25 height 12
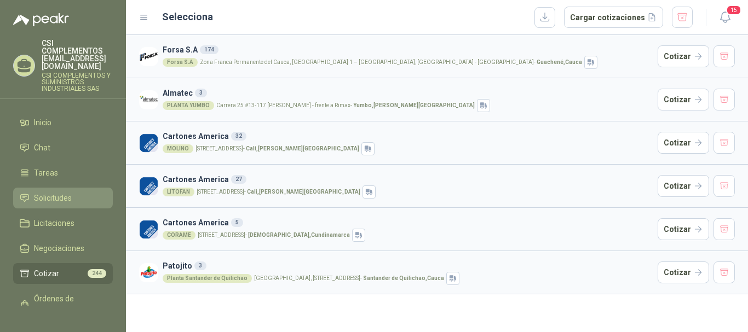
click at [54, 192] on span "Solicitudes" at bounding box center [53, 198] width 38 height 12
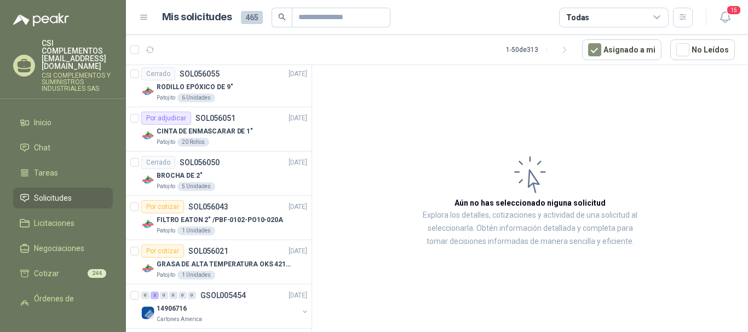
scroll to position [2063, 0]
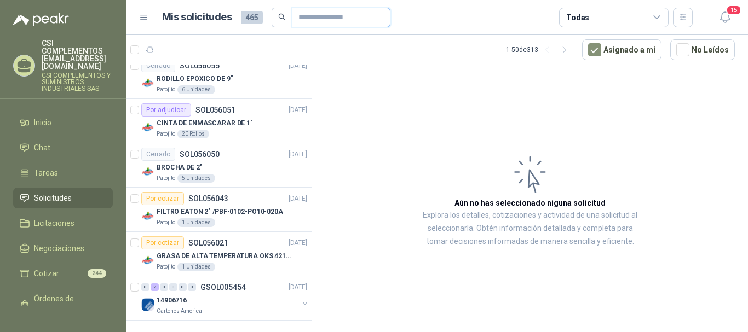
click at [306, 16] on input "text" at bounding box center [337, 17] width 77 height 19
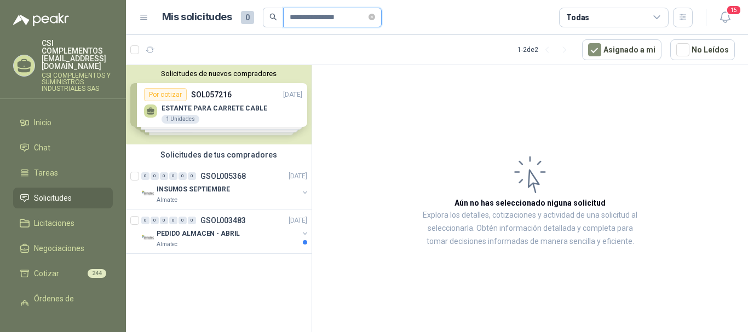
scroll to position [0, 0]
click at [227, 190] on div "INSUMOS SEPTIEMBRE" at bounding box center [228, 189] width 142 height 13
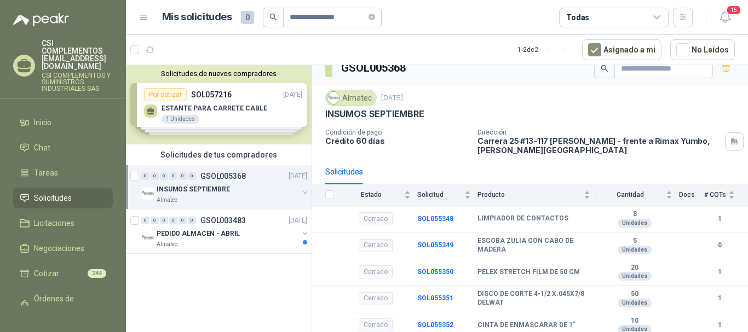
scroll to position [9, 0]
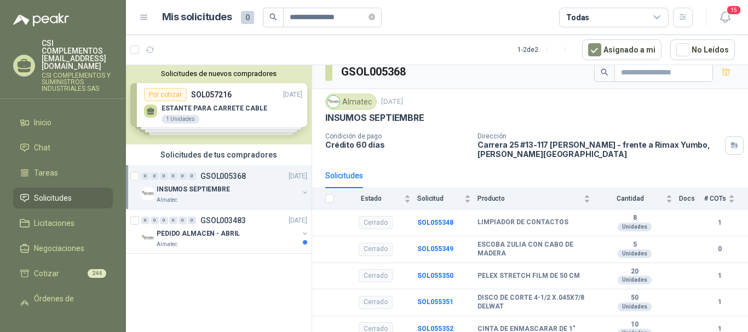
click at [39, 192] on span "Solicitudes" at bounding box center [53, 198] width 38 height 12
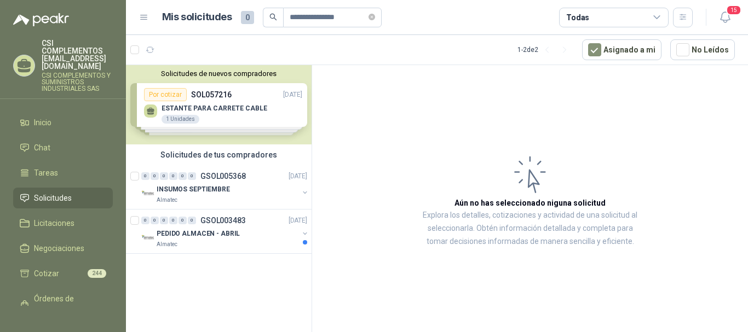
click at [45, 192] on span "Solicitudes" at bounding box center [53, 198] width 38 height 12
click at [152, 49] on icon "button" at bounding box center [150, 49] width 9 height 9
click at [148, 49] on icon "button" at bounding box center [150, 49] width 9 height 9
click at [154, 51] on icon "button" at bounding box center [150, 49] width 9 height 9
click at [49, 192] on span "Solicitudes" at bounding box center [53, 198] width 38 height 12
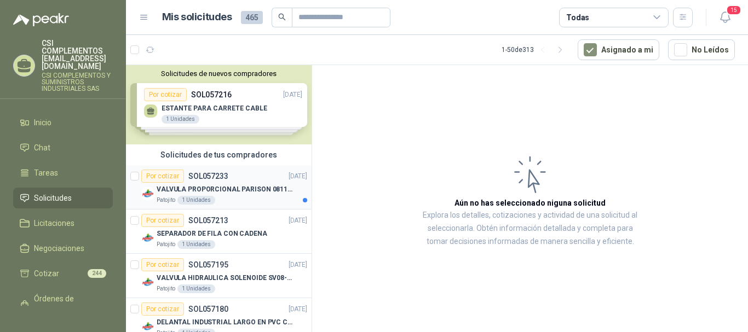
click at [226, 176] on p "SOL057233" at bounding box center [208, 177] width 40 height 8
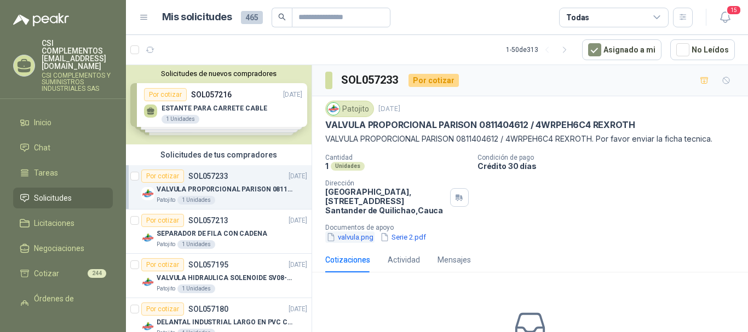
click at [362, 237] on button "valvula.png" at bounding box center [349, 238] width 49 height 12
click at [415, 233] on button "Serie 2.pdf" at bounding box center [403, 238] width 48 height 12
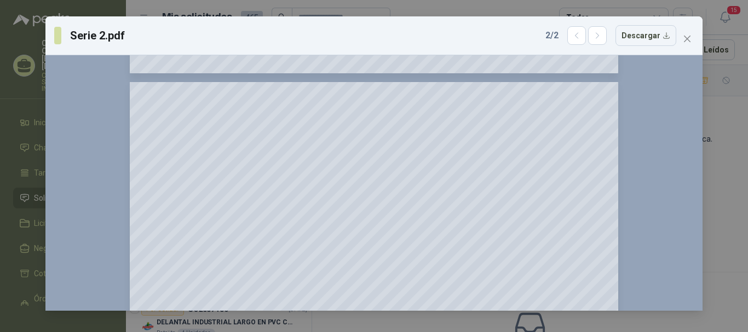
scroll to position [493, 0]
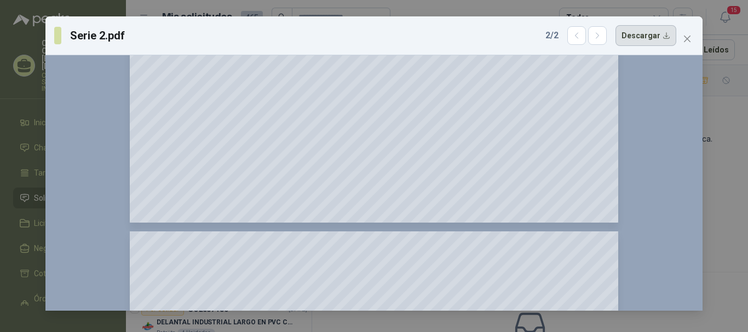
click at [666, 34] on button "Descargar" at bounding box center [646, 35] width 61 height 21
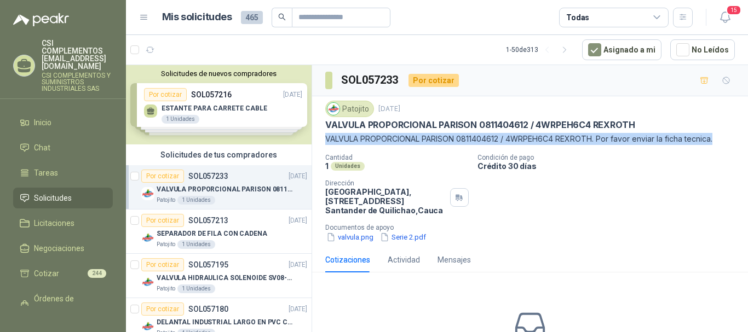
drag, startPoint x: 324, startPoint y: 138, endPoint x: 728, endPoint y: 133, distance: 403.7
click at [728, 133] on div "Patojito [DATE] VALVULA PROPORCIONAL PARISON 0811404612 / 4WRPEH6C4 [PERSON_NAM…" at bounding box center [530, 171] width 436 height 151
copy p "VALVULA PROPORCIONAL PARISON 0811404612 / 4WRPEH6C4 [PERSON_NAME]. Por favor en…"
